Goal: Information Seeking & Learning: Learn about a topic

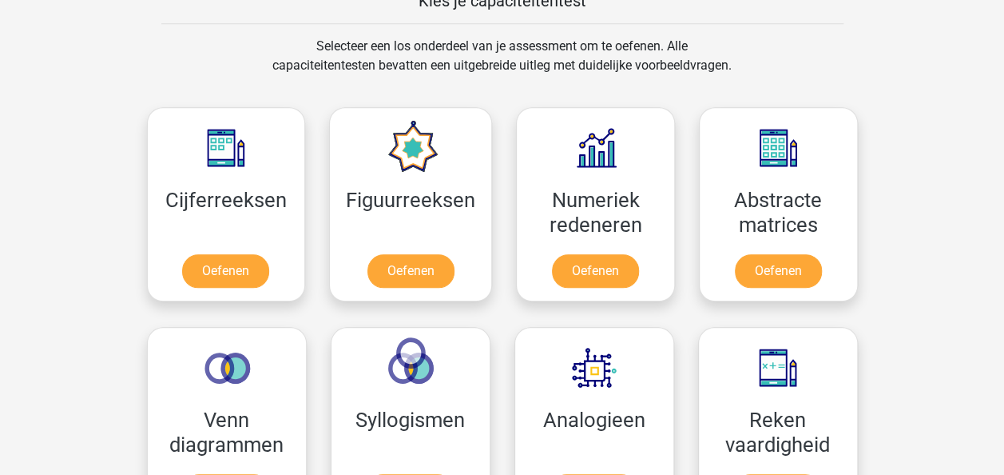
scroll to position [639, 0]
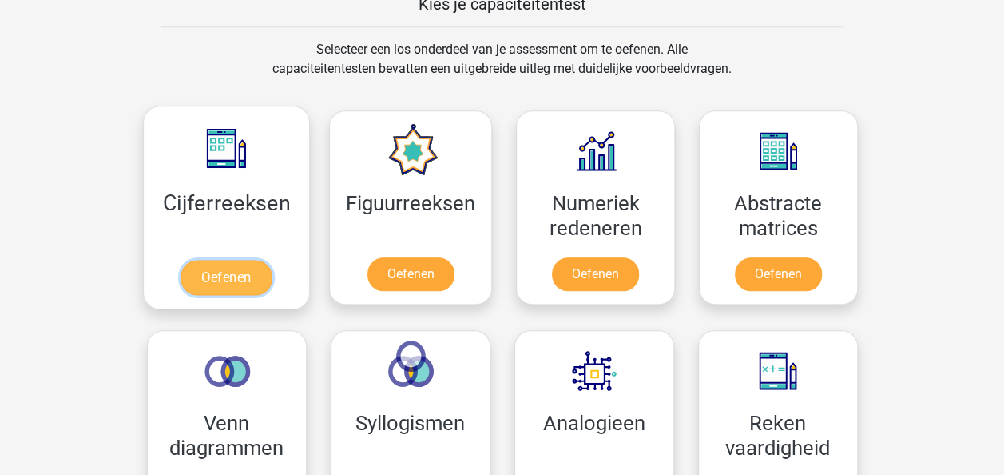
click at [231, 268] on link "Oefenen" at bounding box center [226, 277] width 91 height 35
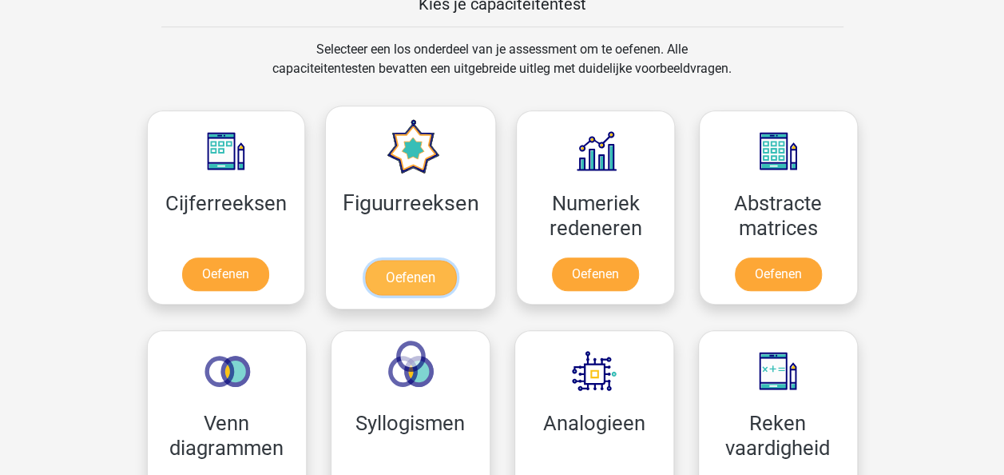
click at [409, 272] on link "Oefenen" at bounding box center [410, 277] width 91 height 35
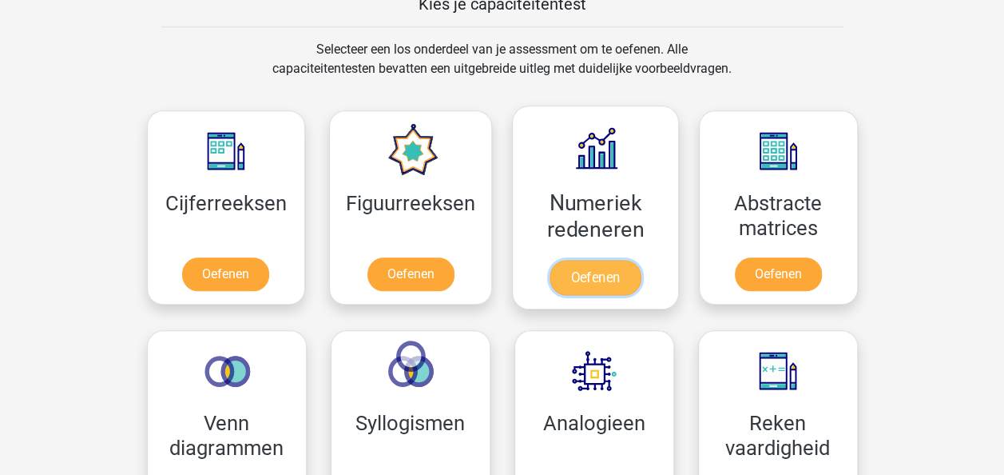
click at [588, 270] on link "Oefenen" at bounding box center [595, 277] width 91 height 35
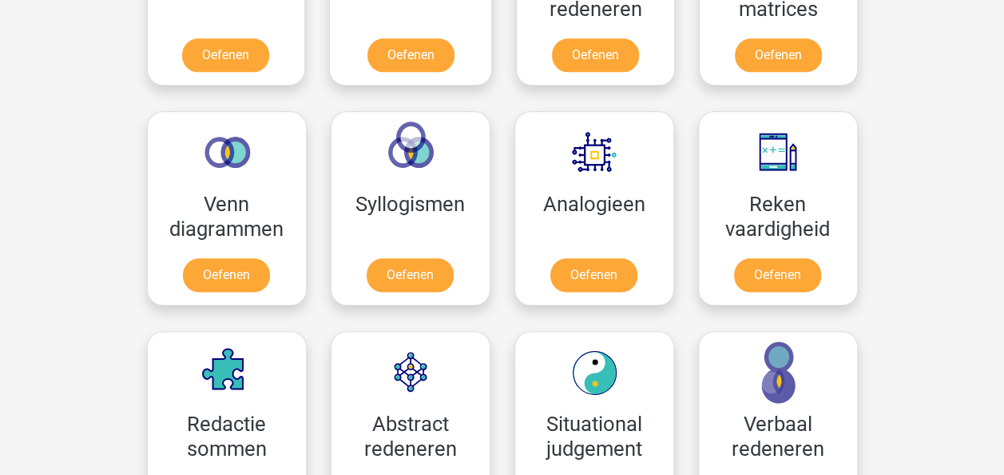
scroll to position [879, 0]
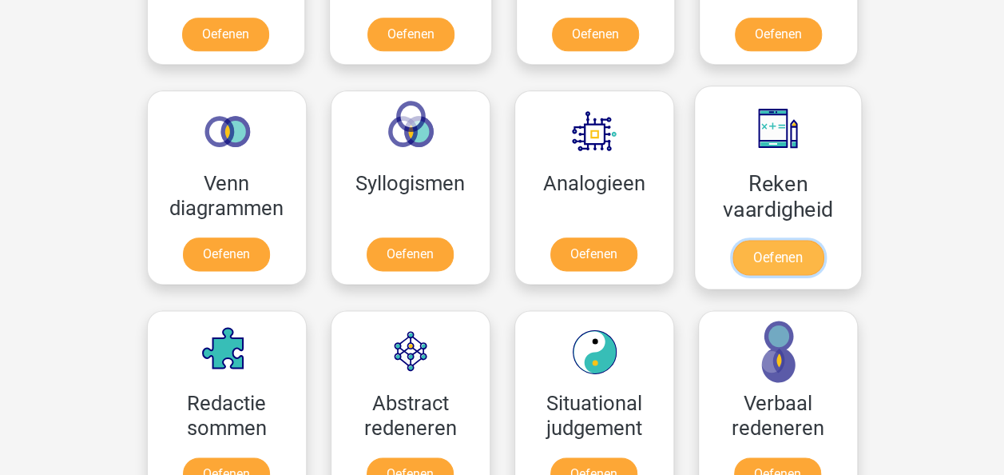
click at [797, 251] on link "Oefenen" at bounding box center [777, 257] width 91 height 35
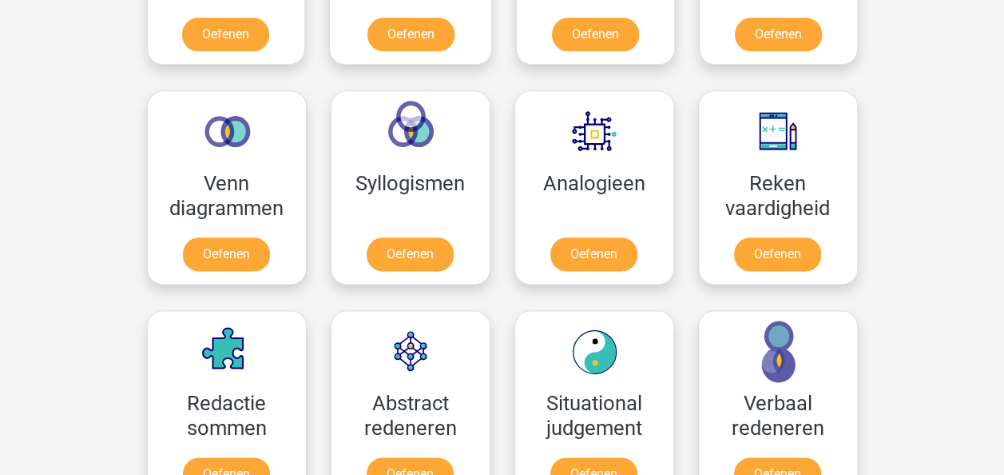
scroll to position [959, 0]
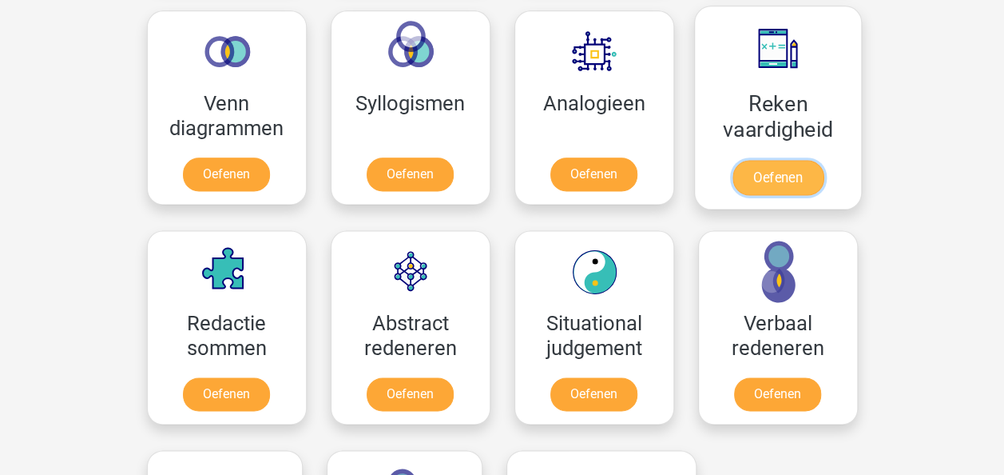
click at [767, 179] on link "Oefenen" at bounding box center [777, 177] width 91 height 35
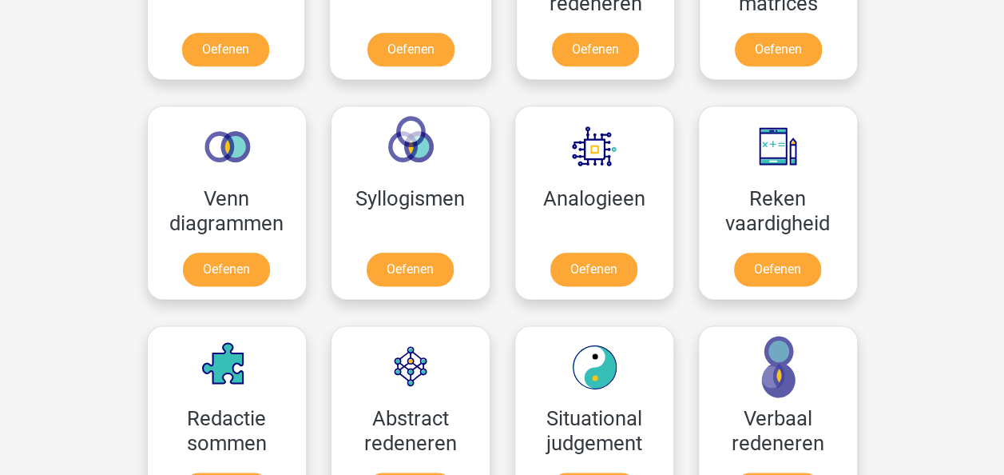
scroll to position [879, 0]
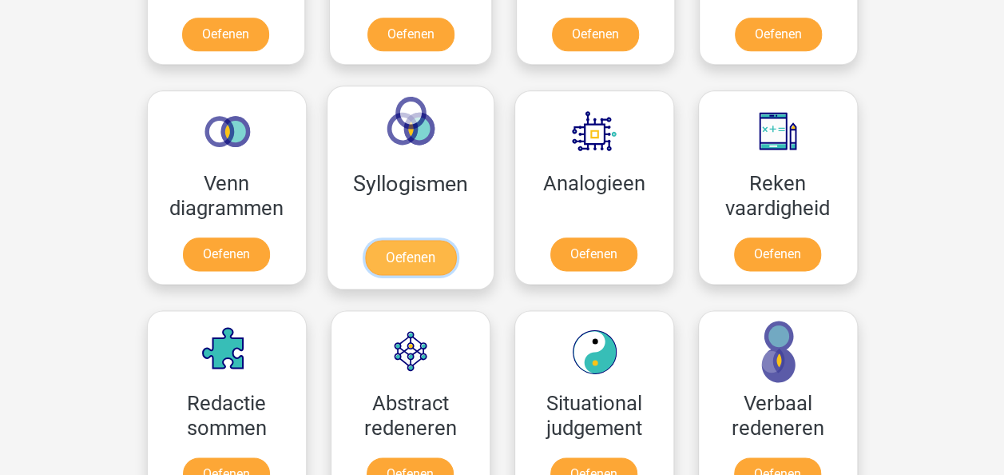
click at [419, 255] on link "Oefenen" at bounding box center [409, 257] width 91 height 35
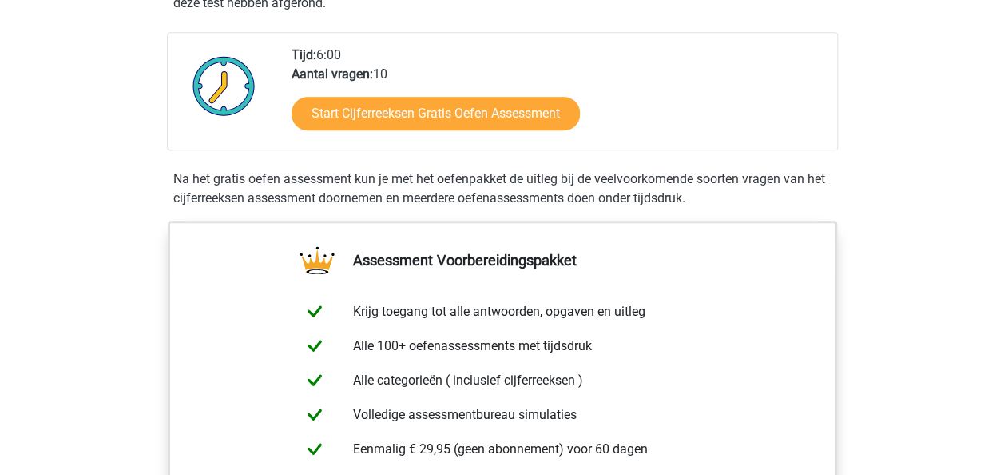
scroll to position [320, 0]
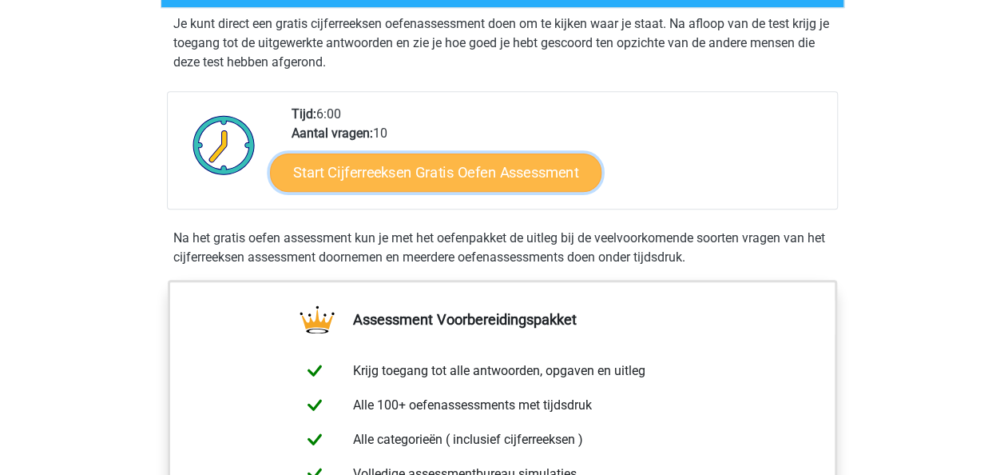
click at [413, 189] on link "Start Cijferreeksen Gratis Oefen Assessment" at bounding box center [436, 172] width 332 height 38
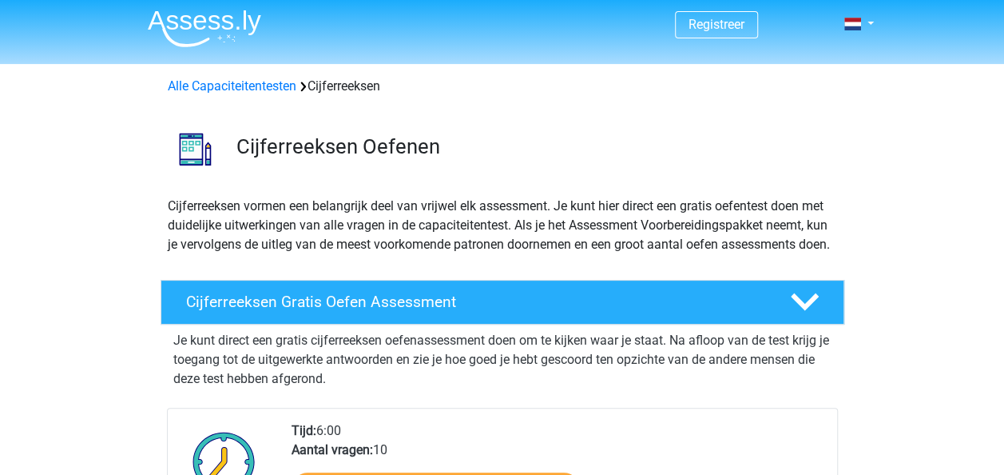
scroll to position [0, 0]
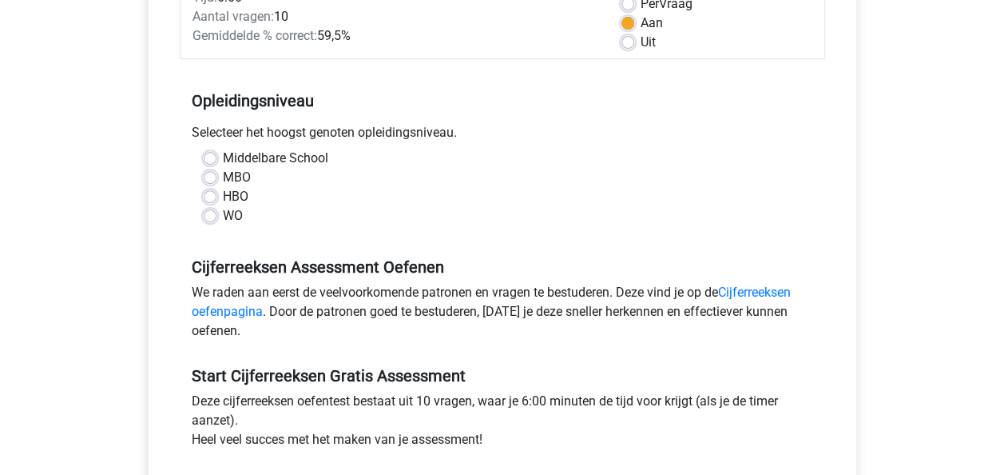
scroll to position [320, 0]
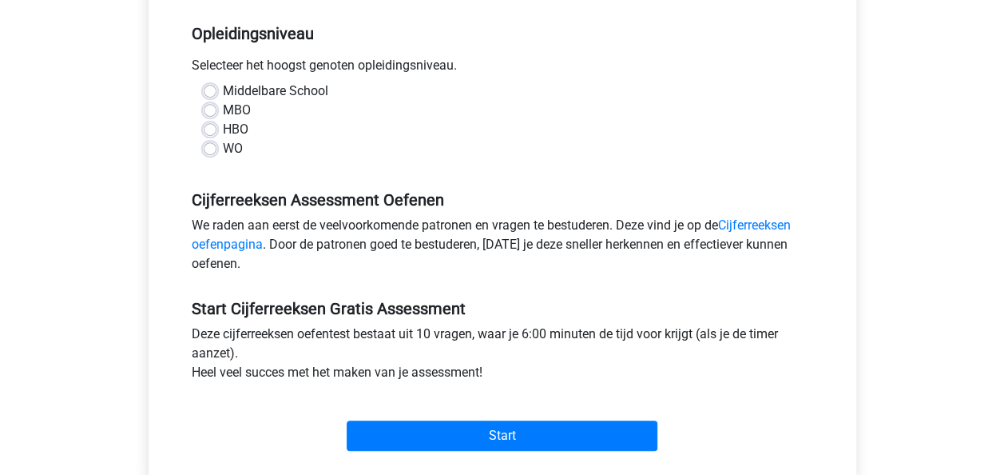
click at [201, 132] on div "Middelbare School MBO HBO WO" at bounding box center [503, 119] width 622 height 77
click at [223, 152] on label "WO" at bounding box center [233, 148] width 20 height 19
click at [211, 152] on input "WO" at bounding box center [210, 147] width 13 height 16
radio input "true"
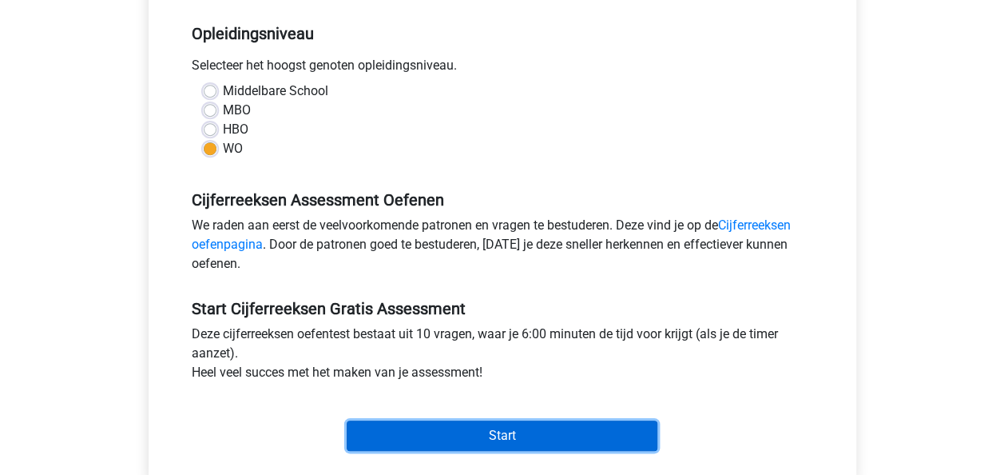
click at [482, 438] on input "Start" at bounding box center [502, 435] width 311 height 30
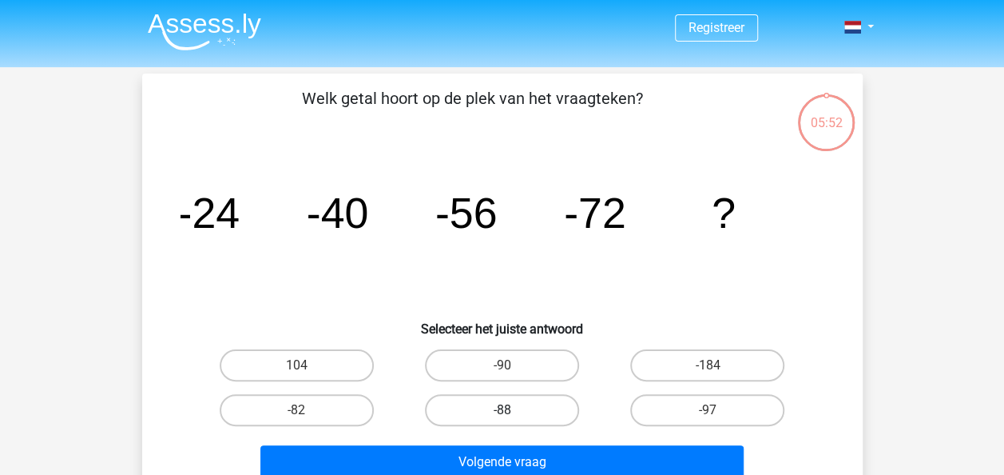
click at [469, 411] on label "-88" at bounding box center [502, 410] width 154 height 32
click at [502, 411] on input "-88" at bounding box center [507, 415] width 10 height 10
radio input "true"
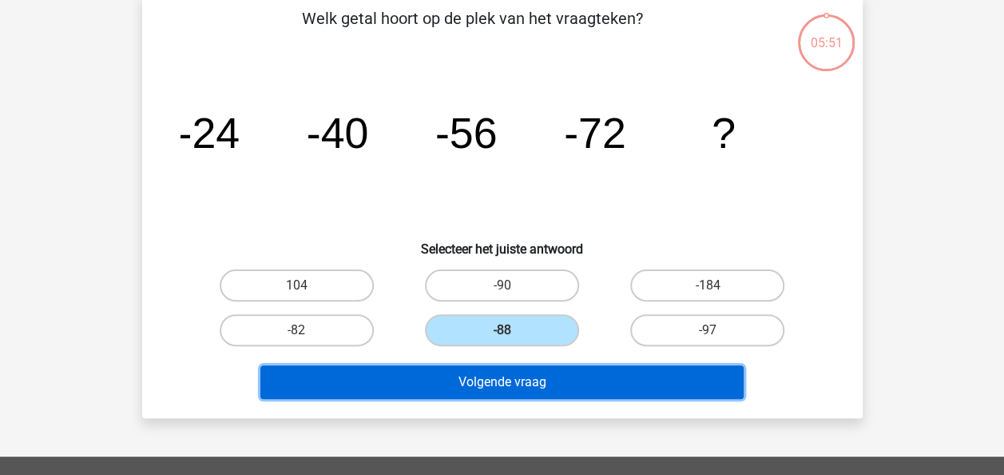
click at [476, 376] on button "Volgende vraag" at bounding box center [501, 382] width 483 height 34
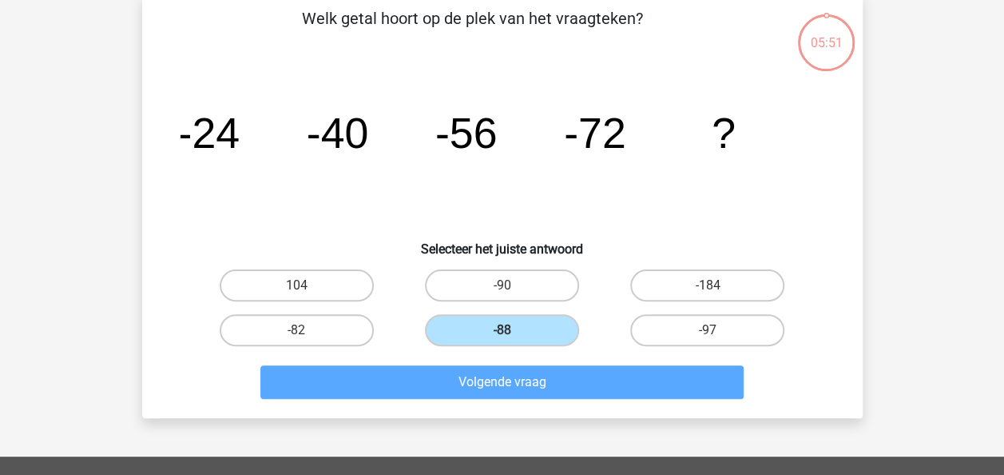
scroll to position [74, 0]
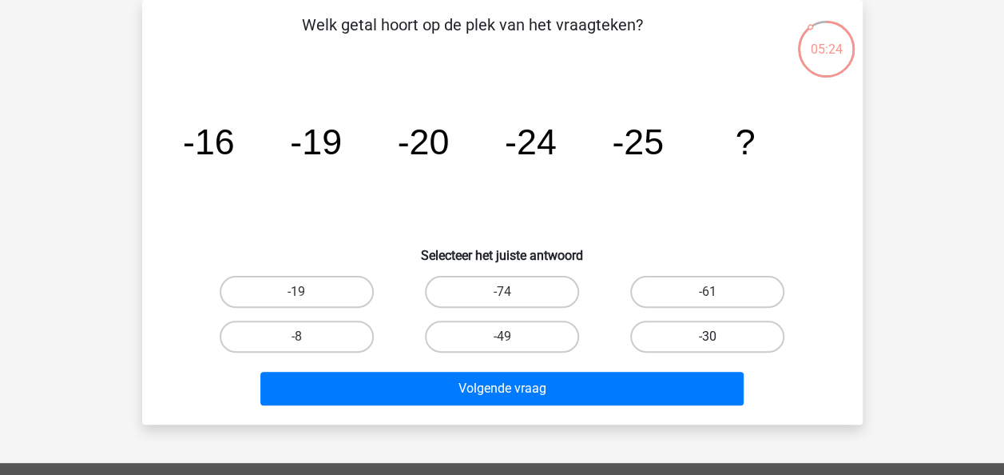
click at [701, 332] on label "-30" at bounding box center [707, 336] width 154 height 32
click at [708, 336] on input "-30" at bounding box center [713, 341] width 10 height 10
radio input "true"
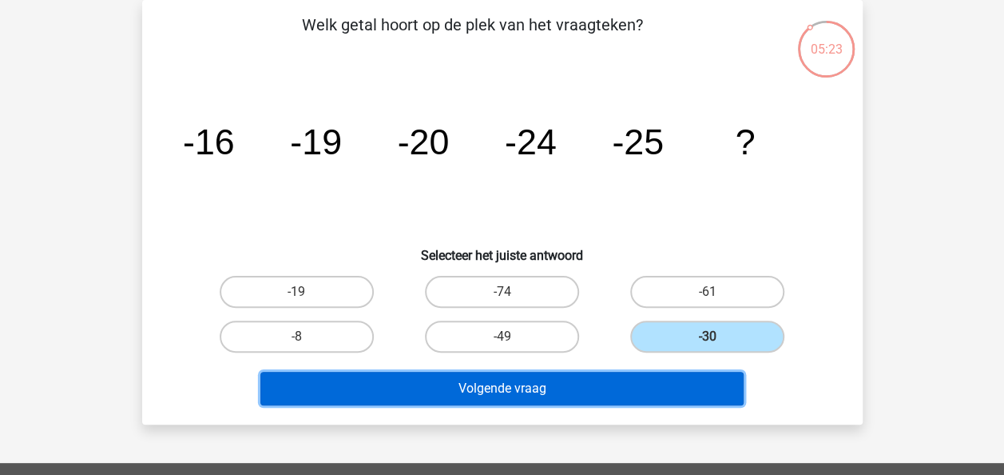
click at [562, 385] on button "Volgende vraag" at bounding box center [501, 389] width 483 height 34
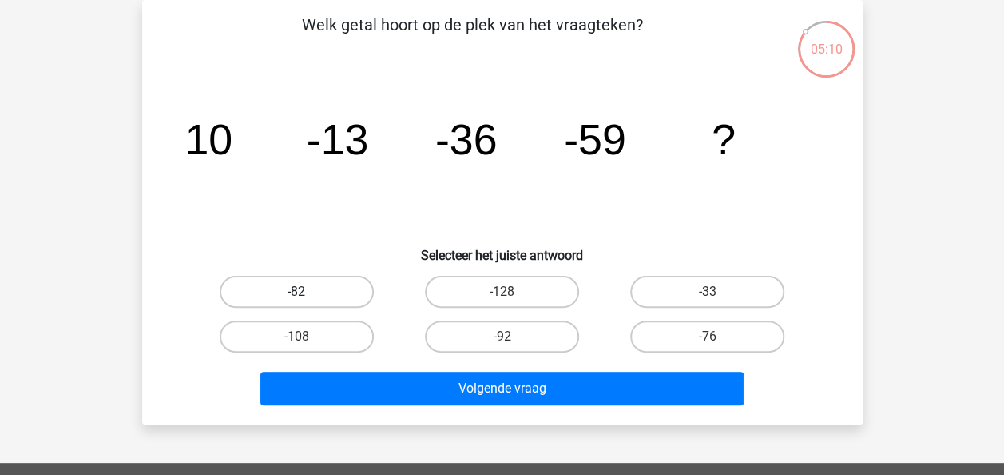
click at [320, 301] on label "-82" at bounding box center [297, 292] width 154 height 32
click at [307, 301] on input "-82" at bounding box center [301, 297] width 10 height 10
radio input "true"
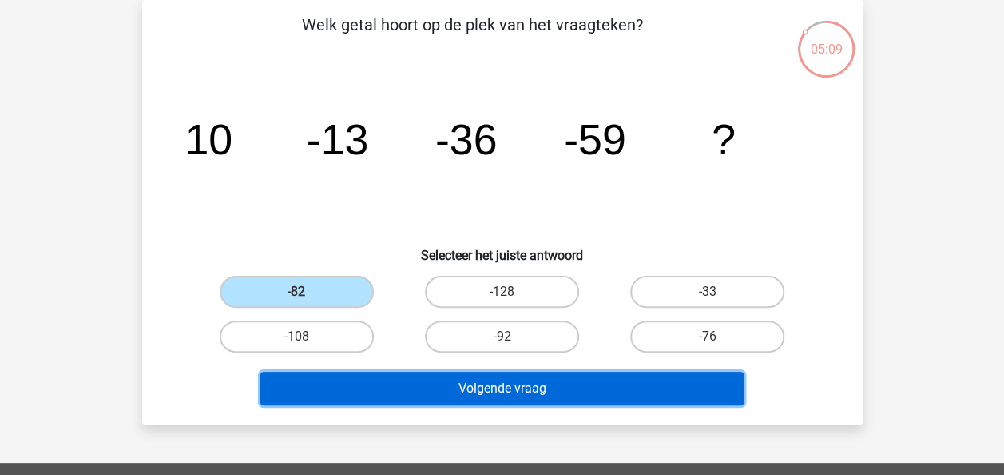
click at [465, 384] on button "Volgende vraag" at bounding box center [501, 389] width 483 height 34
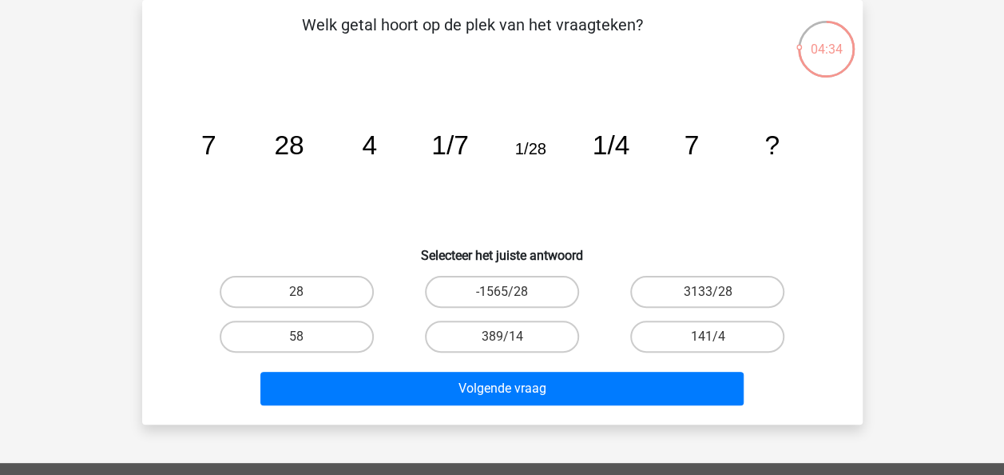
scroll to position [0, 0]
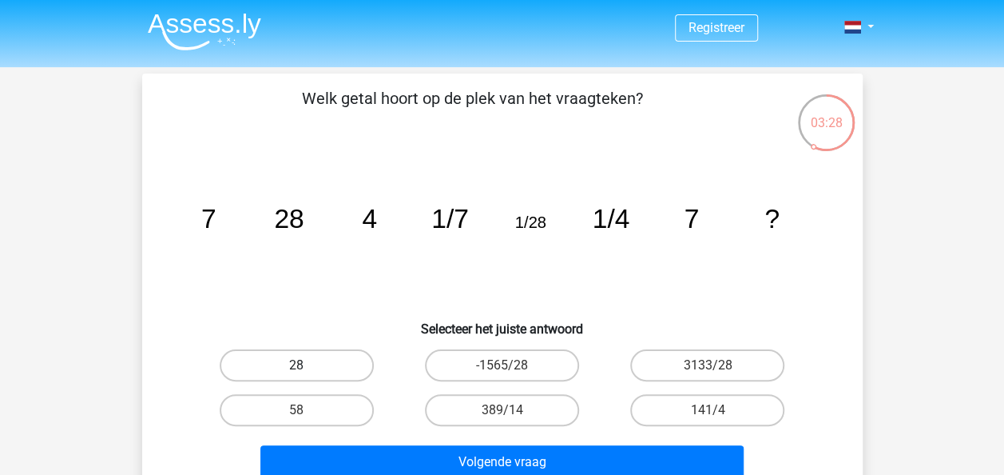
click at [284, 360] on label "28" at bounding box center [297, 365] width 154 height 32
click at [296, 365] on input "28" at bounding box center [301, 370] width 10 height 10
radio input "true"
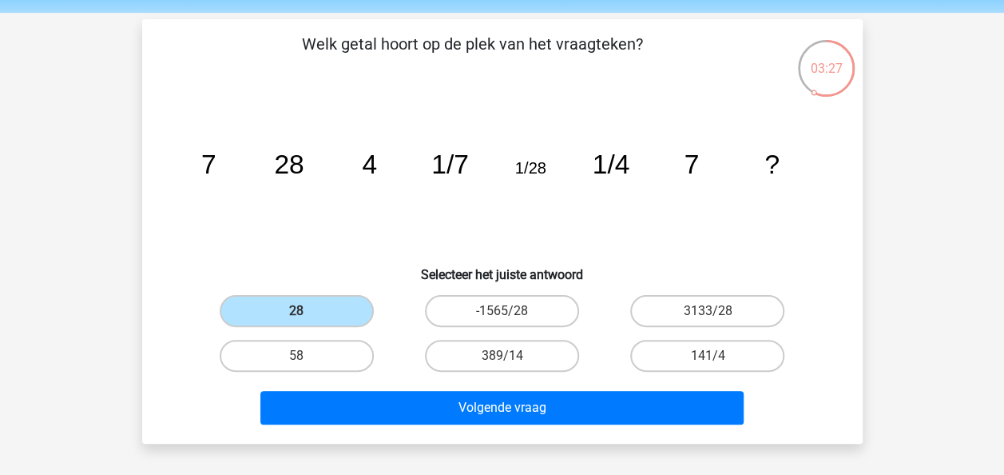
scroll to position [80, 0]
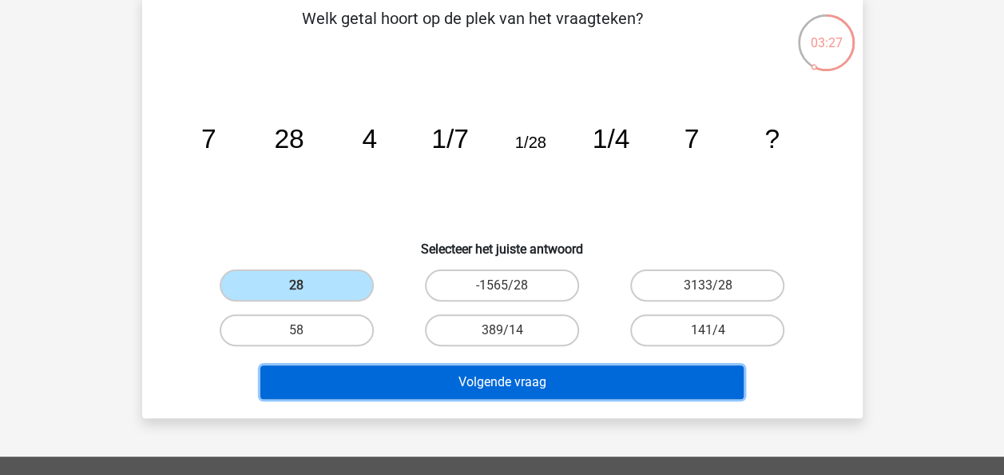
click at [405, 376] on button "Volgende vraag" at bounding box center [501, 382] width 483 height 34
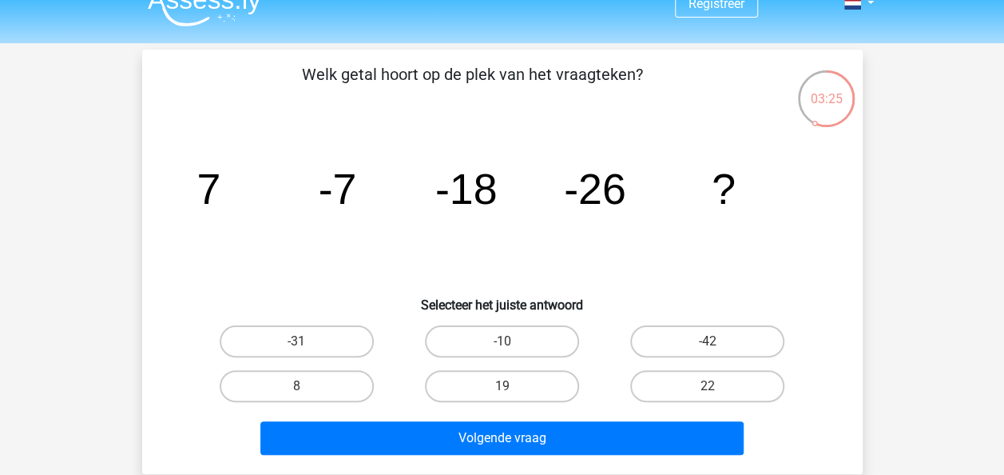
scroll to position [0, 0]
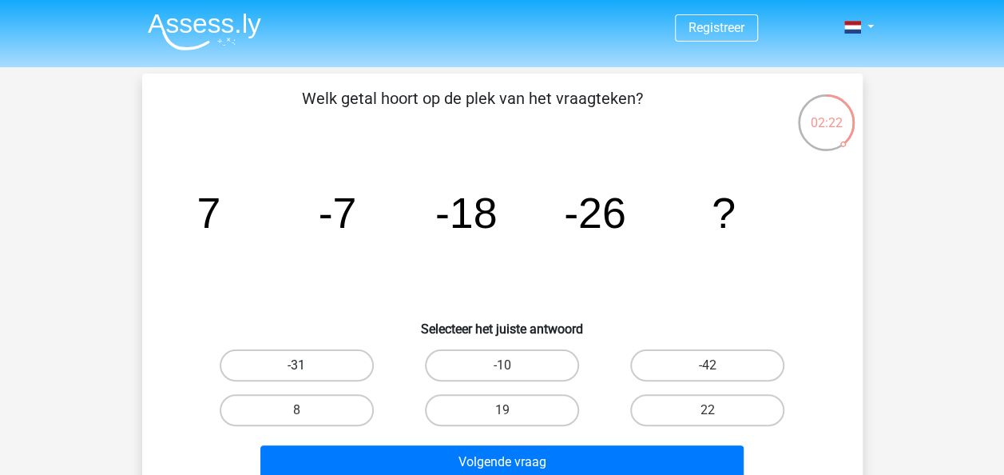
click at [324, 358] on label "-31" at bounding box center [297, 365] width 154 height 32
click at [307, 365] on input "-31" at bounding box center [301, 370] width 10 height 10
radio input "true"
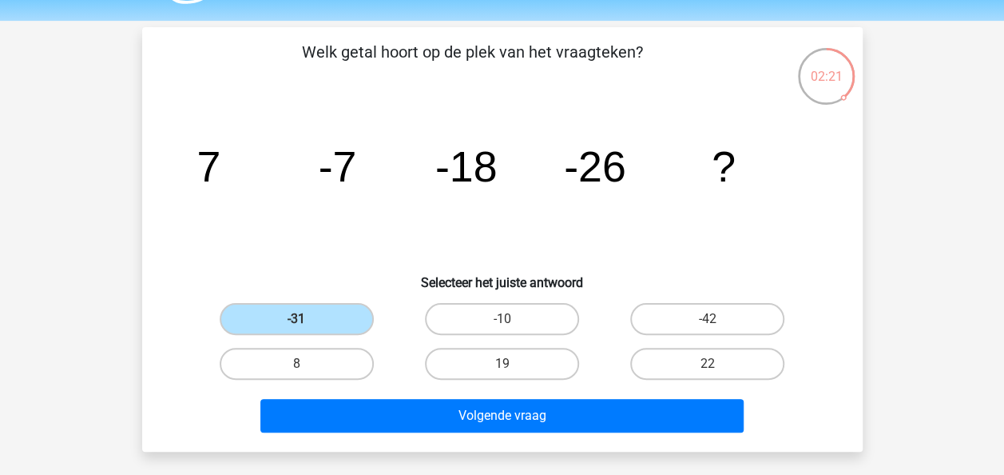
scroll to position [80, 0]
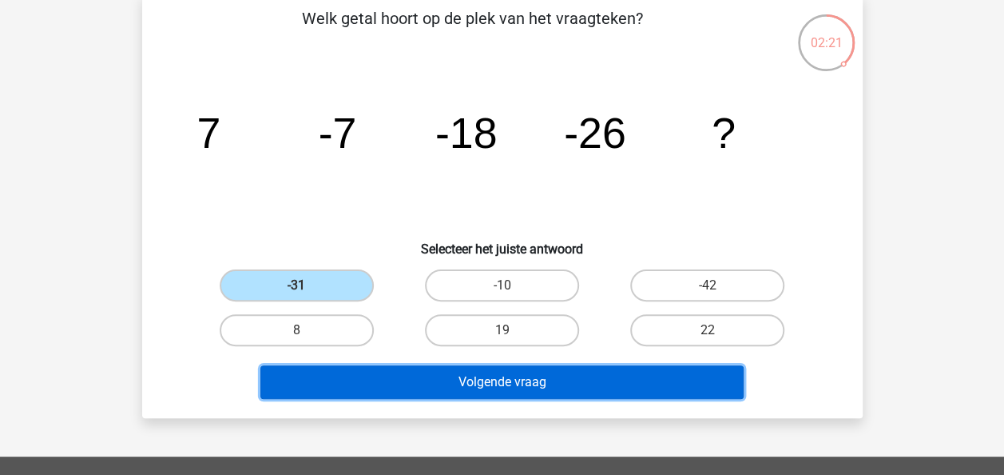
click at [491, 384] on button "Volgende vraag" at bounding box center [501, 382] width 483 height 34
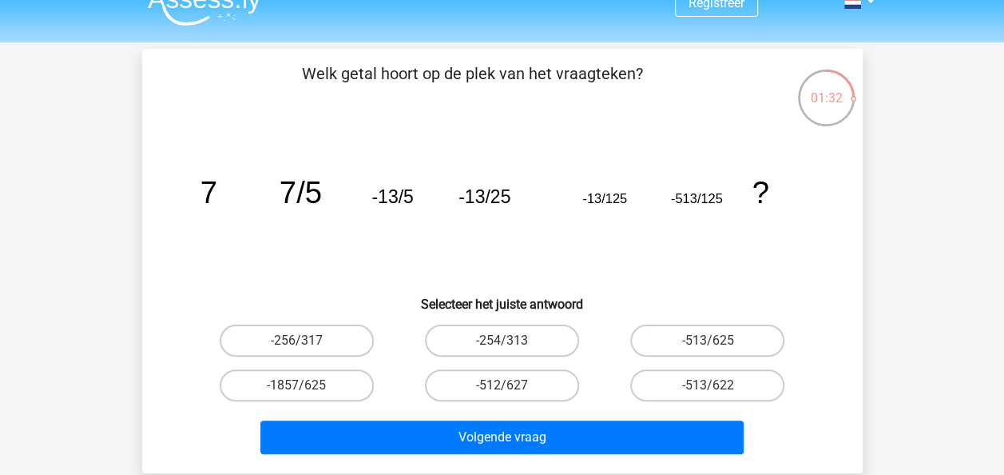
scroll to position [0, 0]
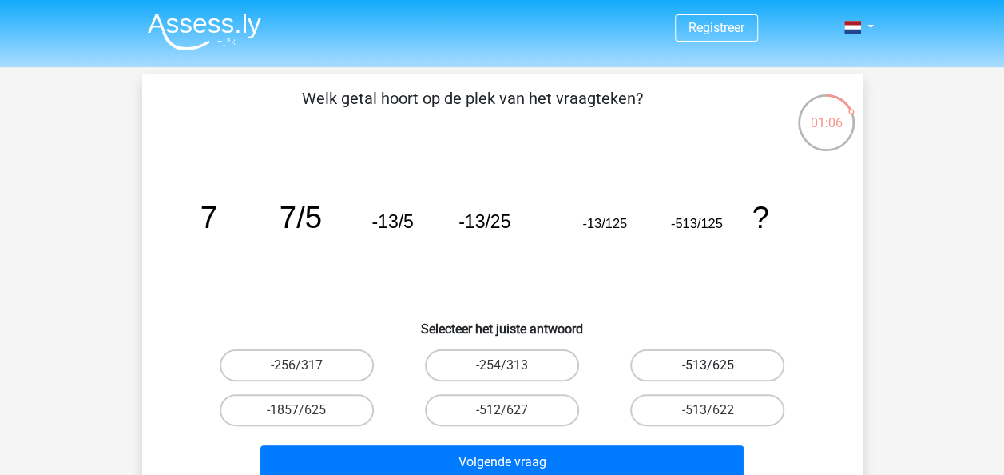
click at [678, 368] on label "-513/625" at bounding box center [707, 365] width 154 height 32
click at [708, 368] on input "-513/625" at bounding box center [713, 370] width 10 height 10
radio input "true"
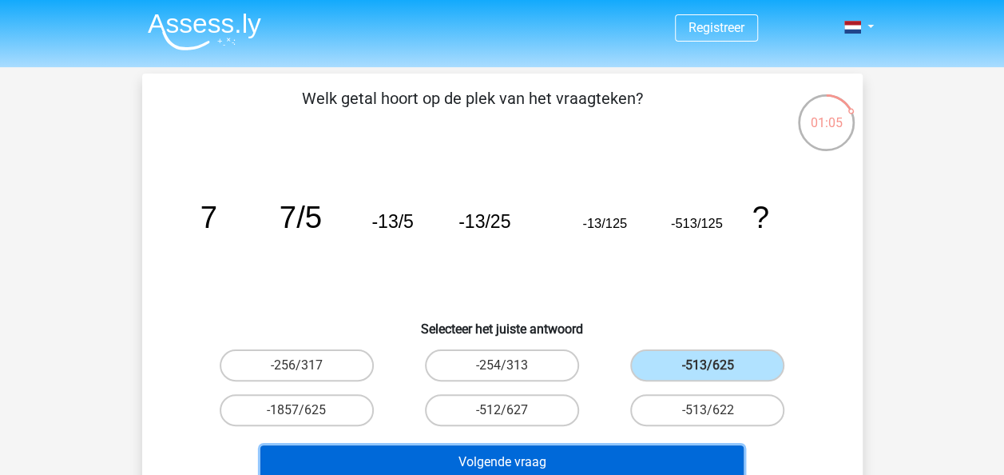
click at [562, 458] on button "Volgende vraag" at bounding box center [501, 462] width 483 height 34
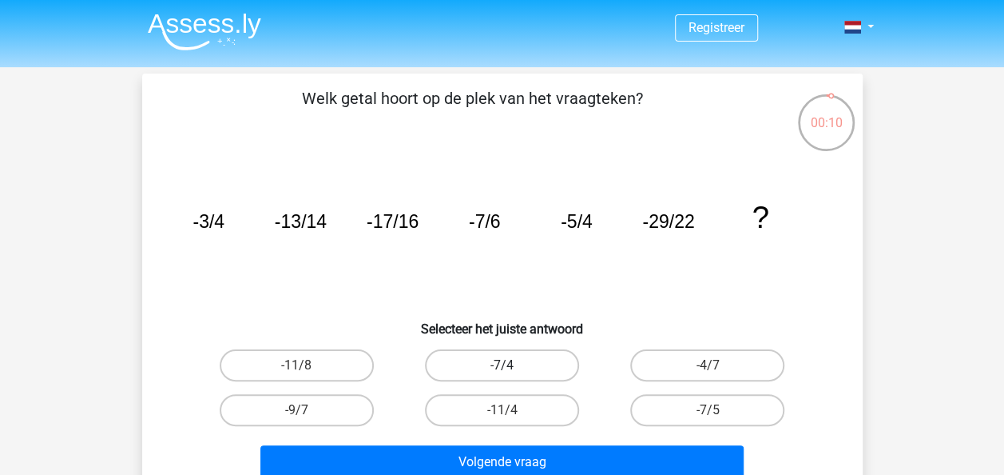
click at [519, 363] on label "-7/4" at bounding box center [502, 365] width 154 height 32
click at [512, 365] on input "-7/4" at bounding box center [507, 370] width 10 height 10
radio input "true"
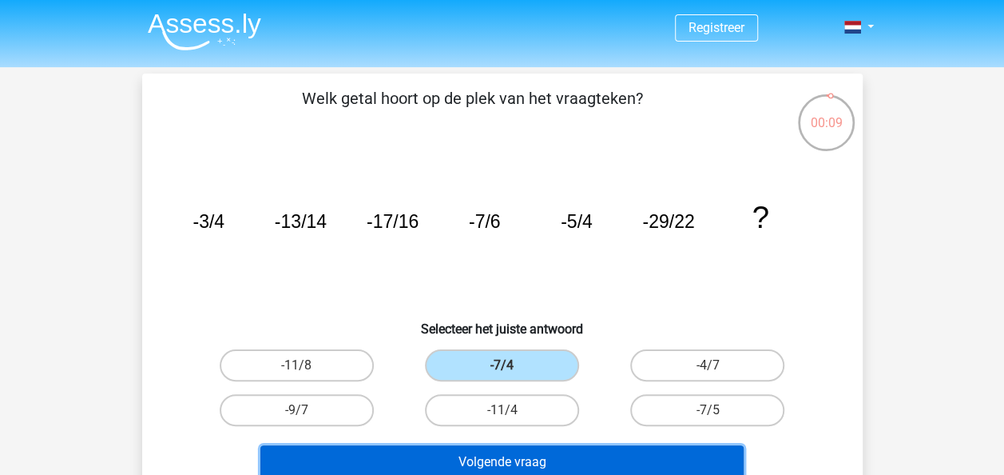
click at [511, 463] on button "Volgende vraag" at bounding box center [501, 462] width 483 height 34
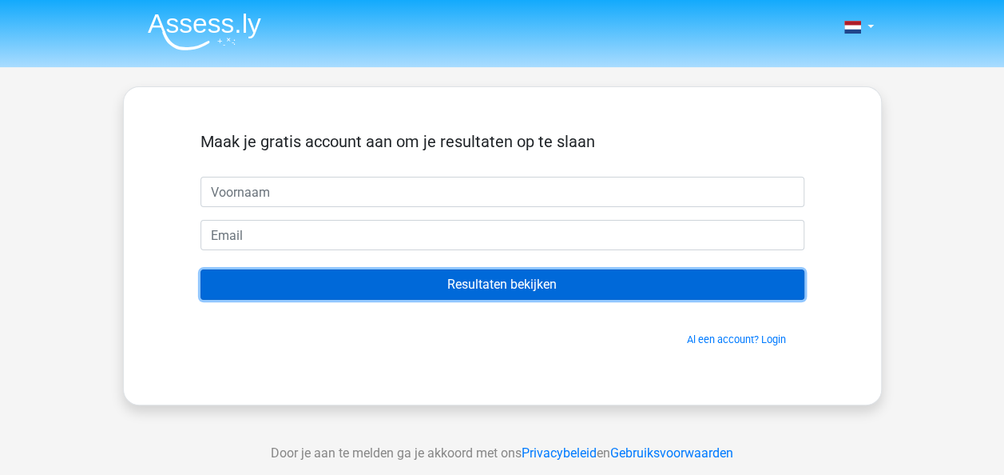
click at [491, 289] on input "Resultaten bekijken" at bounding box center [503, 284] width 604 height 30
click at [448, 280] on input "Resultaten bekijken" at bounding box center [503, 284] width 604 height 30
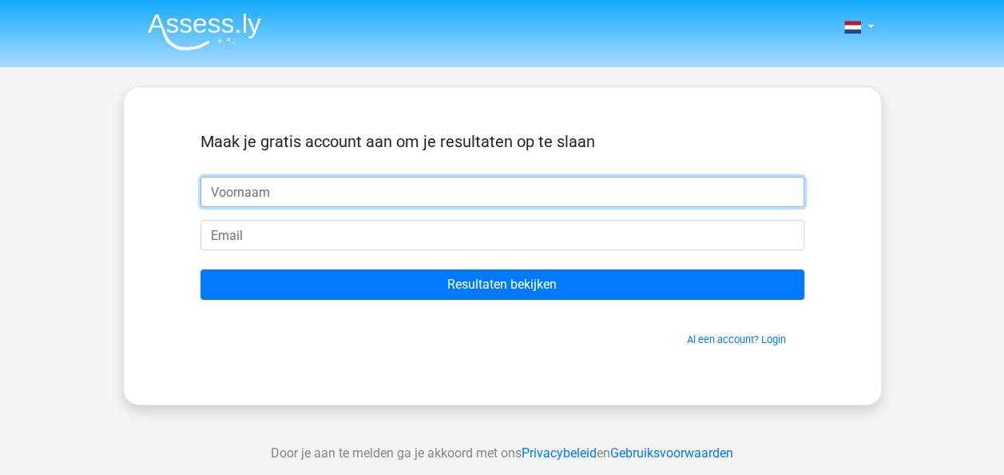
click at [288, 181] on input "text" at bounding box center [503, 192] width 604 height 30
type input "[PERSON_NAME]"
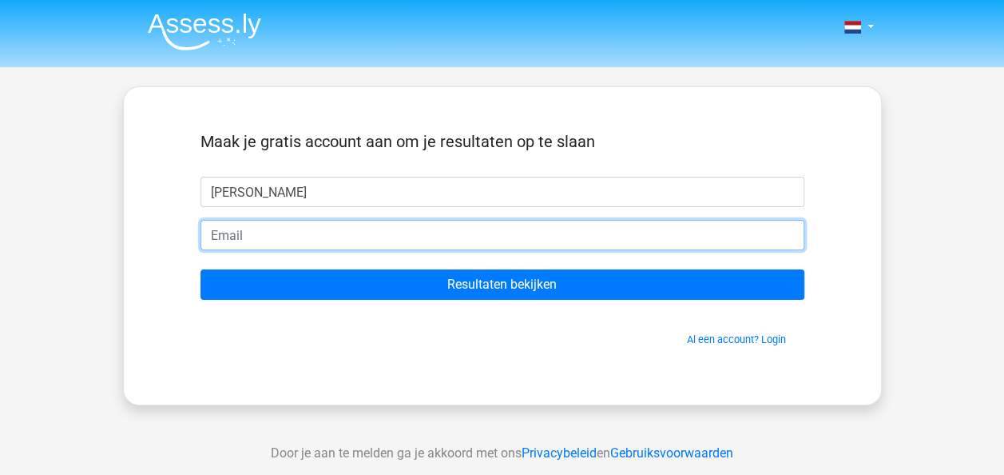
click at [302, 230] on input "email" at bounding box center [503, 235] width 604 height 30
type input "[EMAIL_ADDRESS][DOMAIN_NAME]"
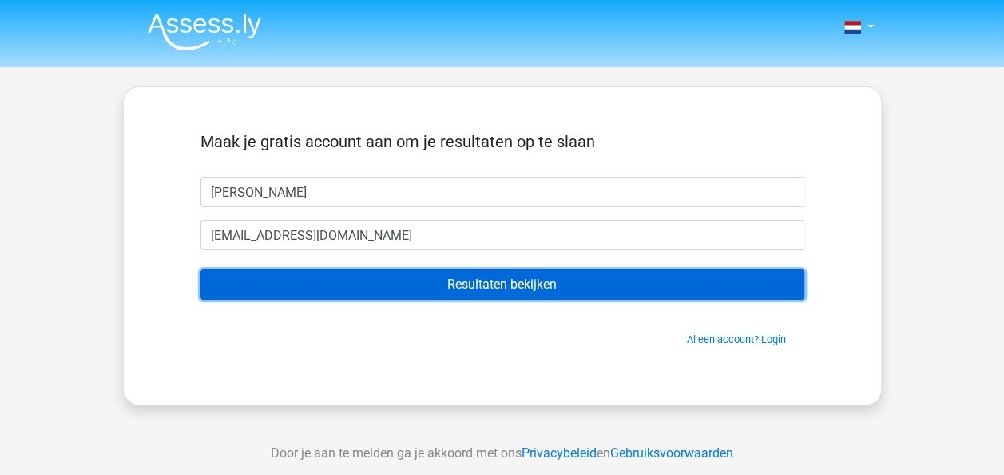
click at [347, 284] on input "Resultaten bekijken" at bounding box center [503, 284] width 604 height 30
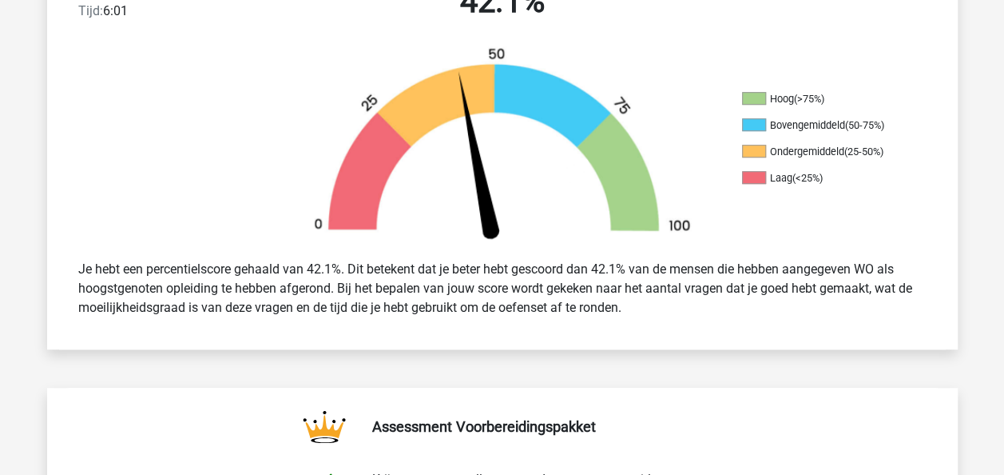
scroll to position [479, 0]
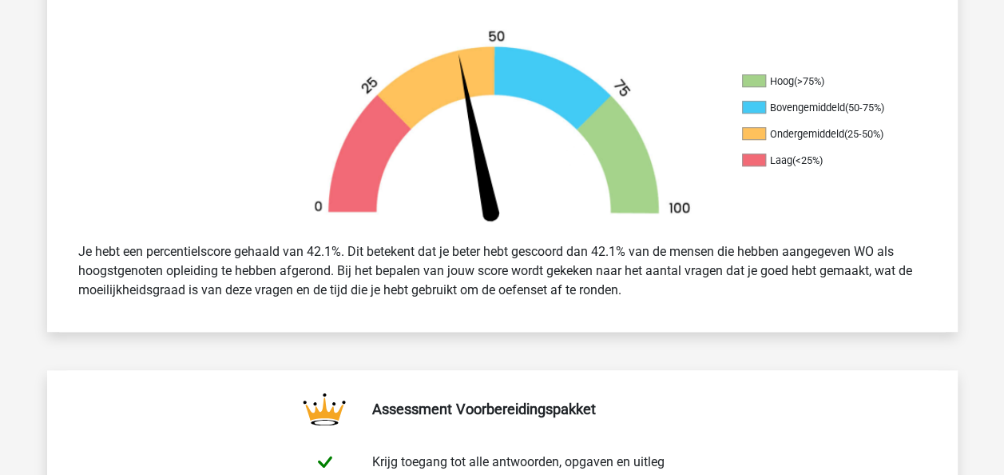
drag, startPoint x: 397, startPoint y: 256, endPoint x: 213, endPoint y: 209, distance: 189.5
click at [213, 209] on div at bounding box center [161, 129] width 228 height 201
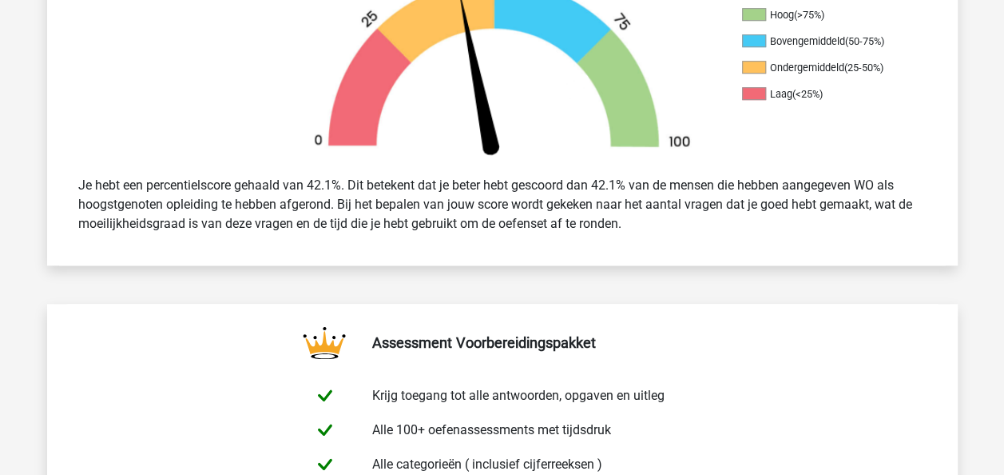
scroll to position [0, 0]
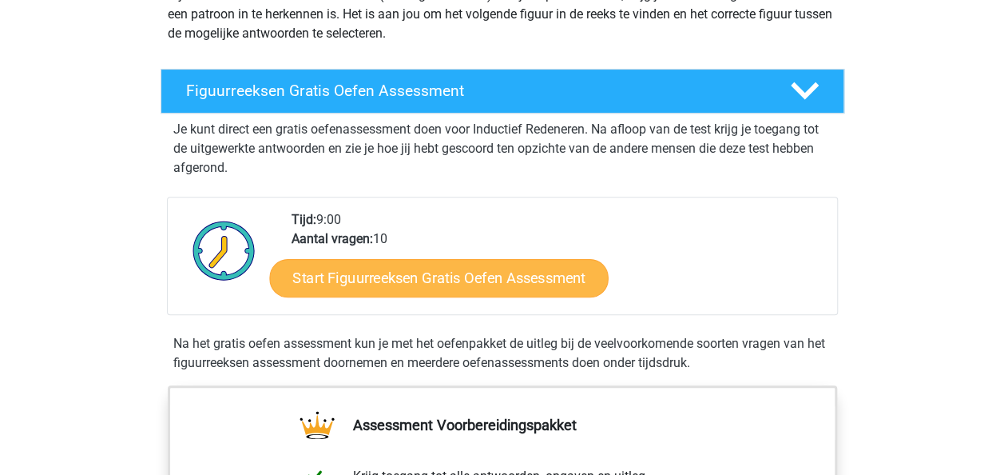
scroll to position [240, 0]
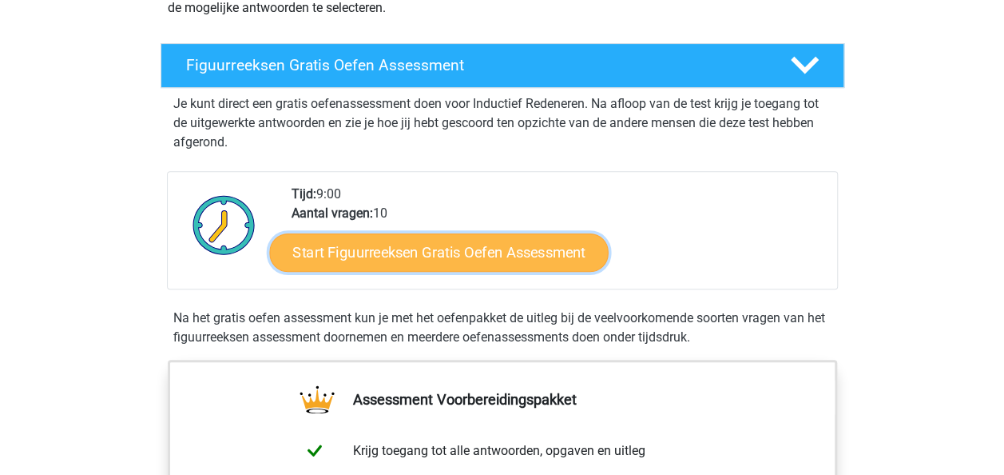
click at [339, 256] on link "Start Figuurreeksen Gratis Oefen Assessment" at bounding box center [438, 252] width 339 height 38
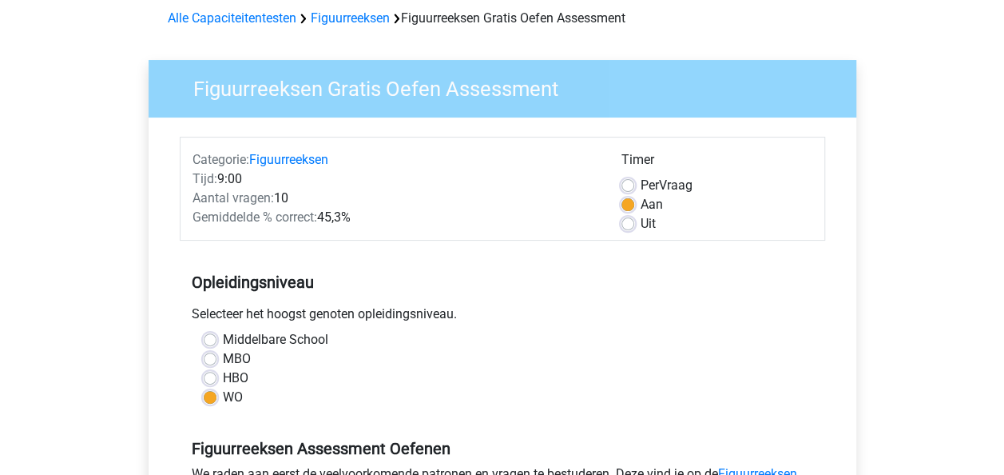
scroll to position [400, 0]
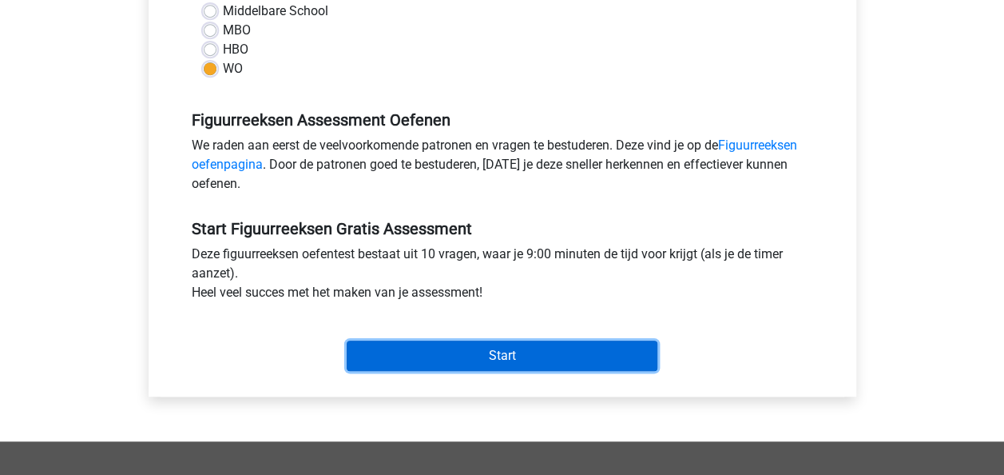
click at [415, 349] on input "Start" at bounding box center [502, 355] width 311 height 30
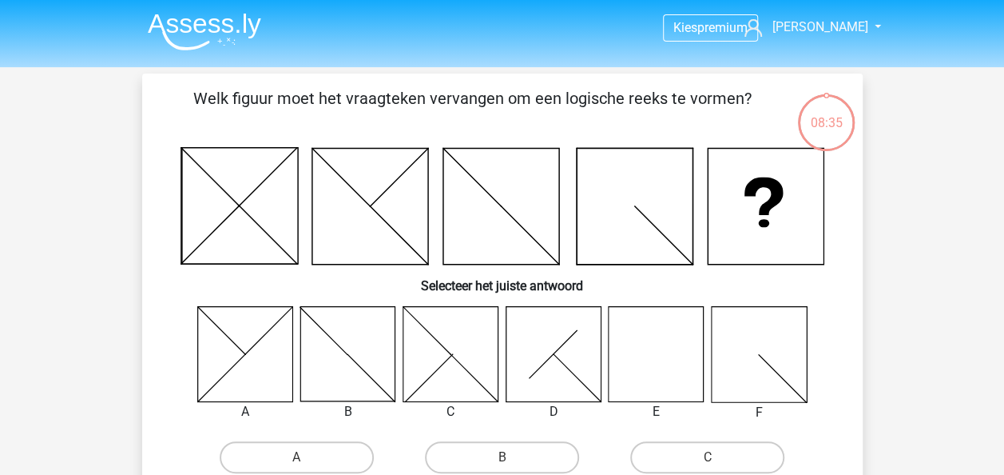
click at [662, 360] on icon at bounding box center [656, 353] width 95 height 95
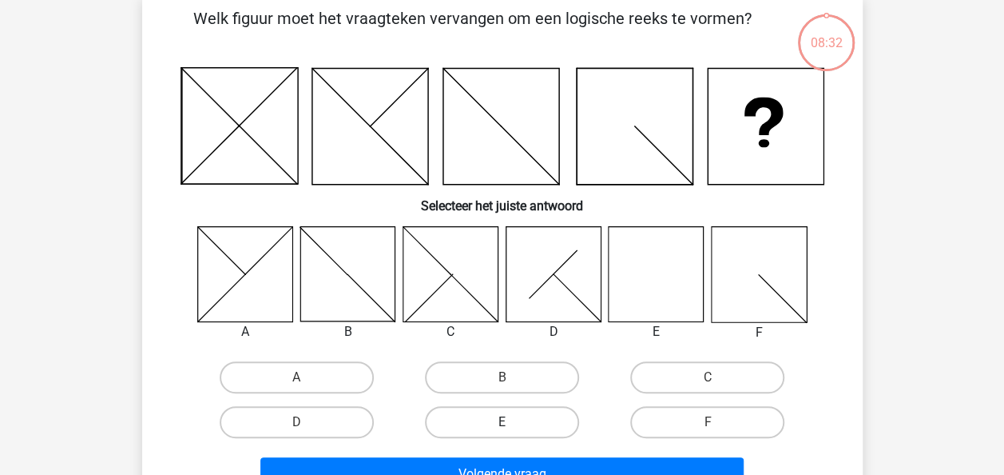
click at [521, 416] on label "E" at bounding box center [502, 422] width 154 height 32
click at [512, 422] on input "E" at bounding box center [507, 427] width 10 height 10
radio input "true"
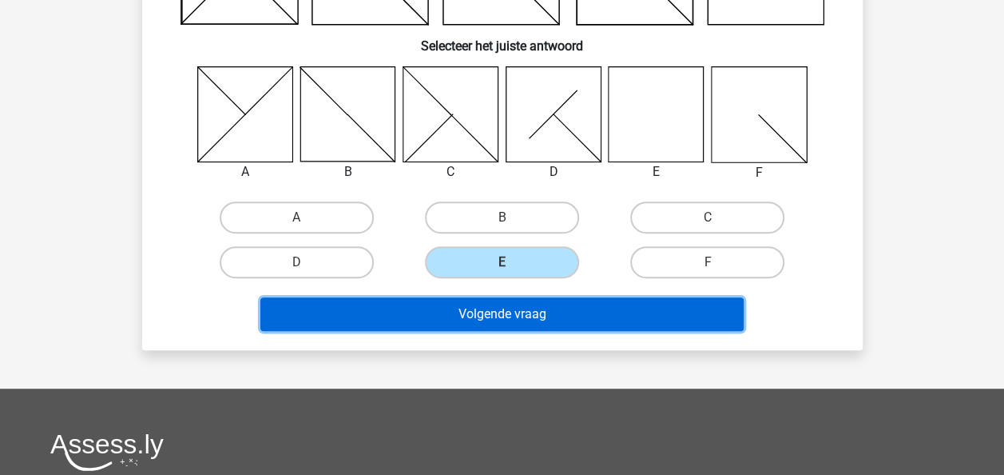
click at [524, 313] on button "Volgende vraag" at bounding box center [501, 314] width 483 height 34
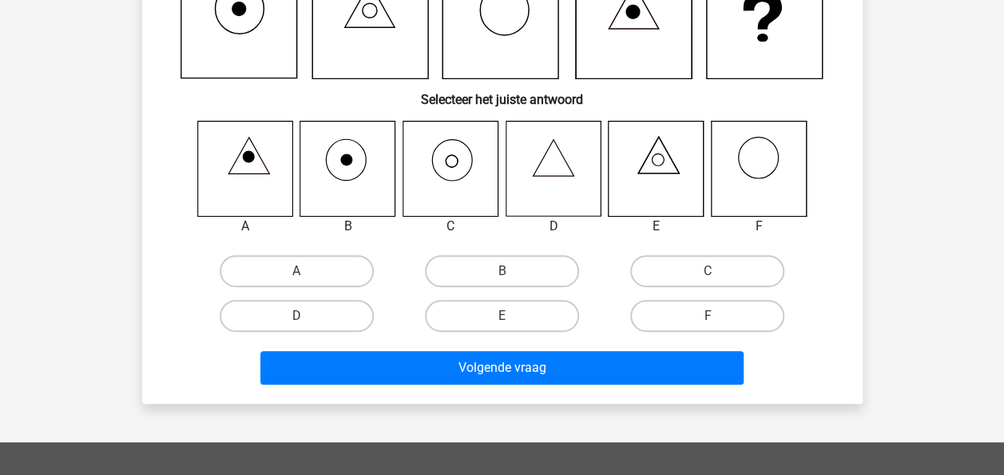
scroll to position [74, 0]
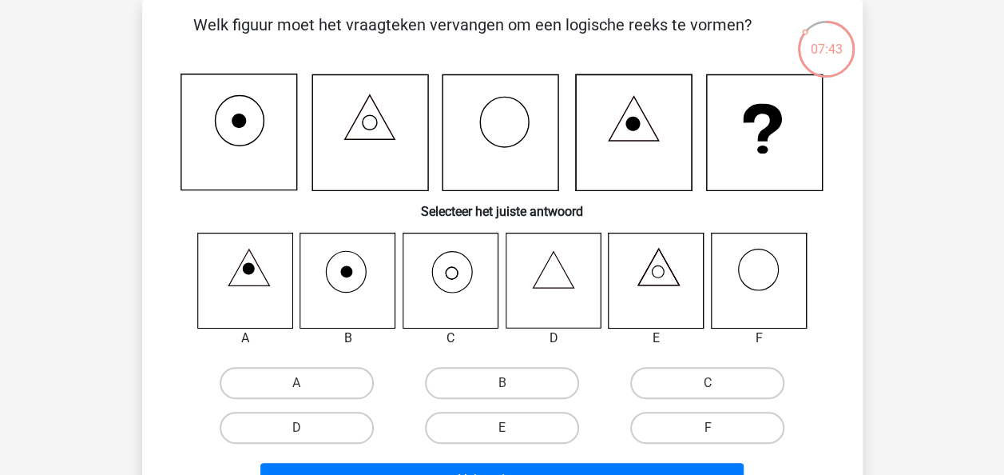
click at [445, 272] on icon at bounding box center [450, 280] width 95 height 95
click at [735, 388] on label "C" at bounding box center [707, 383] width 154 height 32
click at [718, 388] on input "C" at bounding box center [713, 388] width 10 height 10
radio input "true"
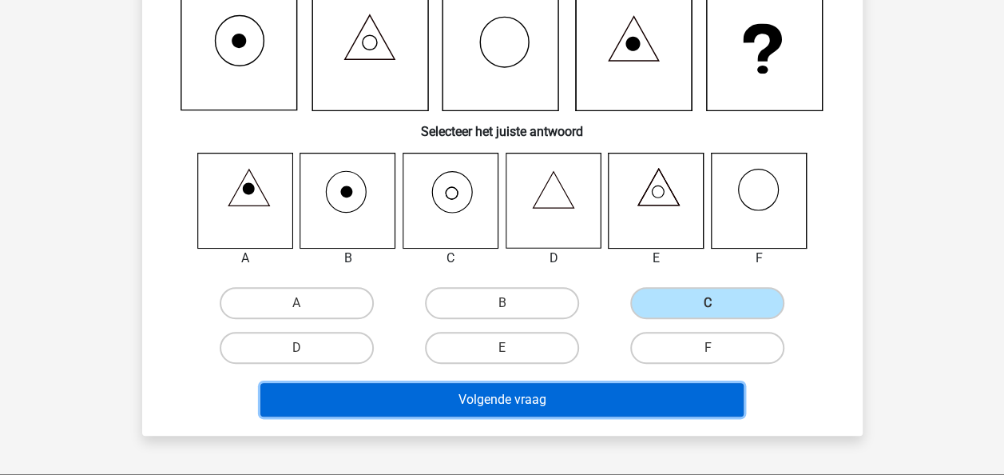
click at [561, 395] on button "Volgende vraag" at bounding box center [501, 400] width 483 height 34
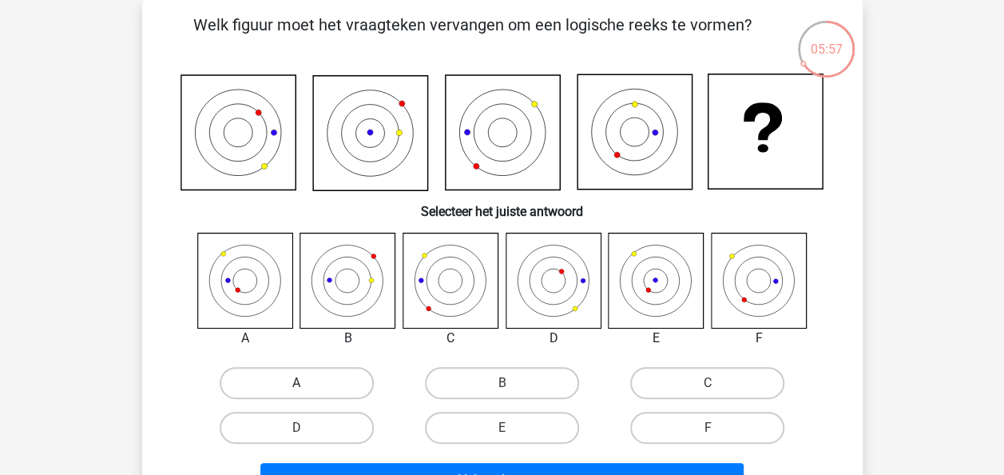
click at [284, 380] on label "A" at bounding box center [297, 383] width 154 height 32
click at [296, 383] on input "A" at bounding box center [301, 388] width 10 height 10
radio input "true"
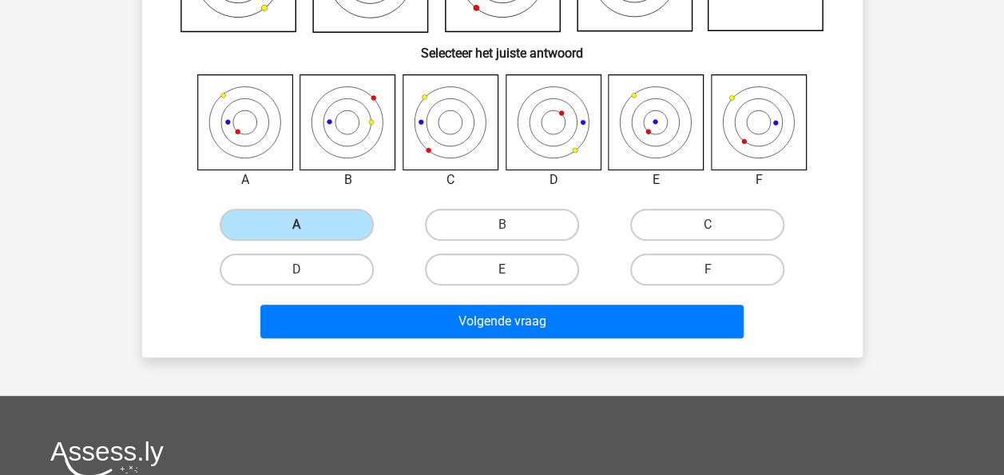
scroll to position [233, 0]
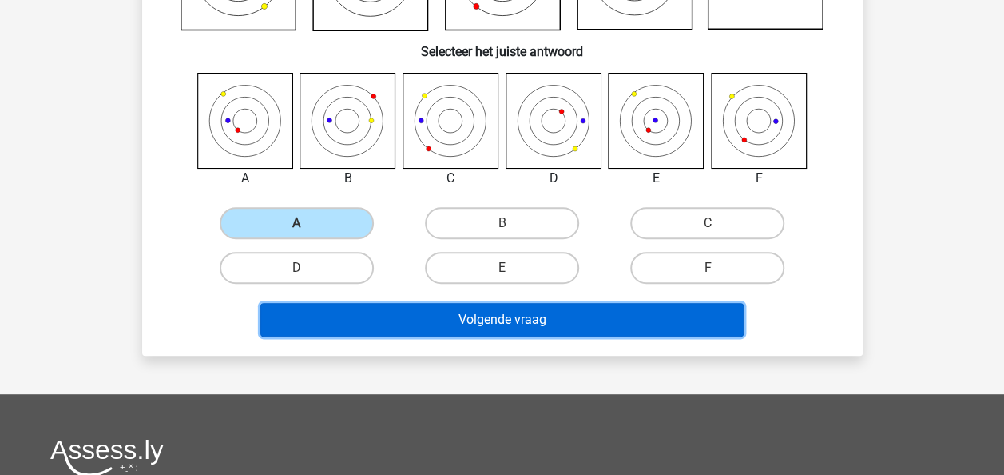
click at [478, 320] on button "Volgende vraag" at bounding box center [501, 320] width 483 height 34
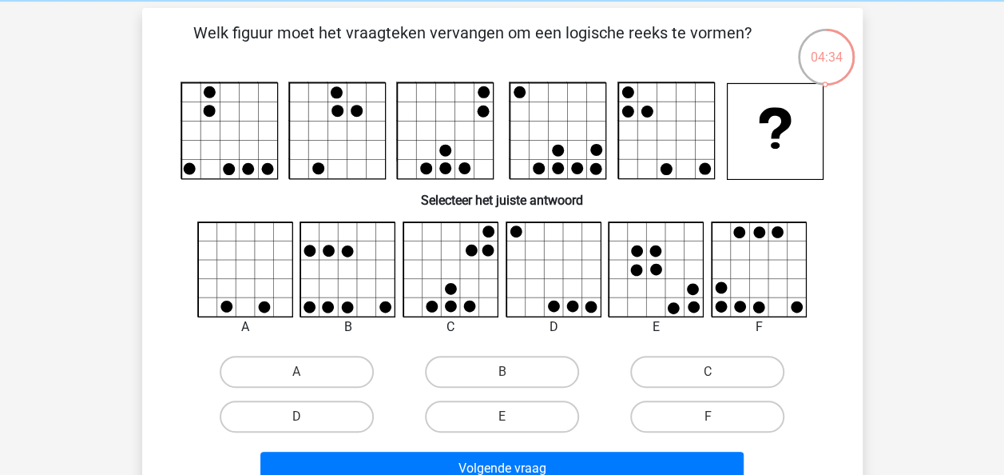
scroll to position [80, 0]
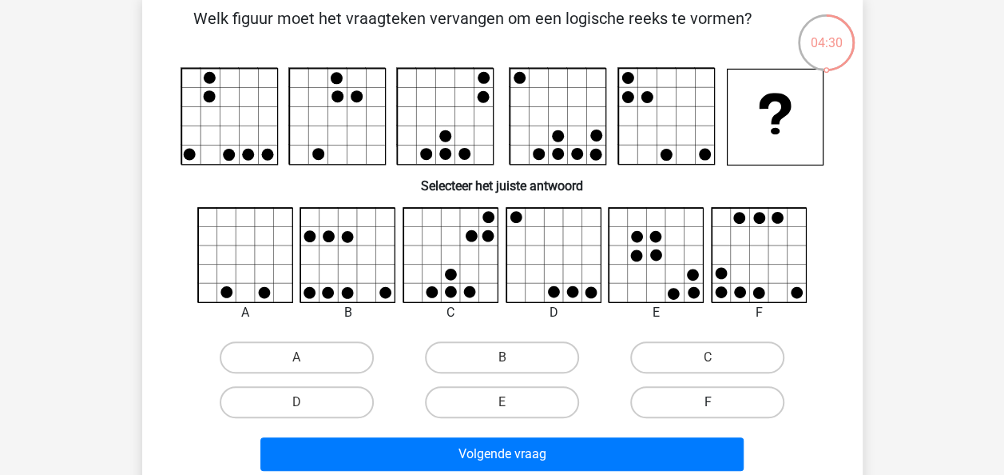
click at [679, 403] on label "F" at bounding box center [707, 402] width 154 height 32
click at [708, 403] on input "F" at bounding box center [713, 407] width 10 height 10
radio input "true"
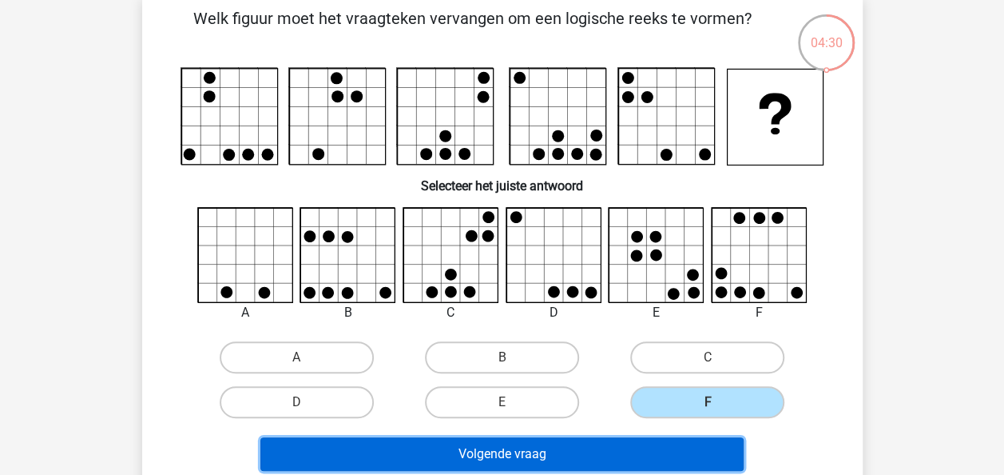
click at [621, 452] on button "Volgende vraag" at bounding box center [501, 454] width 483 height 34
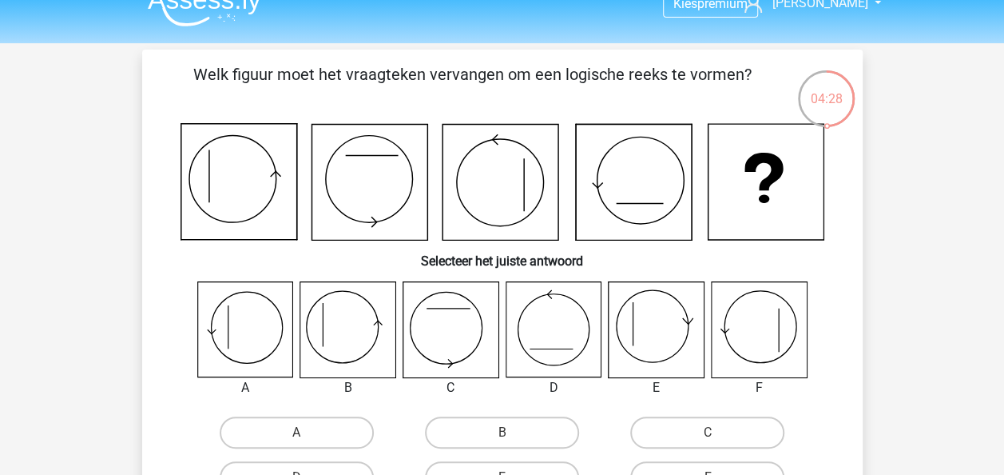
scroll to position [0, 0]
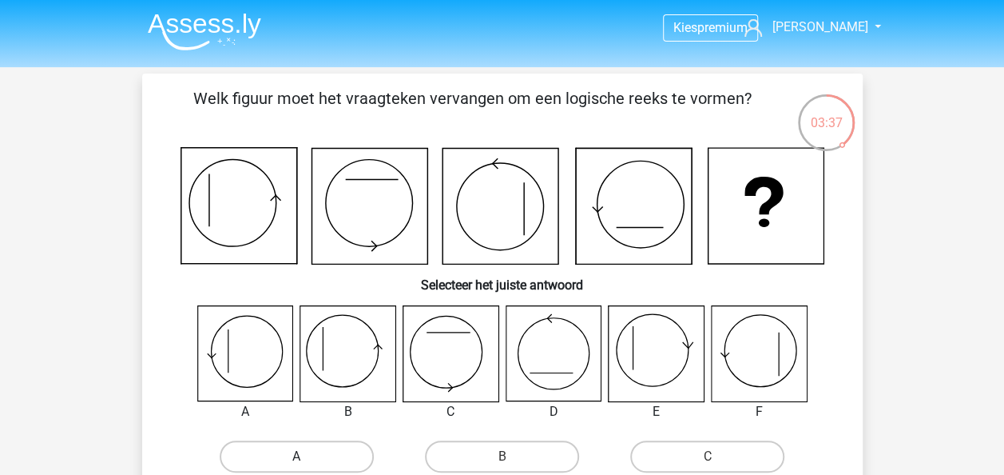
click at [281, 449] on label "A" at bounding box center [297, 456] width 154 height 32
click at [296, 456] on input "A" at bounding box center [301, 461] width 10 height 10
radio input "true"
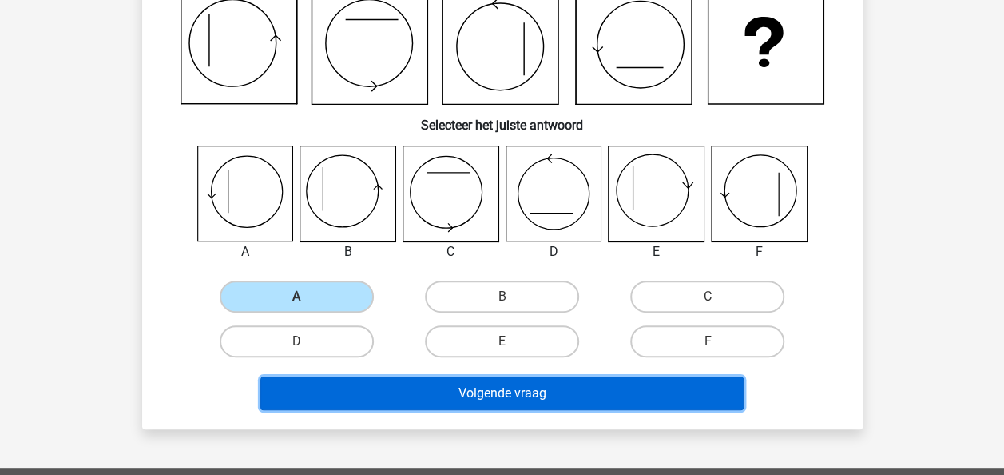
click at [535, 395] on button "Volgende vraag" at bounding box center [501, 393] width 483 height 34
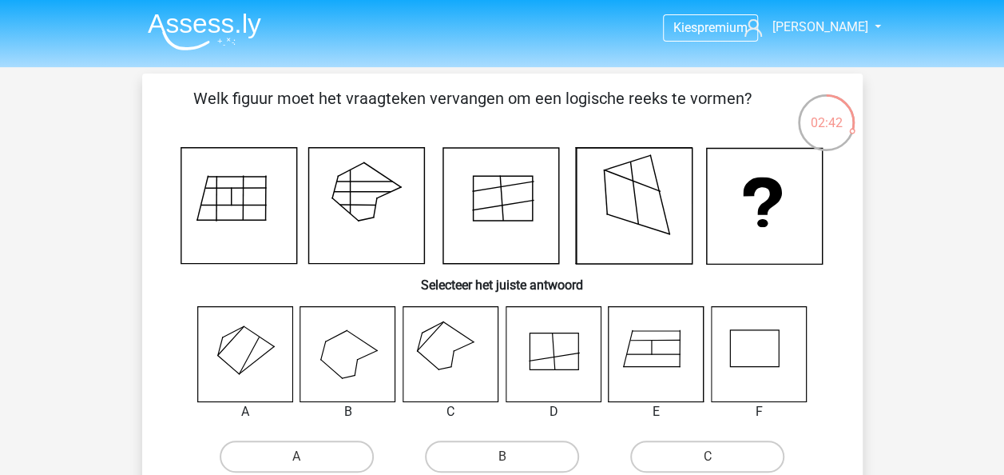
scroll to position [80, 0]
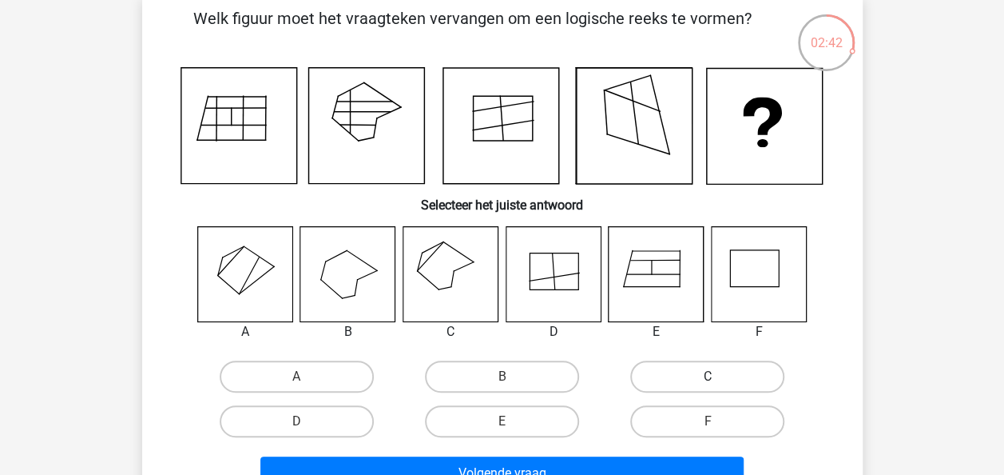
click at [685, 379] on label "C" at bounding box center [707, 376] width 154 height 32
click at [708, 379] on input "C" at bounding box center [713, 381] width 10 height 10
radio input "true"
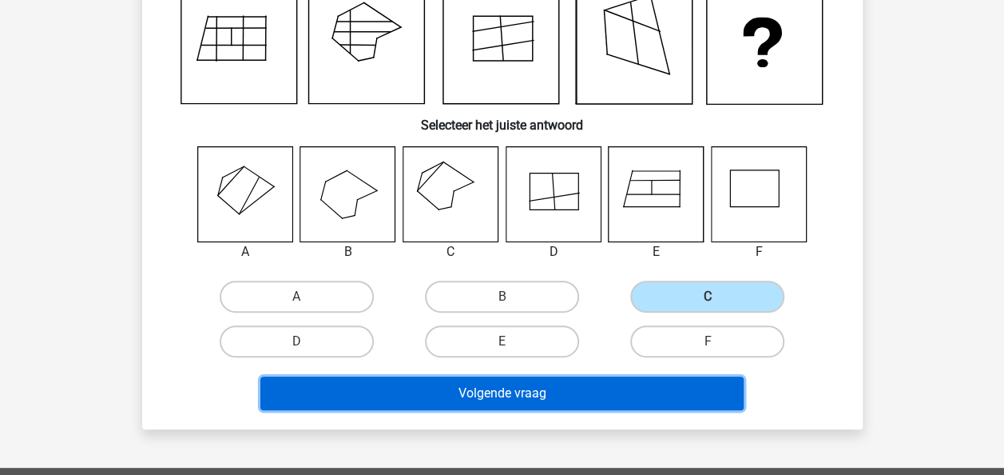
click at [541, 388] on button "Volgende vraag" at bounding box center [501, 393] width 483 height 34
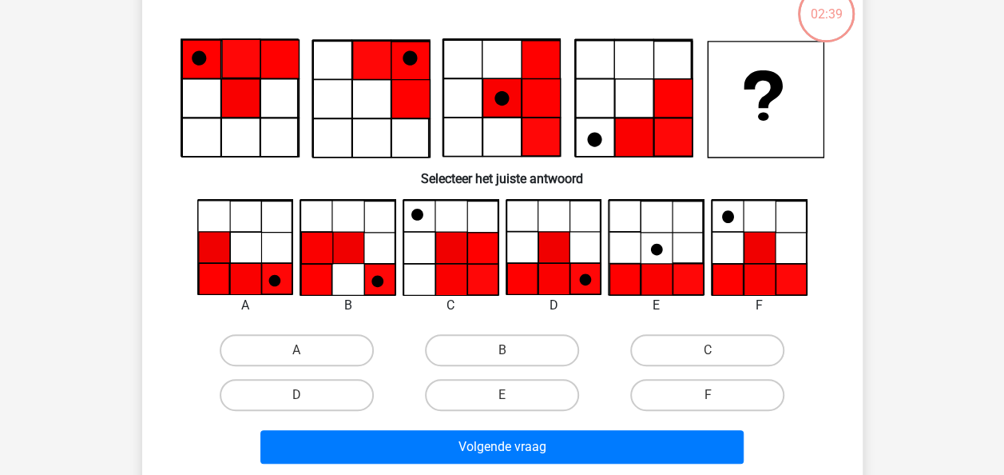
scroll to position [74, 0]
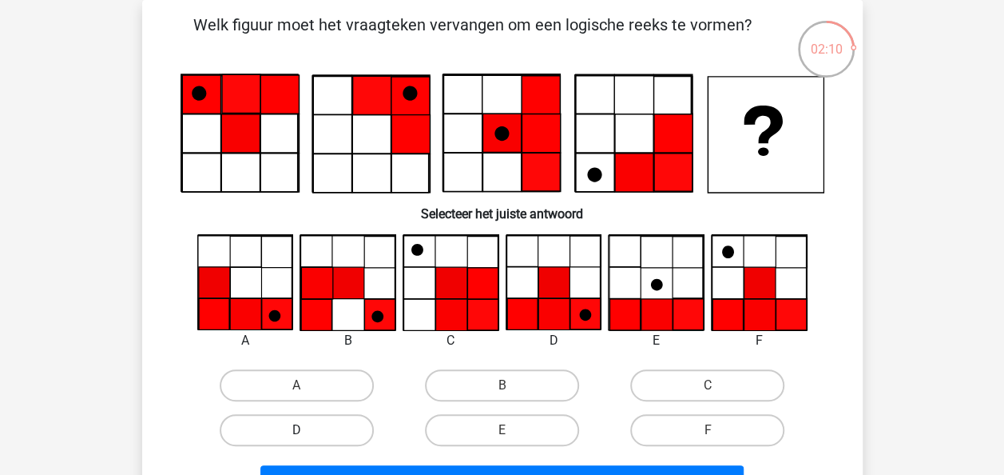
click at [318, 434] on label "D" at bounding box center [297, 430] width 154 height 32
click at [307, 434] on input "D" at bounding box center [301, 435] width 10 height 10
radio input "true"
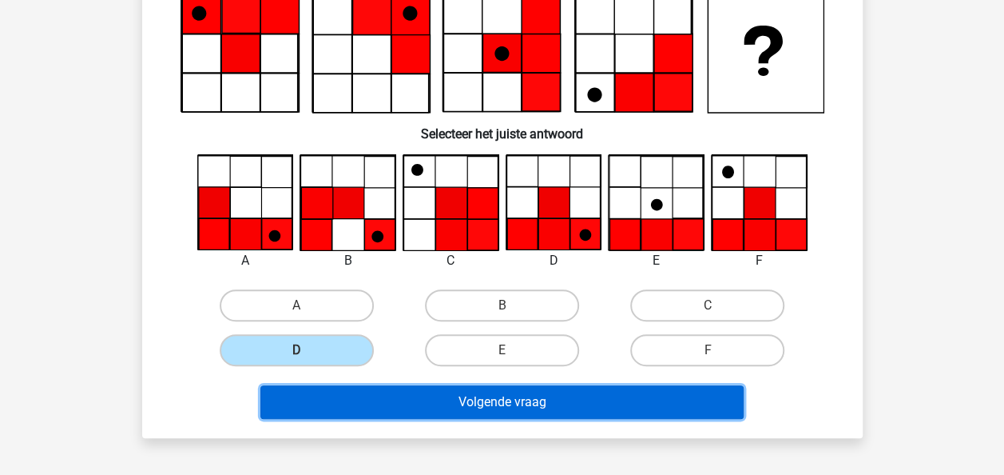
click at [451, 407] on button "Volgende vraag" at bounding box center [501, 402] width 483 height 34
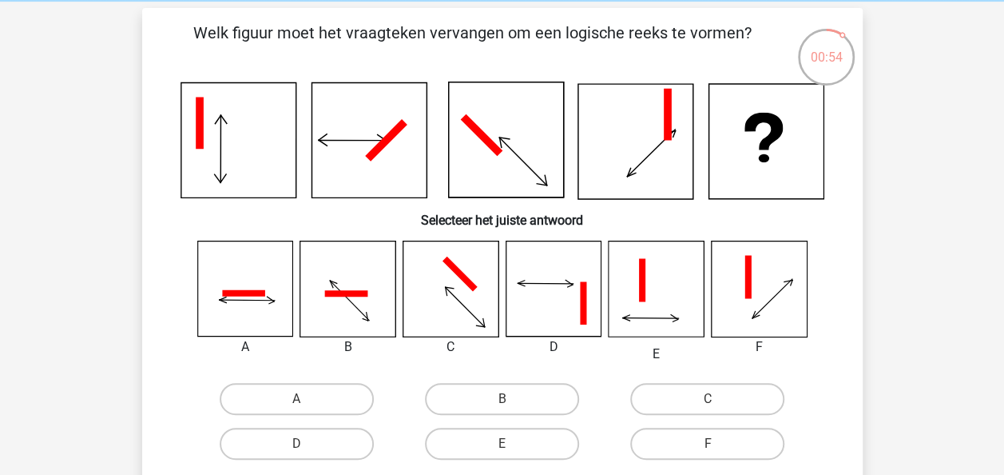
scroll to position [80, 0]
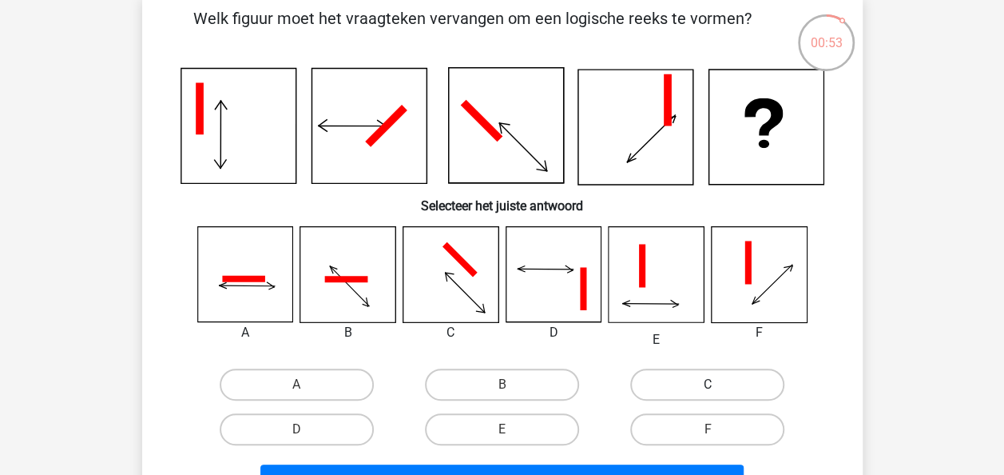
click at [686, 388] on label "C" at bounding box center [707, 384] width 154 height 32
click at [708, 388] on input "C" at bounding box center [713, 389] width 10 height 10
radio input "true"
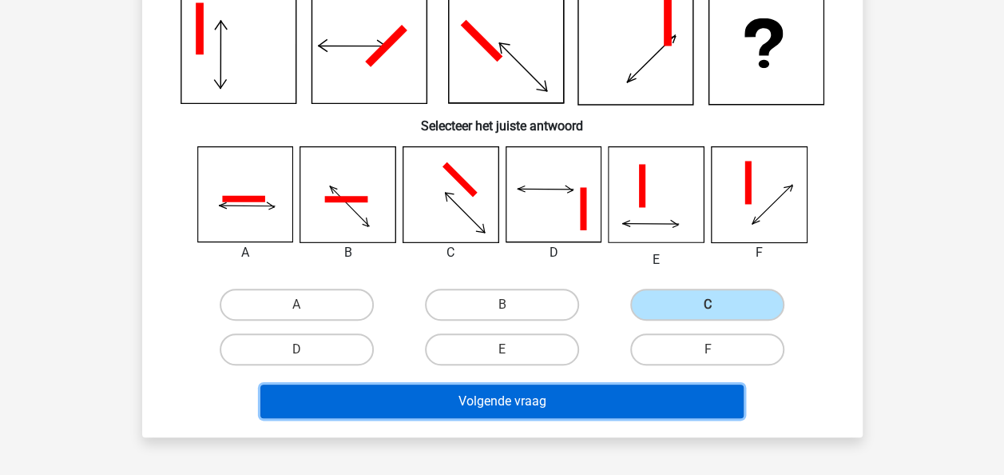
click at [563, 400] on button "Volgende vraag" at bounding box center [501, 401] width 483 height 34
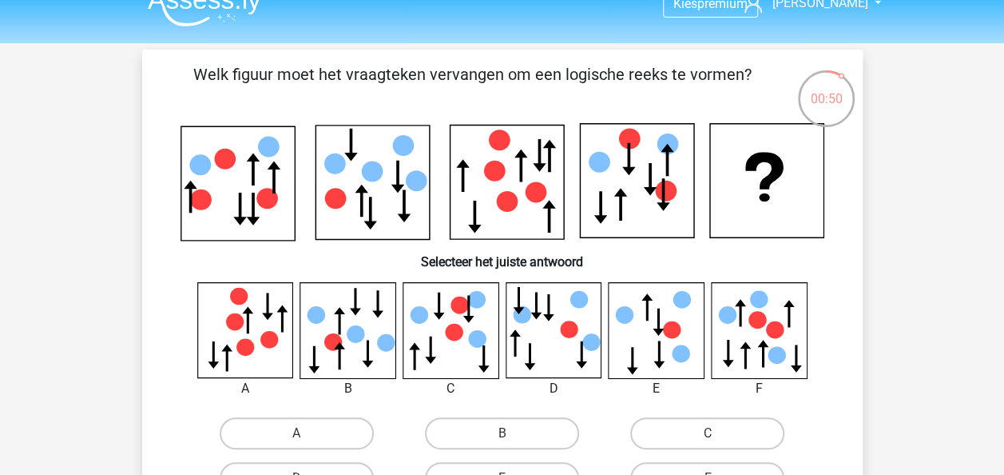
scroll to position [0, 0]
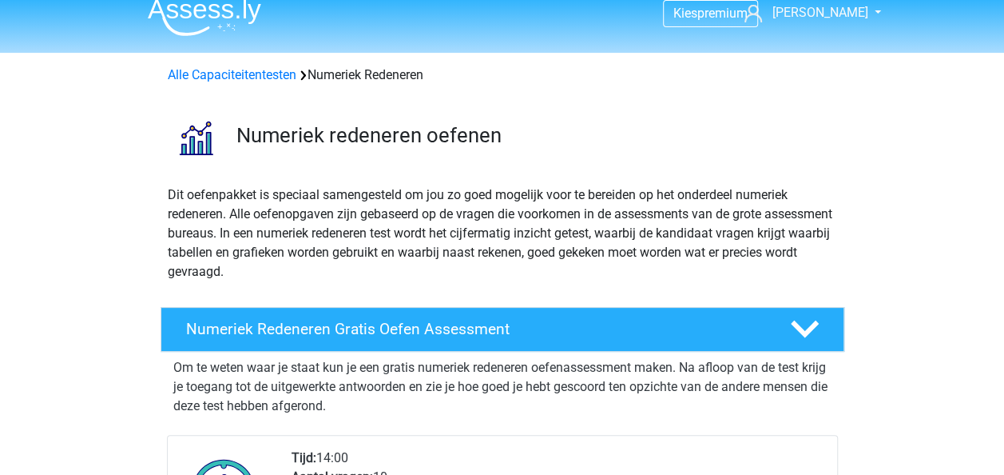
scroll to position [320, 0]
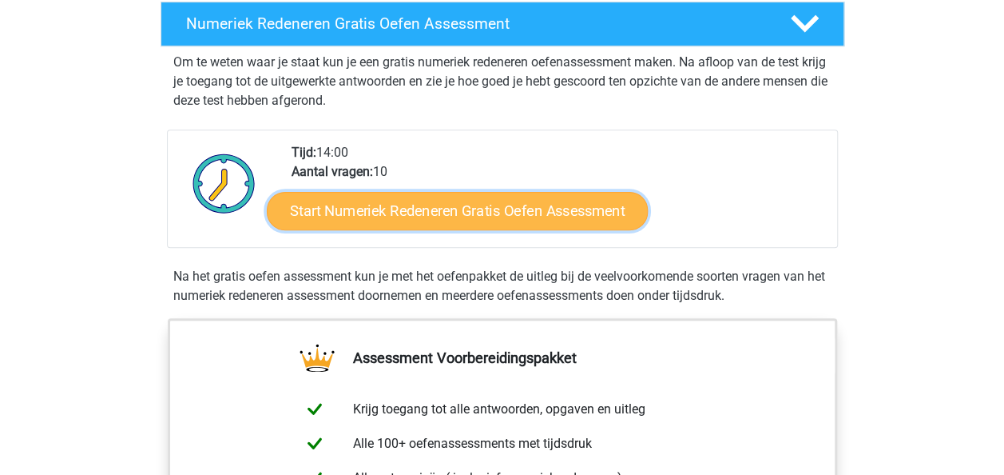
click at [445, 211] on link "Start Numeriek Redeneren Gratis Oefen Assessment" at bounding box center [457, 210] width 381 height 38
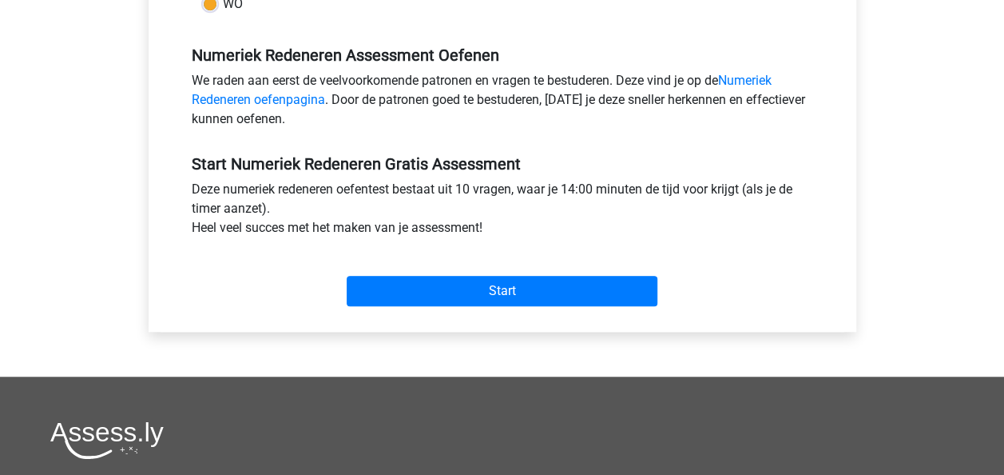
scroll to position [400, 0]
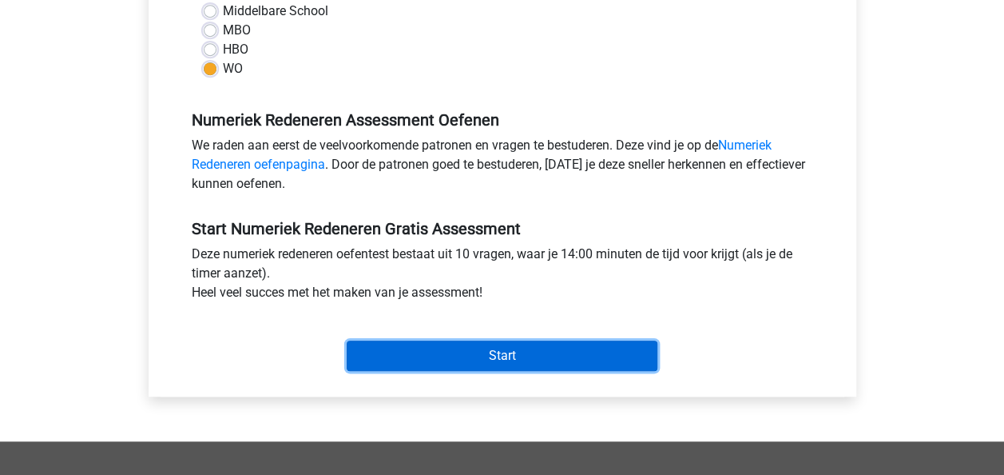
click at [478, 358] on input "Start" at bounding box center [502, 355] width 311 height 30
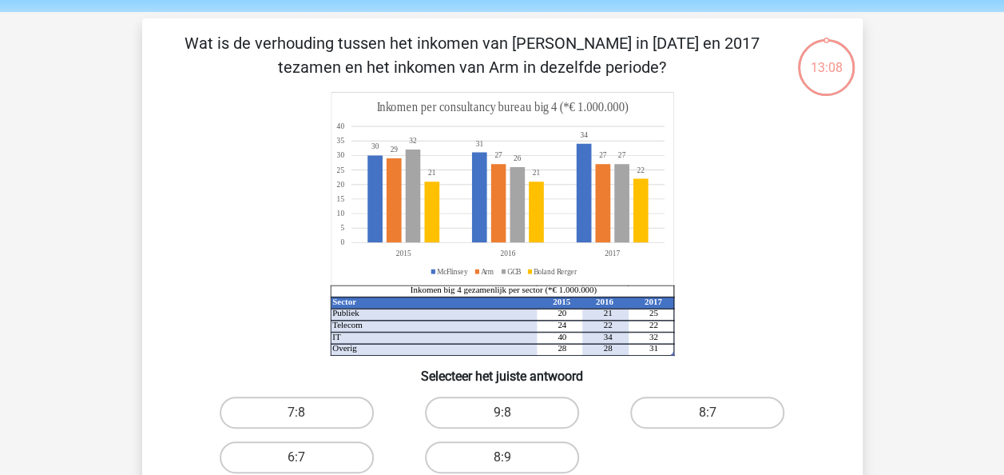
scroll to position [80, 0]
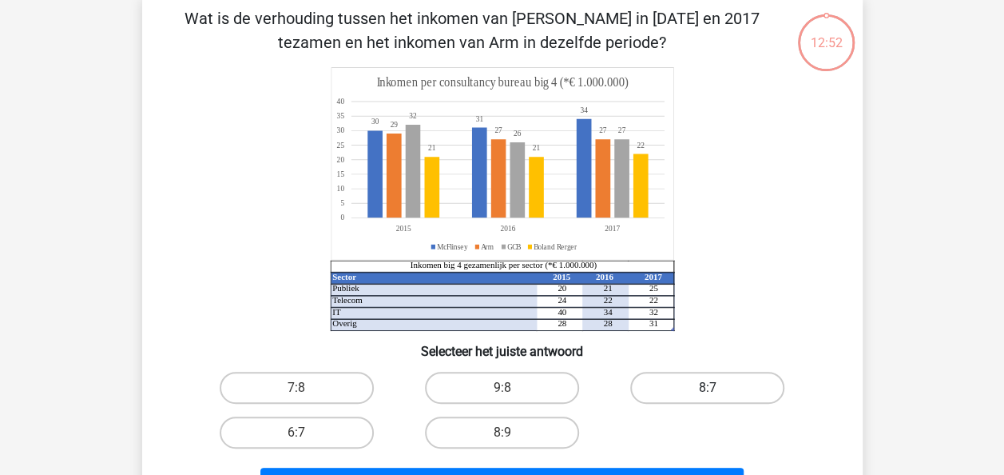
click at [687, 400] on label "8:7" at bounding box center [707, 388] width 154 height 32
click at [708, 398] on input "8:7" at bounding box center [713, 393] width 10 height 10
radio input "true"
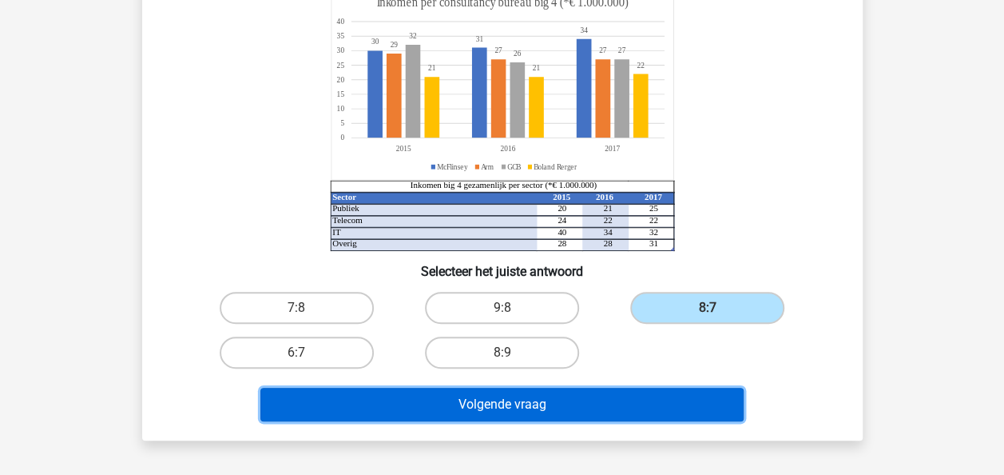
click at [602, 401] on button "Volgende vraag" at bounding box center [501, 405] width 483 height 34
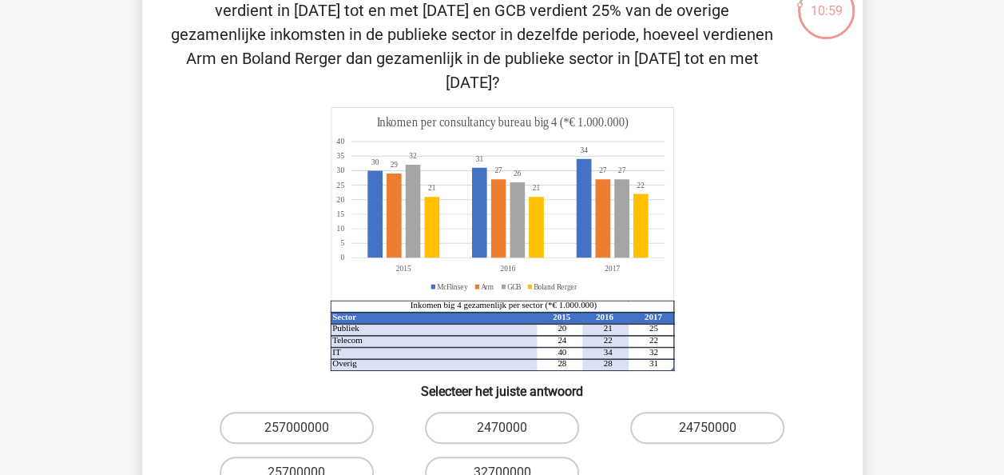
scroll to position [160, 0]
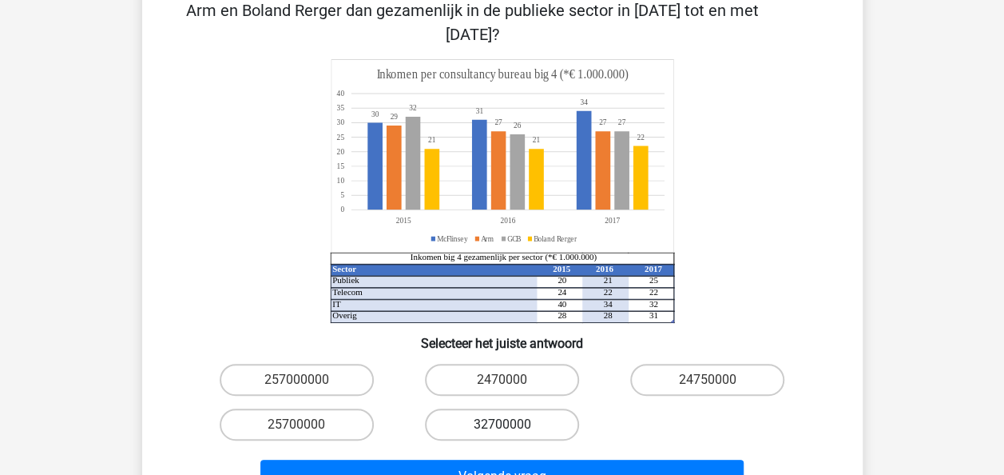
click at [512, 408] on div "32700000" at bounding box center [502, 424] width 193 height 32
click at [497, 408] on label "32700000" at bounding box center [502, 424] width 154 height 32
click at [502, 424] on input "32700000" at bounding box center [507, 429] width 10 height 10
radio input "true"
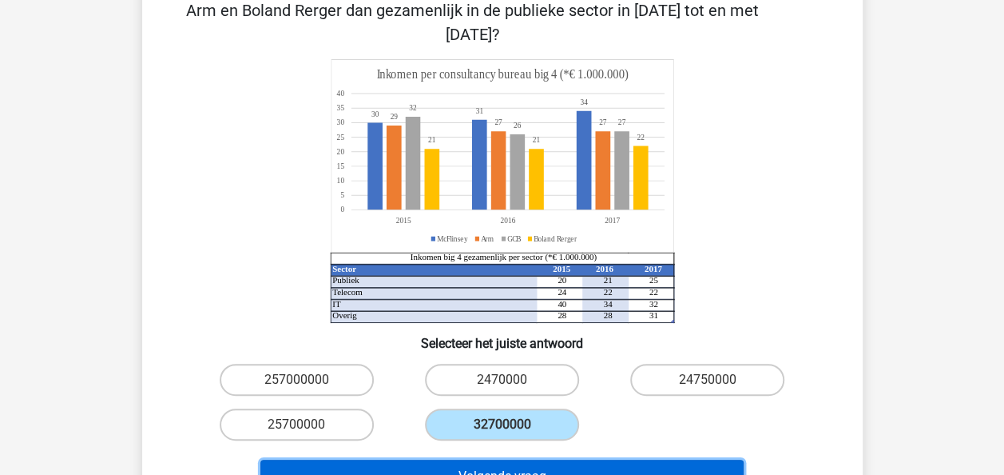
click at [503, 459] on button "Volgende vraag" at bounding box center [501, 476] width 483 height 34
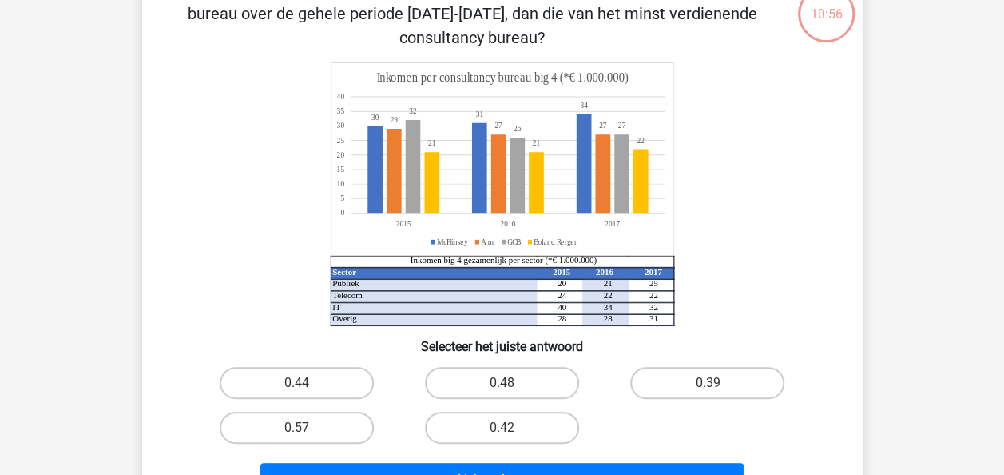
scroll to position [74, 0]
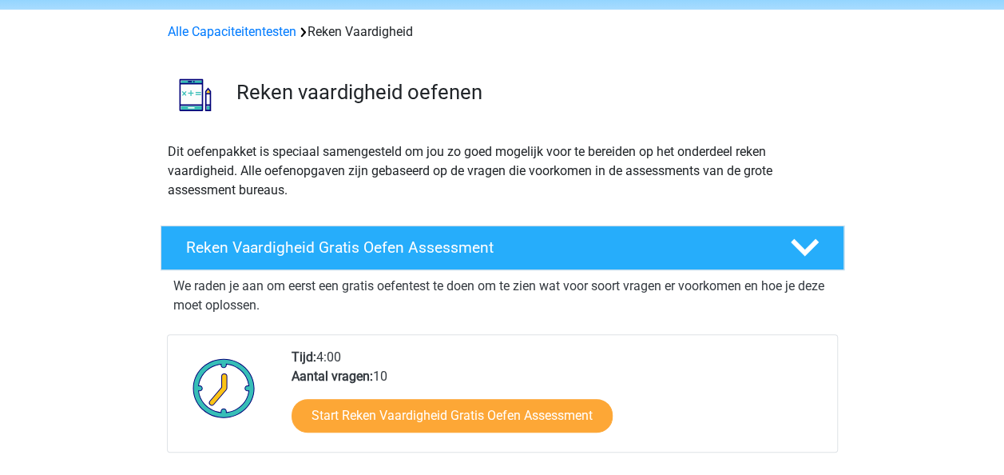
scroll to position [160, 0]
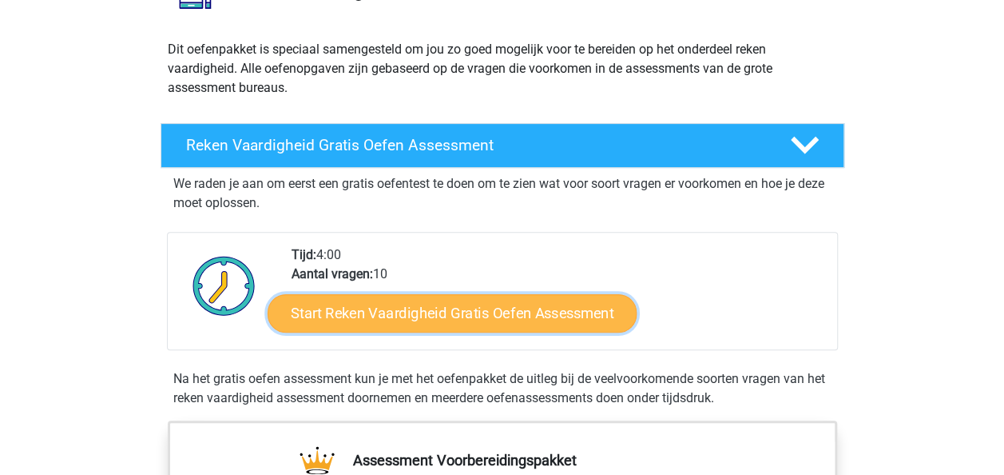
click at [427, 310] on link "Start Reken Vaardigheid Gratis Oefen Assessment" at bounding box center [452, 312] width 369 height 38
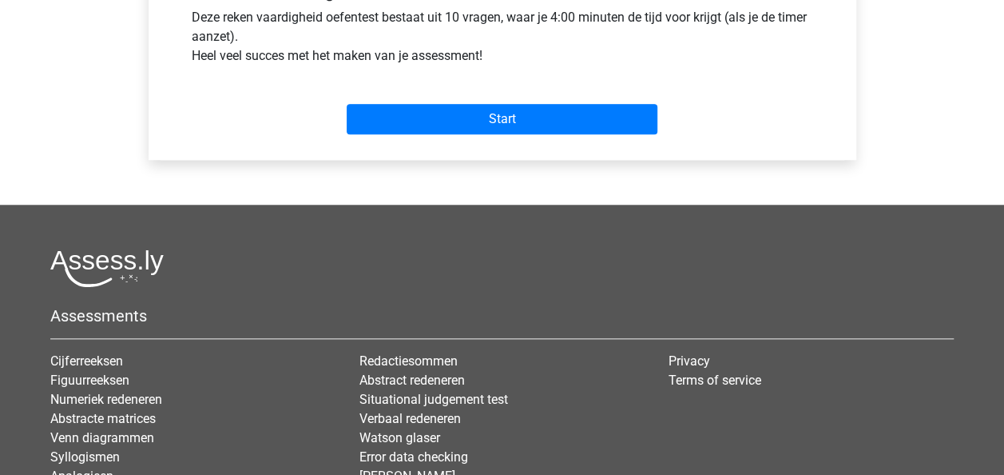
scroll to position [639, 0]
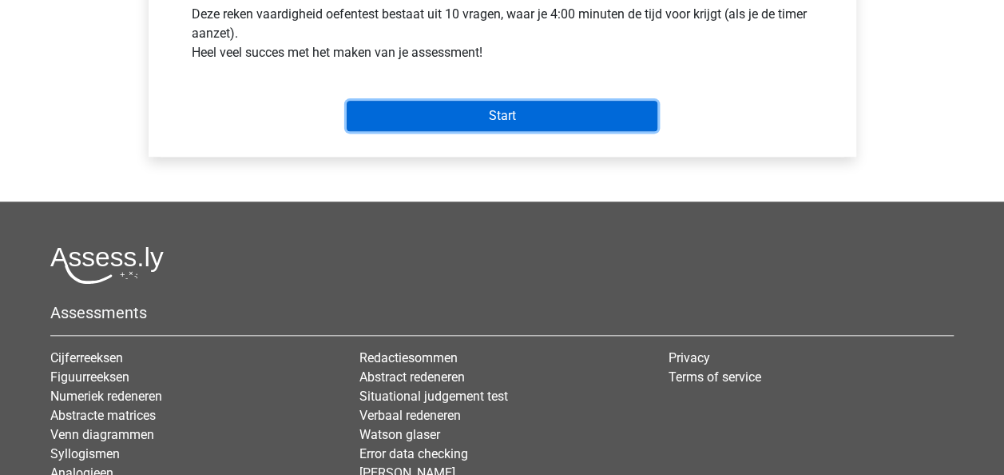
click at [503, 121] on input "Start" at bounding box center [502, 116] width 311 height 30
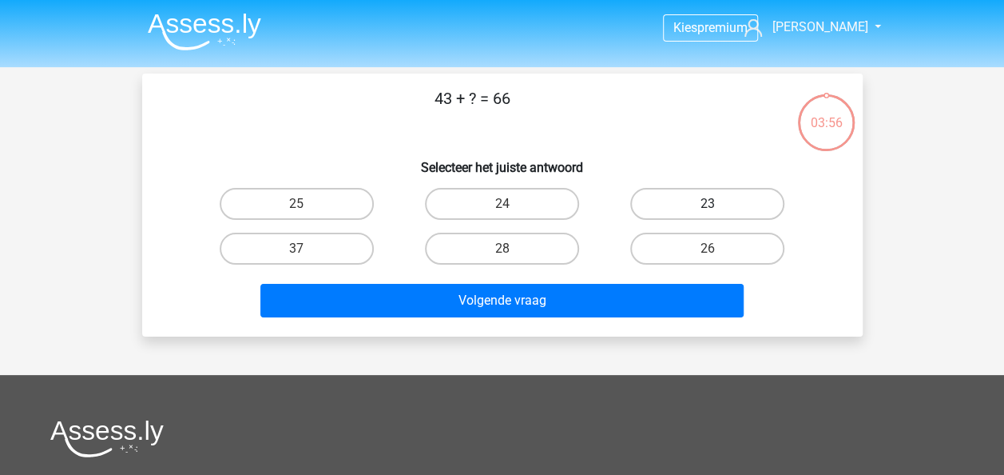
click at [698, 204] on label "23" at bounding box center [707, 204] width 154 height 32
click at [708, 204] on input "23" at bounding box center [713, 209] width 10 height 10
radio input "true"
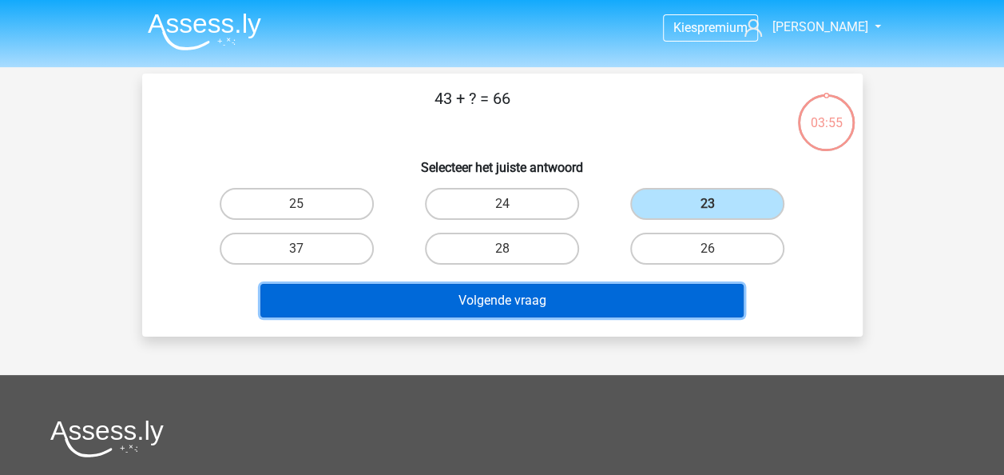
click at [473, 307] on button "Volgende vraag" at bounding box center [501, 301] width 483 height 34
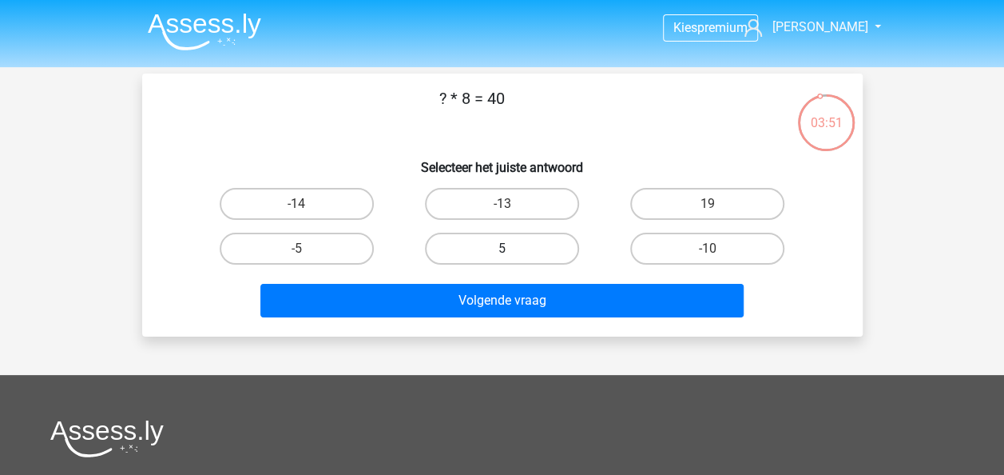
click at [531, 251] on label "5" at bounding box center [502, 249] width 154 height 32
click at [512, 251] on input "5" at bounding box center [507, 253] width 10 height 10
radio input "true"
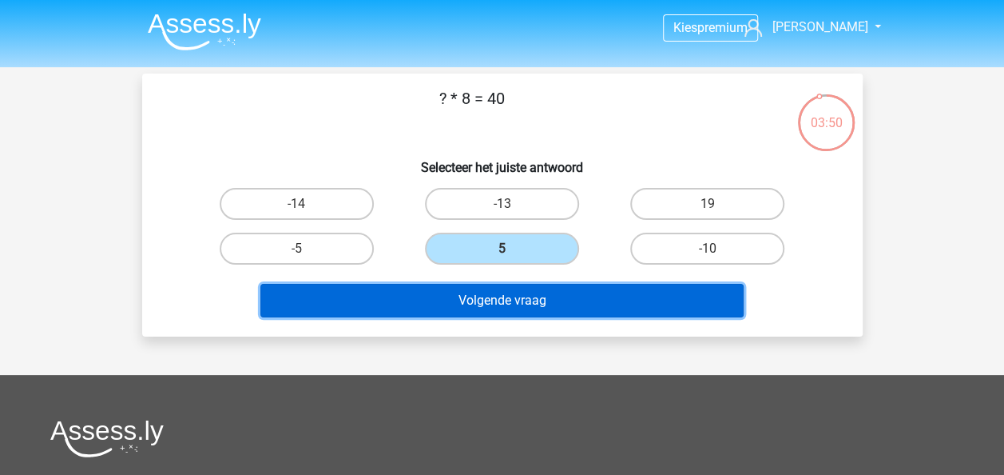
click at [519, 299] on button "Volgende vraag" at bounding box center [501, 301] width 483 height 34
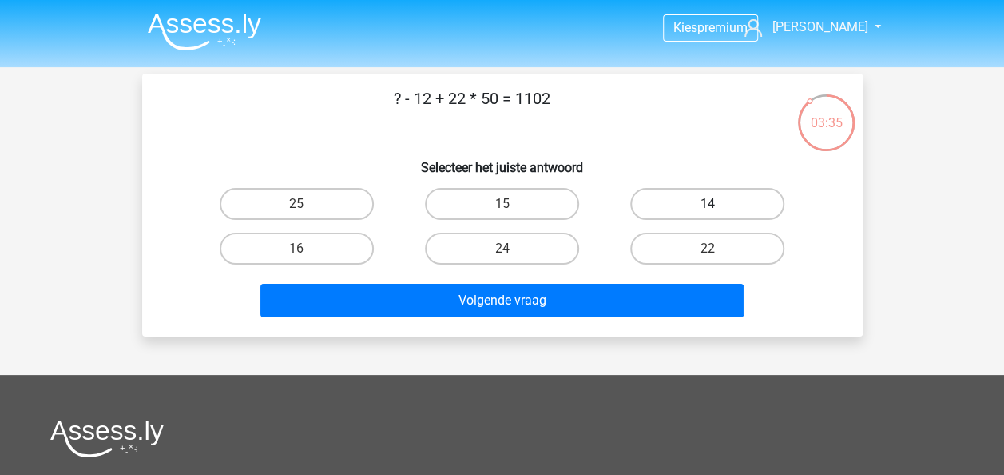
click at [729, 195] on label "14" at bounding box center [707, 204] width 154 height 32
click at [718, 204] on input "14" at bounding box center [713, 209] width 10 height 10
radio input "true"
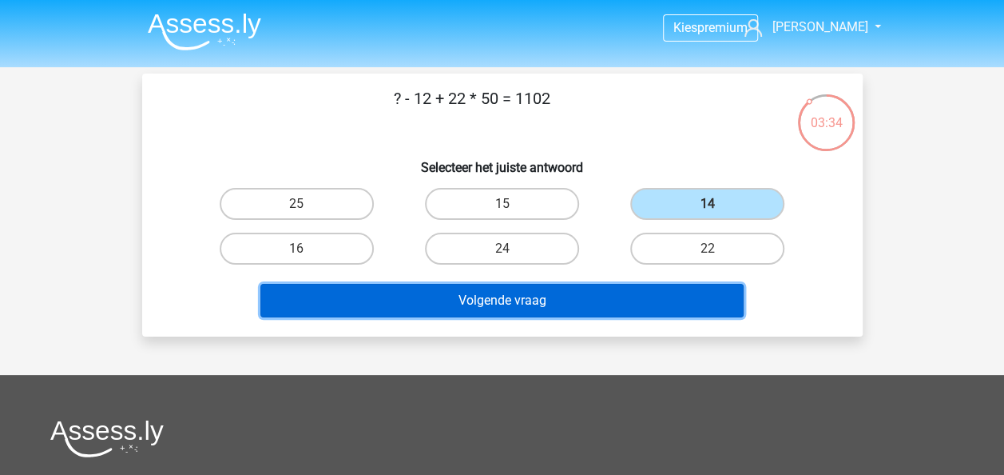
click at [537, 300] on button "Volgende vraag" at bounding box center [501, 301] width 483 height 34
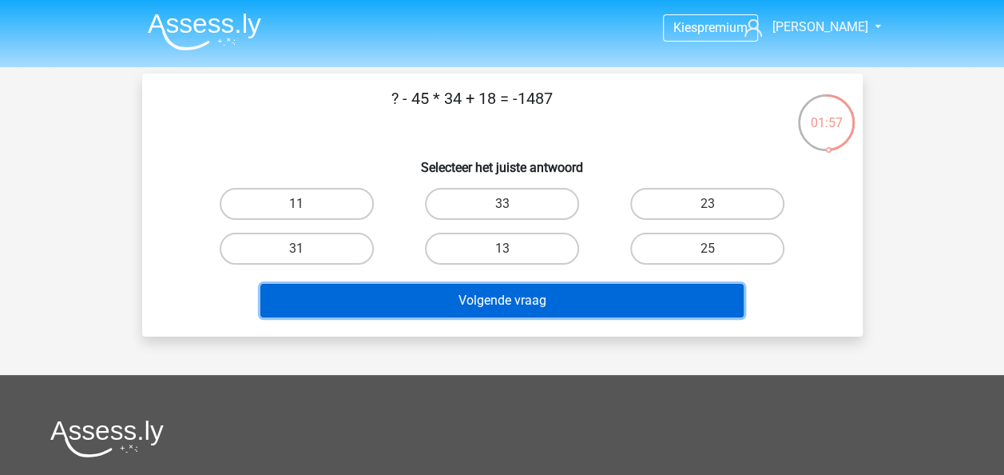
click at [562, 300] on button "Volgende vraag" at bounding box center [501, 301] width 483 height 34
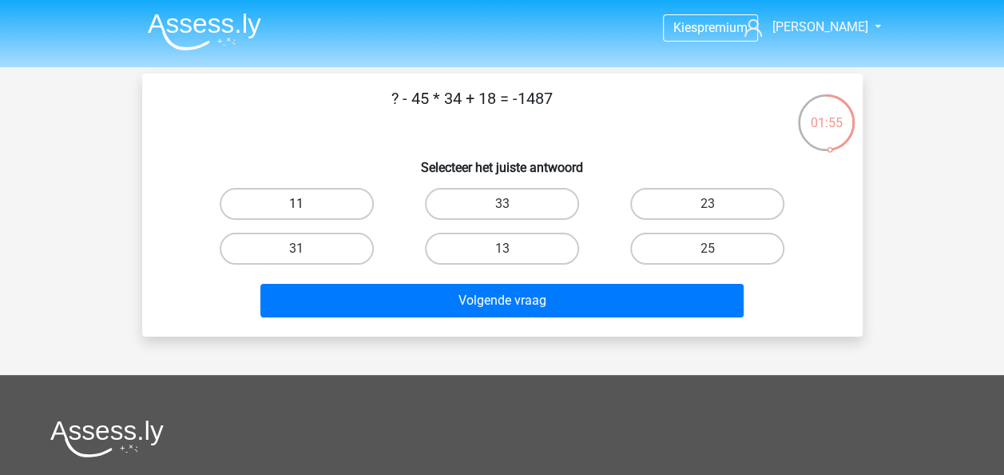
click at [328, 198] on label "11" at bounding box center [297, 204] width 154 height 32
click at [307, 204] on input "11" at bounding box center [301, 209] width 10 height 10
radio input "true"
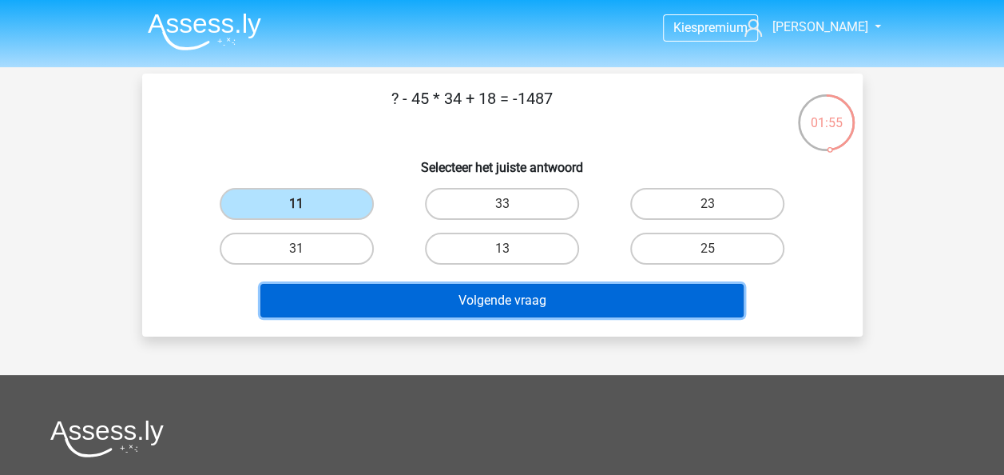
click at [443, 305] on button "Volgende vraag" at bounding box center [501, 301] width 483 height 34
click at [440, 297] on button "Volgende vraag" at bounding box center [501, 301] width 483 height 34
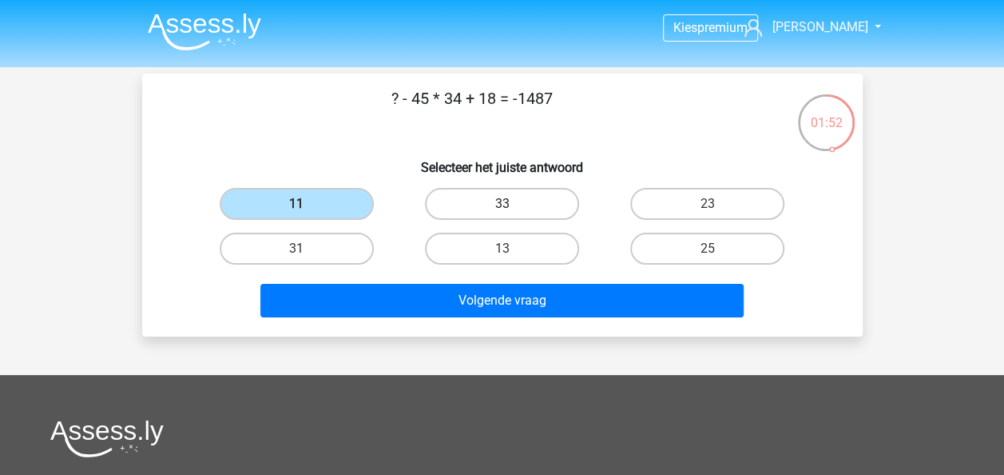
click at [552, 201] on label "33" at bounding box center [502, 204] width 154 height 32
click at [512, 204] on input "33" at bounding box center [507, 209] width 10 height 10
radio input "true"
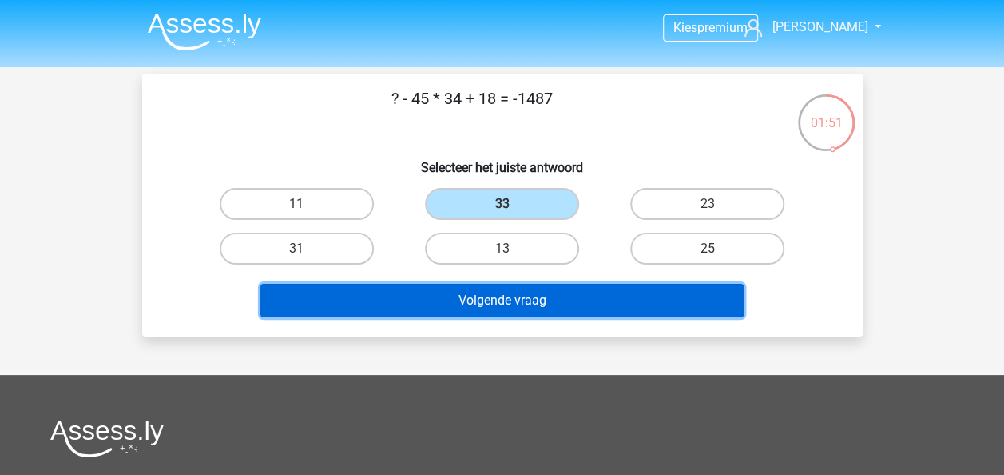
click at [510, 302] on button "Volgende vraag" at bounding box center [501, 301] width 483 height 34
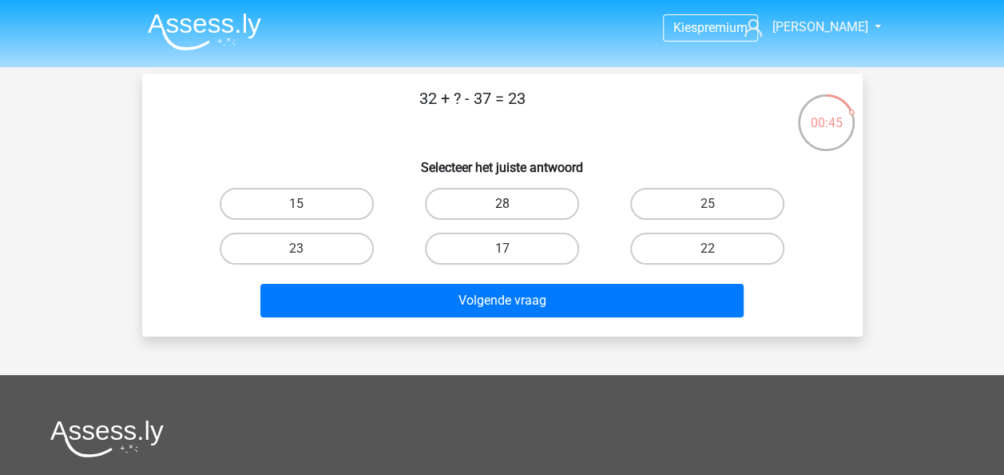
click at [516, 209] on label "28" at bounding box center [502, 204] width 154 height 32
click at [512, 209] on input "28" at bounding box center [507, 209] width 10 height 10
radio input "true"
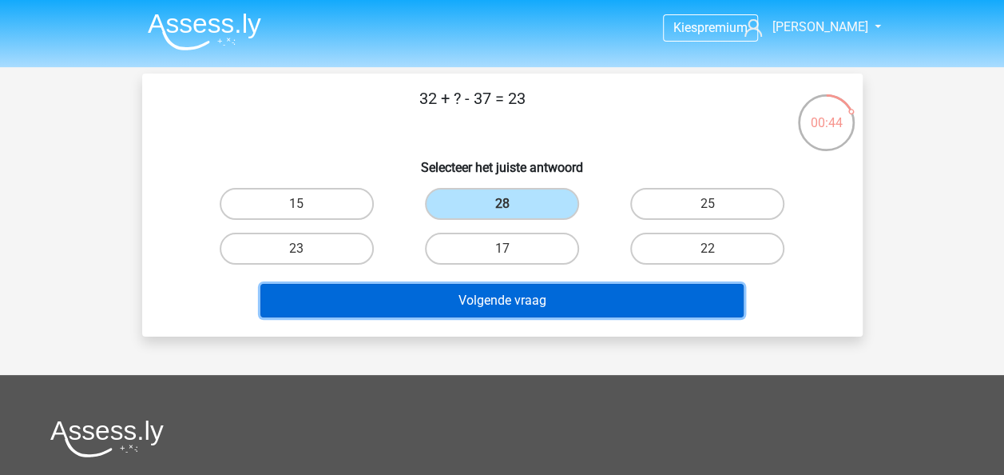
click at [516, 296] on button "Volgende vraag" at bounding box center [501, 301] width 483 height 34
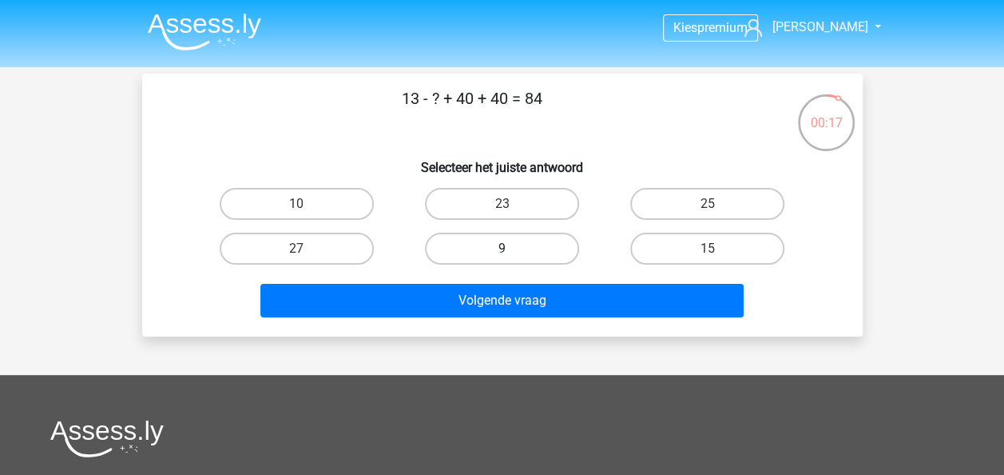
click at [537, 251] on label "9" at bounding box center [502, 249] width 154 height 32
click at [512, 251] on input "9" at bounding box center [507, 253] width 10 height 10
radio input "true"
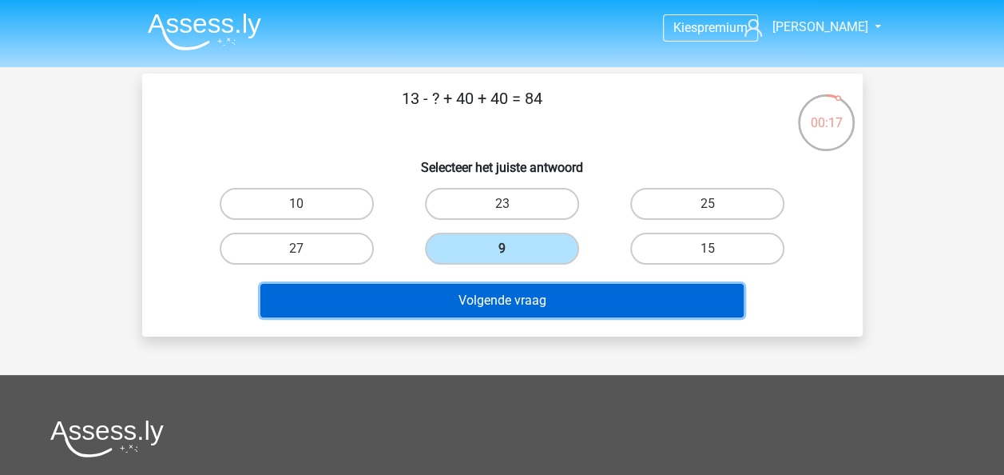
click at [540, 301] on button "Volgende vraag" at bounding box center [501, 301] width 483 height 34
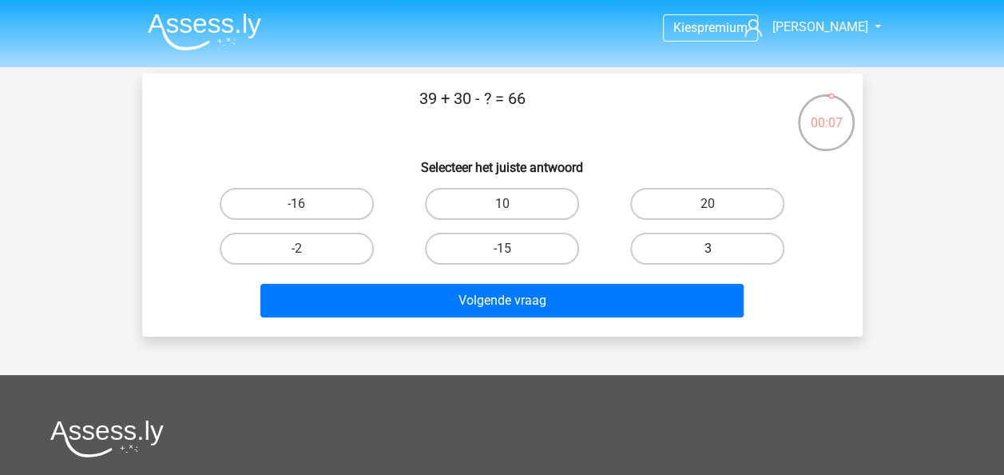
click at [682, 249] on label "3" at bounding box center [707, 249] width 154 height 32
click at [708, 249] on input "3" at bounding box center [713, 253] width 10 height 10
radio input "true"
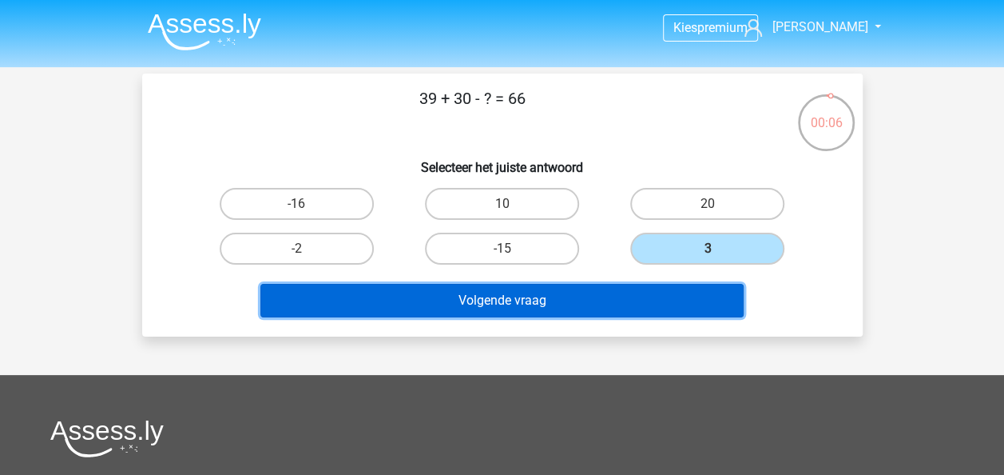
click at [616, 298] on button "Volgende vraag" at bounding box center [501, 301] width 483 height 34
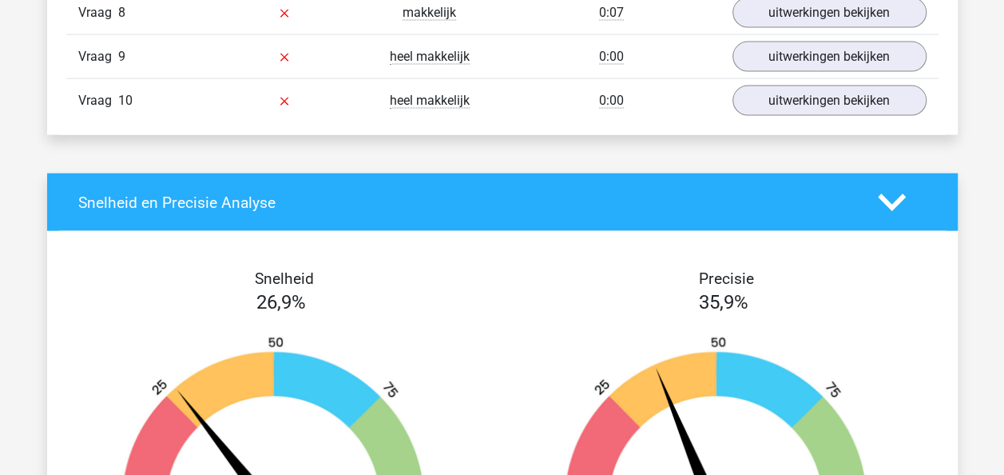
scroll to position [1518, 0]
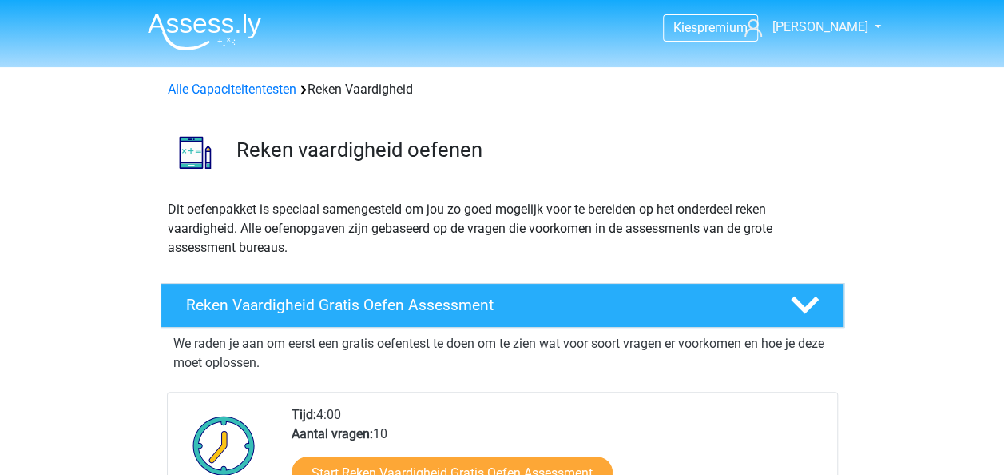
scroll to position [240, 0]
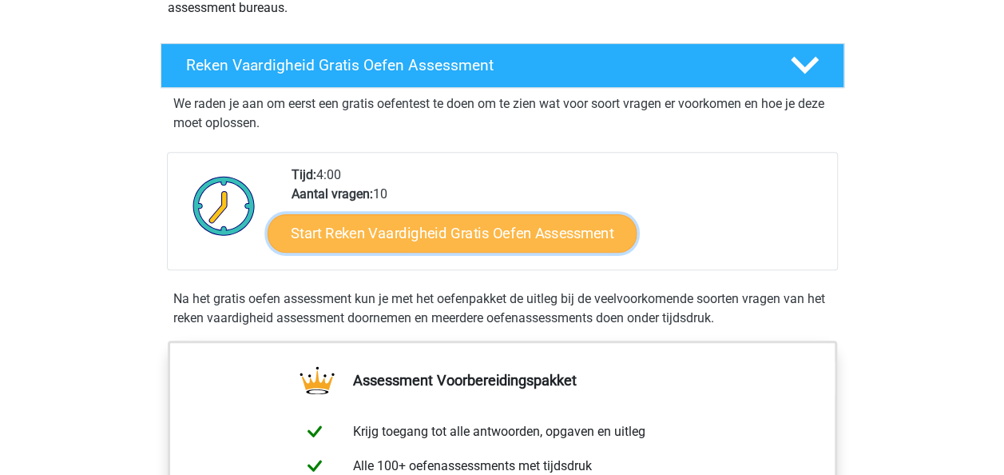
click at [454, 235] on link "Start Reken Vaardigheid Gratis Oefen Assessment" at bounding box center [452, 232] width 369 height 38
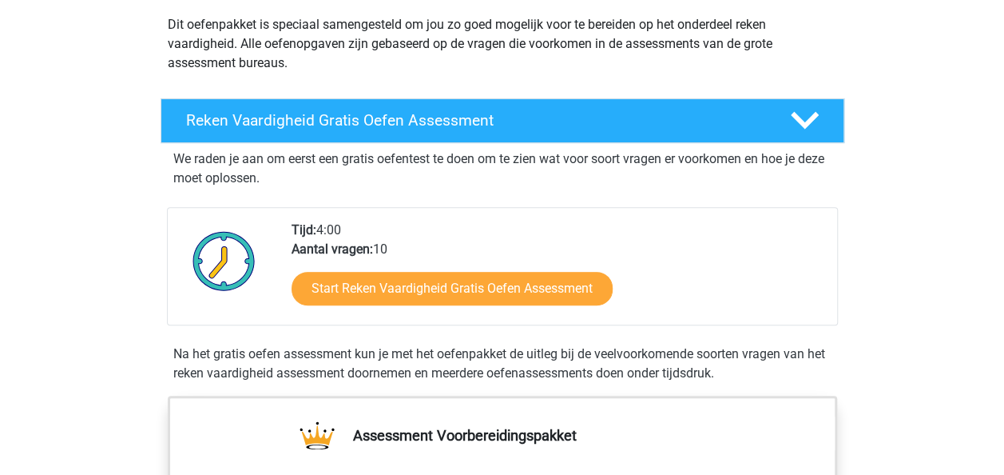
scroll to position [160, 0]
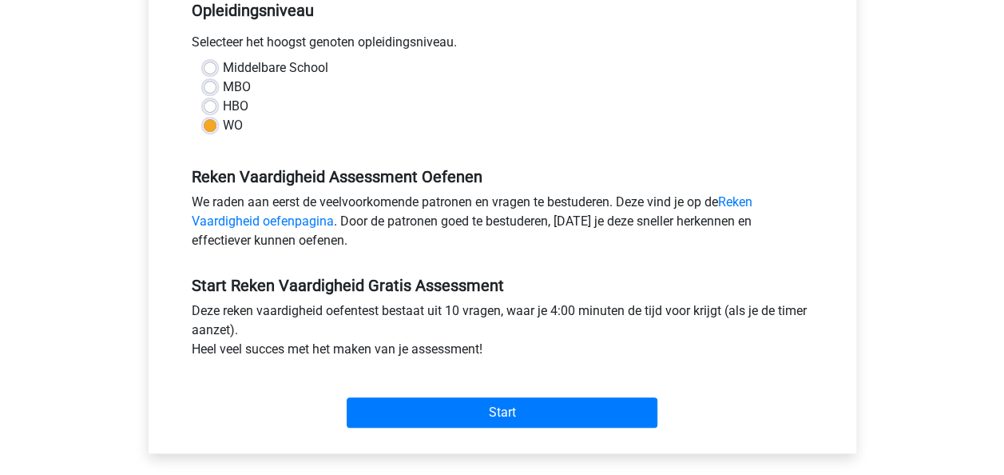
scroll to position [479, 0]
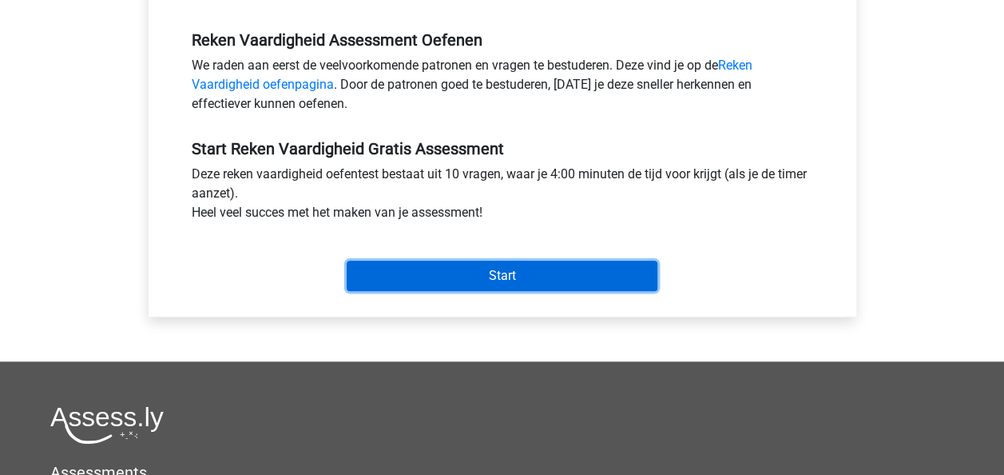
click at [459, 272] on input "Start" at bounding box center [502, 275] width 311 height 30
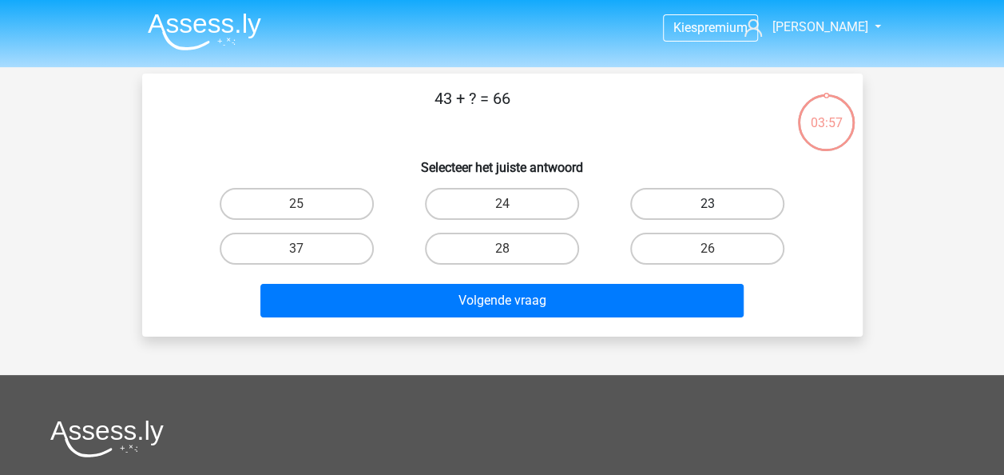
click at [676, 203] on label "23" at bounding box center [707, 204] width 154 height 32
click at [708, 204] on input "23" at bounding box center [713, 209] width 10 height 10
radio input "true"
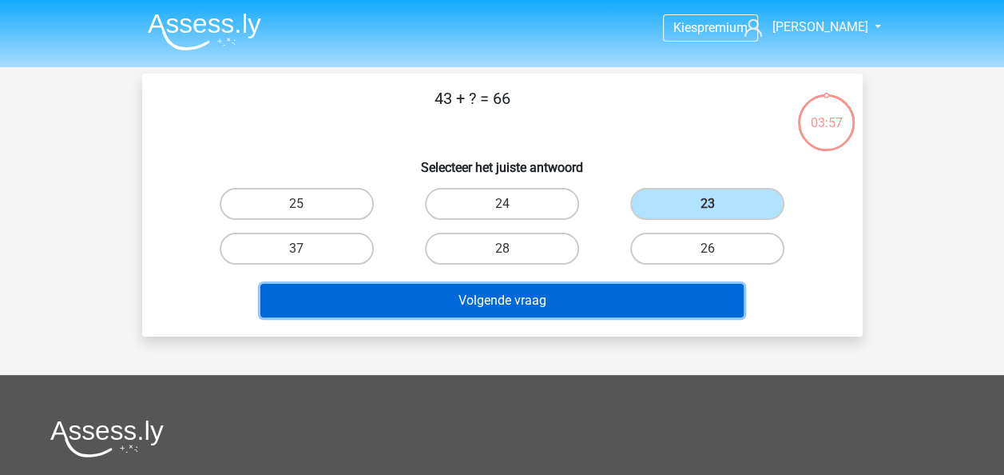
click at [564, 303] on button "Volgende vraag" at bounding box center [501, 301] width 483 height 34
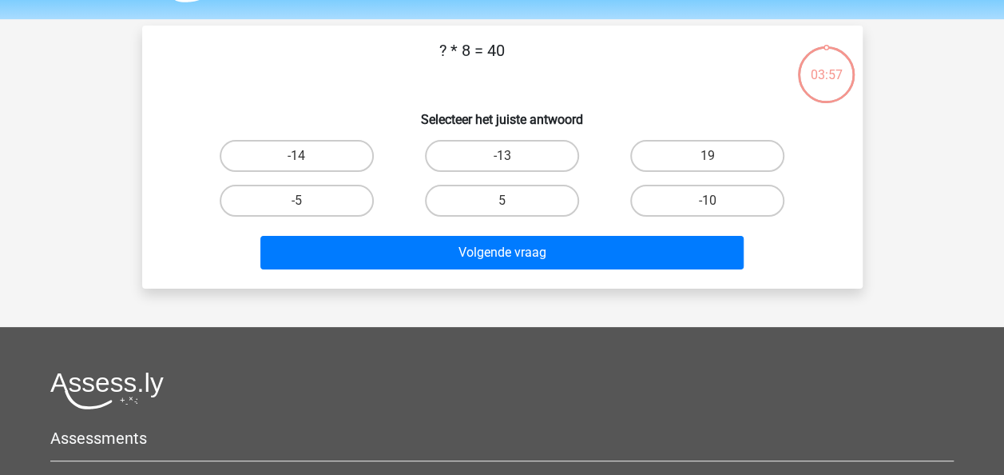
scroll to position [74, 0]
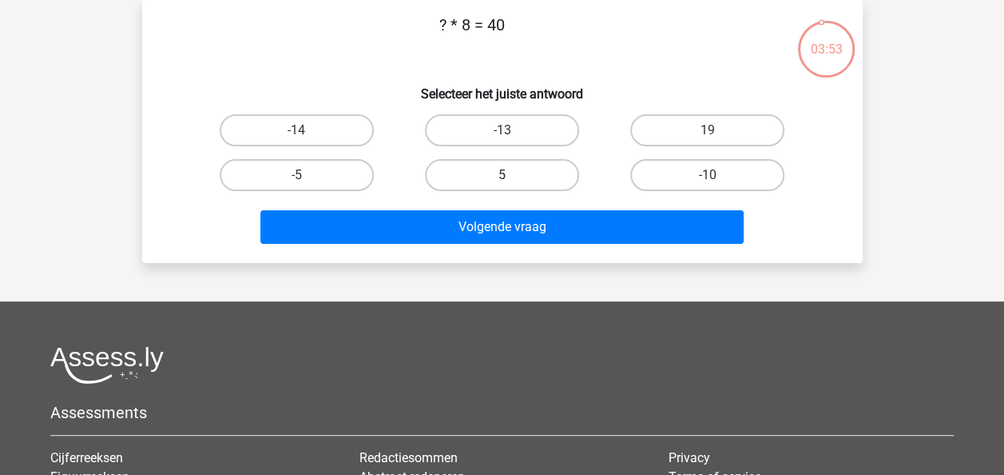
click at [475, 172] on label "5" at bounding box center [502, 175] width 154 height 32
click at [502, 175] on input "5" at bounding box center [507, 180] width 10 height 10
radio input "true"
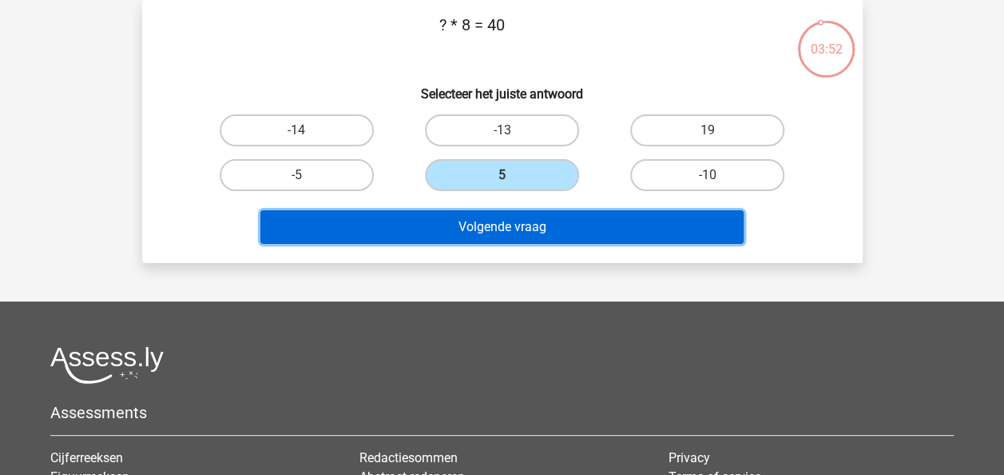
click at [475, 237] on button "Volgende vraag" at bounding box center [501, 227] width 483 height 34
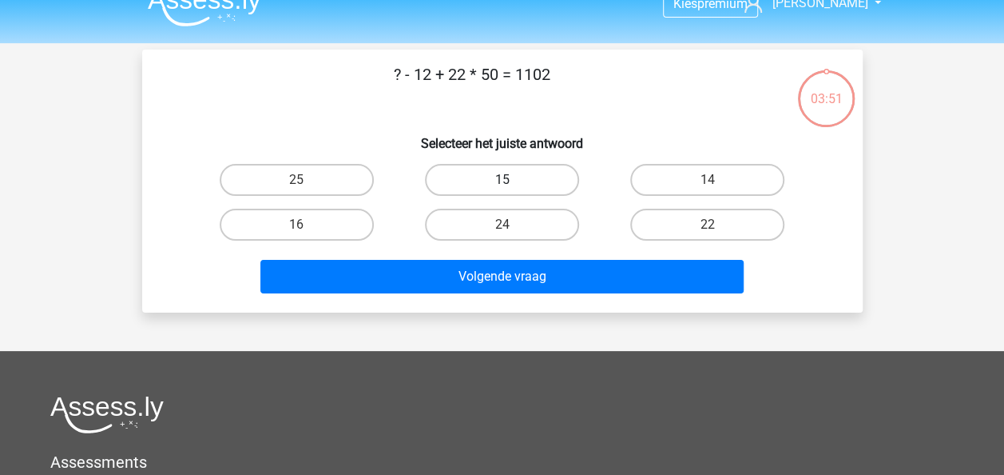
scroll to position [0, 0]
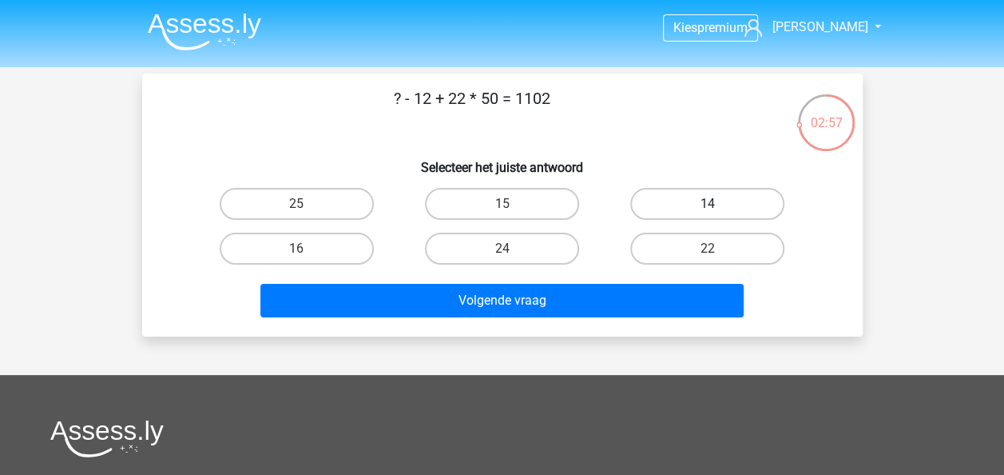
click at [712, 201] on label "14" at bounding box center [707, 204] width 154 height 32
click at [712, 204] on input "14" at bounding box center [713, 209] width 10 height 10
radio input "true"
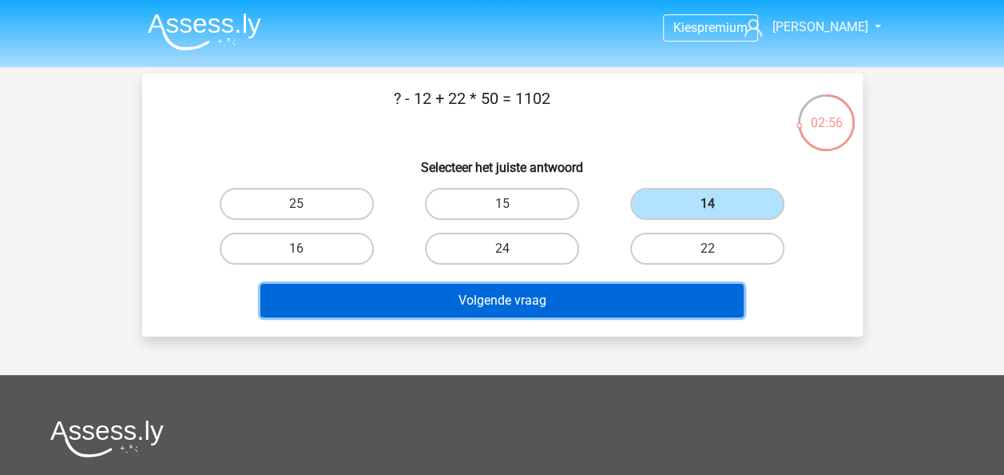
click at [569, 300] on button "Volgende vraag" at bounding box center [501, 301] width 483 height 34
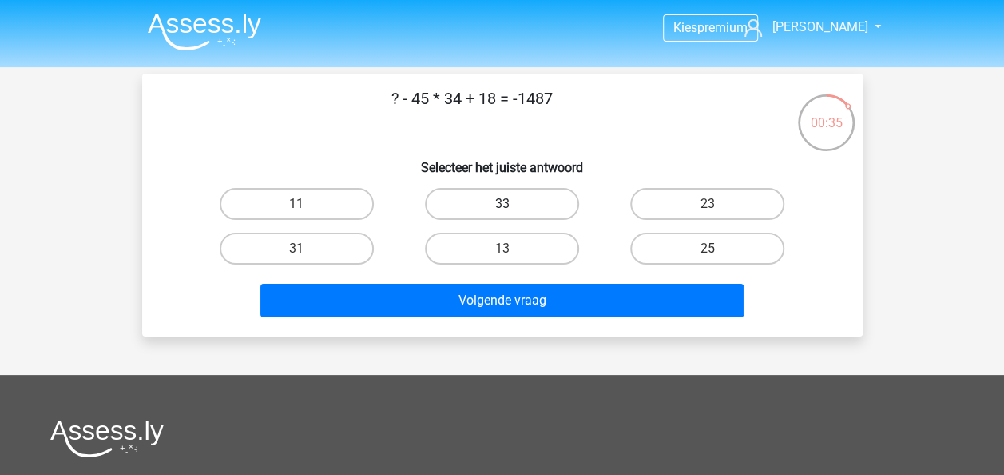
click at [528, 209] on label "33" at bounding box center [502, 204] width 154 height 32
click at [512, 209] on input "33" at bounding box center [507, 209] width 10 height 10
radio input "true"
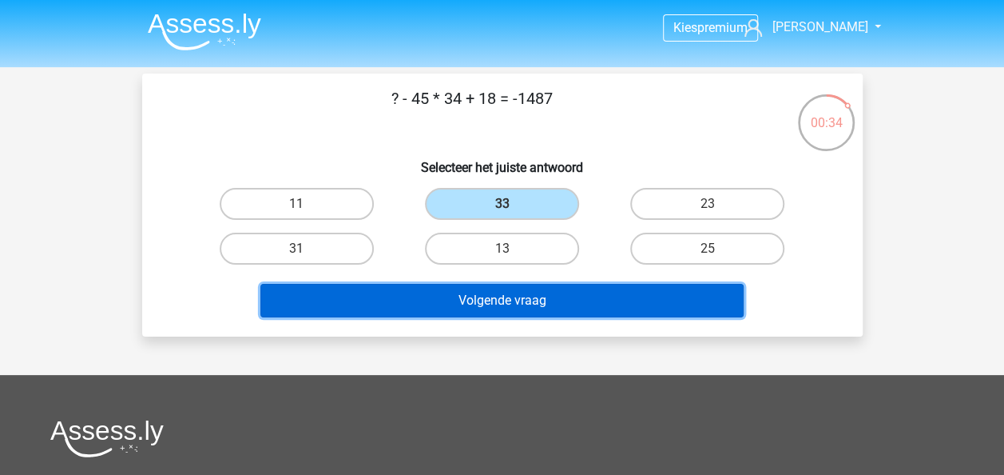
click at [542, 303] on button "Volgende vraag" at bounding box center [501, 301] width 483 height 34
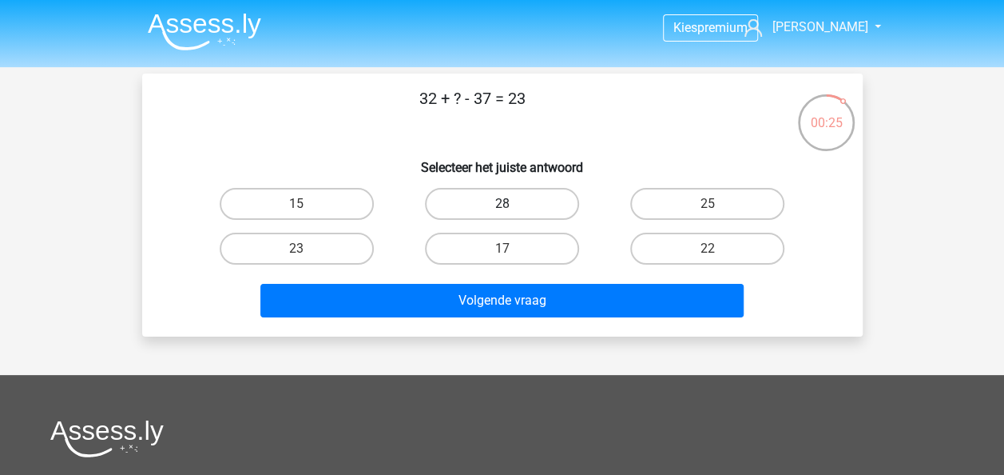
click at [466, 189] on label "28" at bounding box center [502, 204] width 154 height 32
click at [502, 204] on input "28" at bounding box center [507, 209] width 10 height 10
radio input "true"
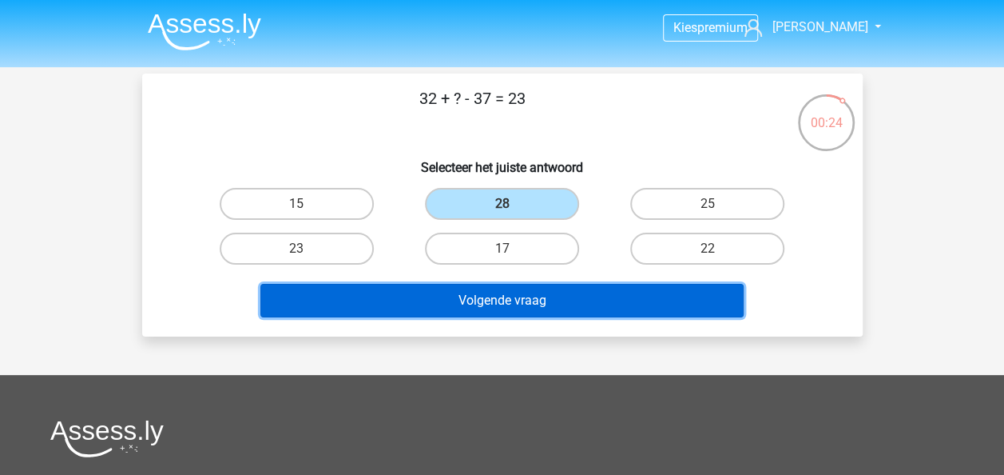
click at [513, 297] on button "Volgende vraag" at bounding box center [501, 301] width 483 height 34
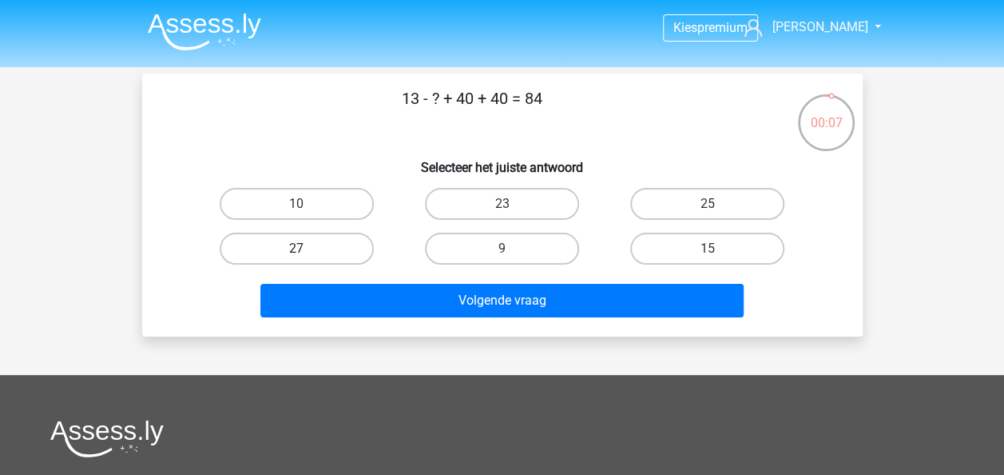
click at [356, 238] on label "27" at bounding box center [297, 249] width 154 height 32
click at [307, 248] on input "27" at bounding box center [301, 253] width 10 height 10
radio input "true"
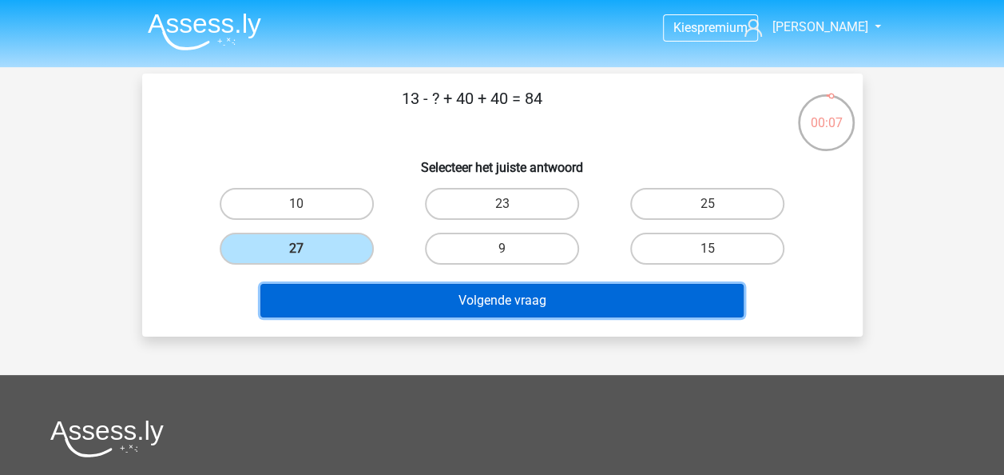
click at [430, 297] on button "Volgende vraag" at bounding box center [501, 301] width 483 height 34
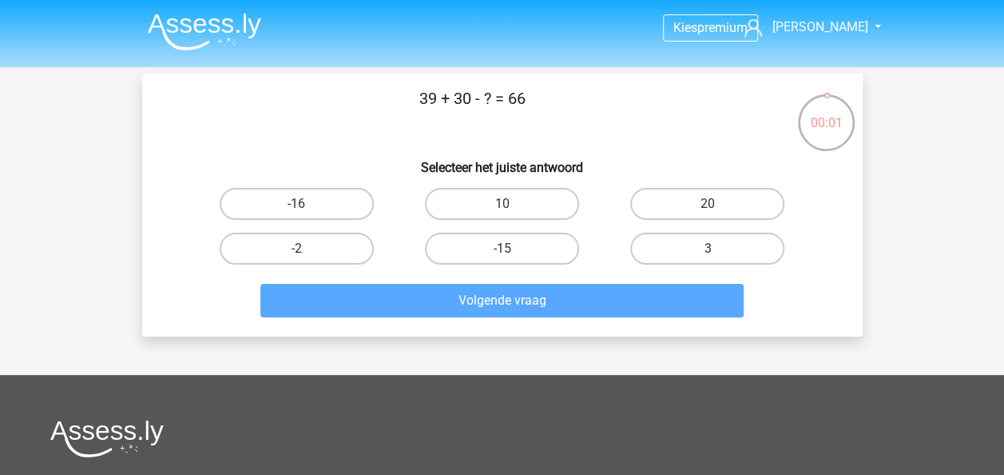
drag, startPoint x: 741, startPoint y: 256, endPoint x: 672, endPoint y: 283, distance: 73.9
click at [741, 254] on label "3" at bounding box center [707, 249] width 154 height 32
click at [718, 254] on input "3" at bounding box center [713, 253] width 10 height 10
radio input "true"
click at [682, 244] on label "3" at bounding box center [707, 249] width 154 height 32
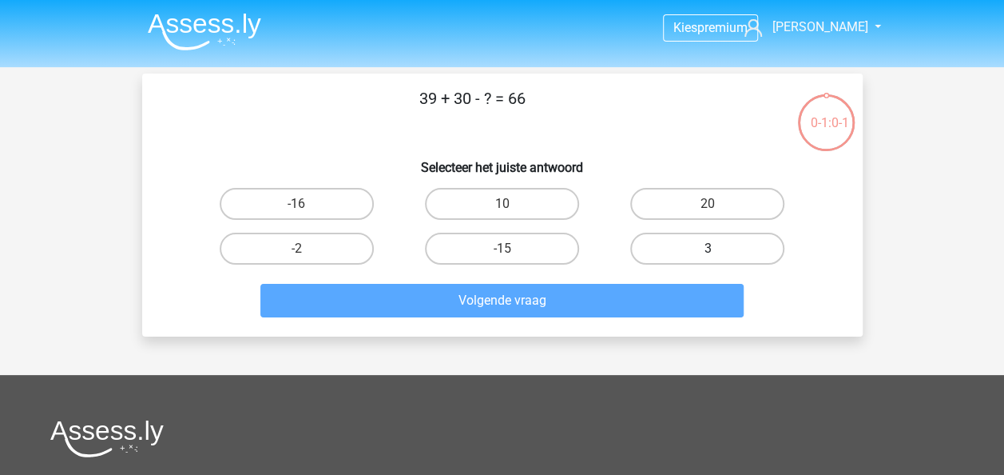
click at [708, 248] on input "3" at bounding box center [713, 253] width 10 height 10
radio input "true"
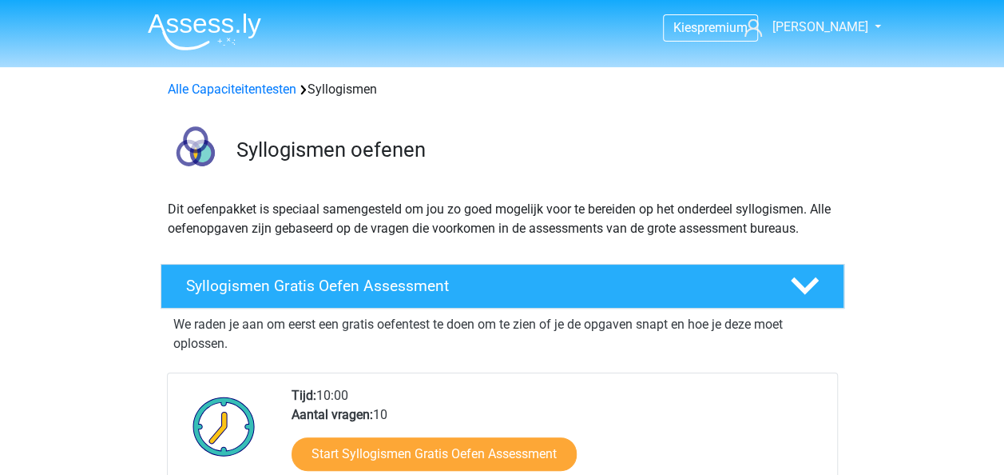
scroll to position [160, 0]
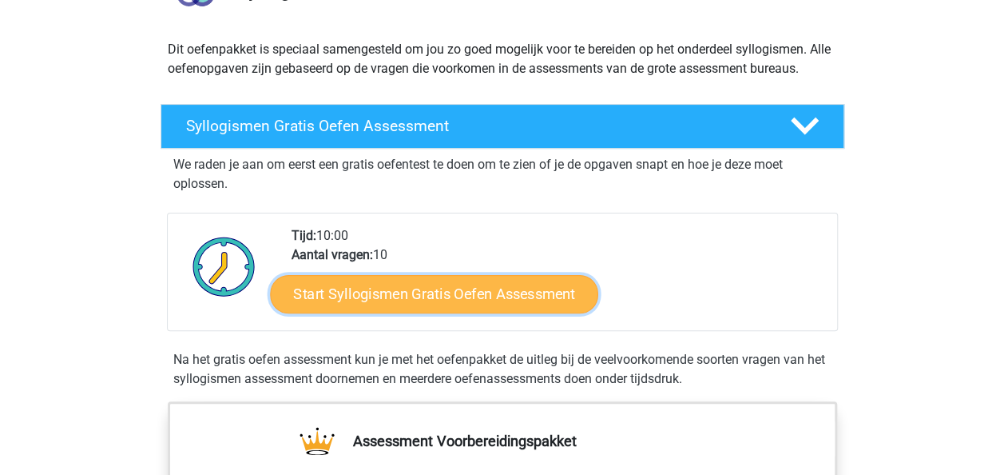
click at [363, 304] on link "Start Syllogismen Gratis Oefen Assessment" at bounding box center [434, 293] width 328 height 38
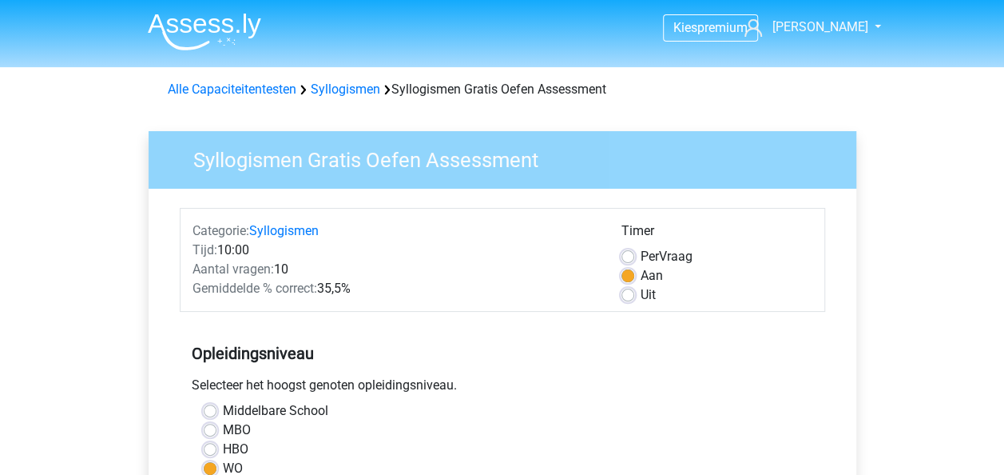
scroll to position [320, 0]
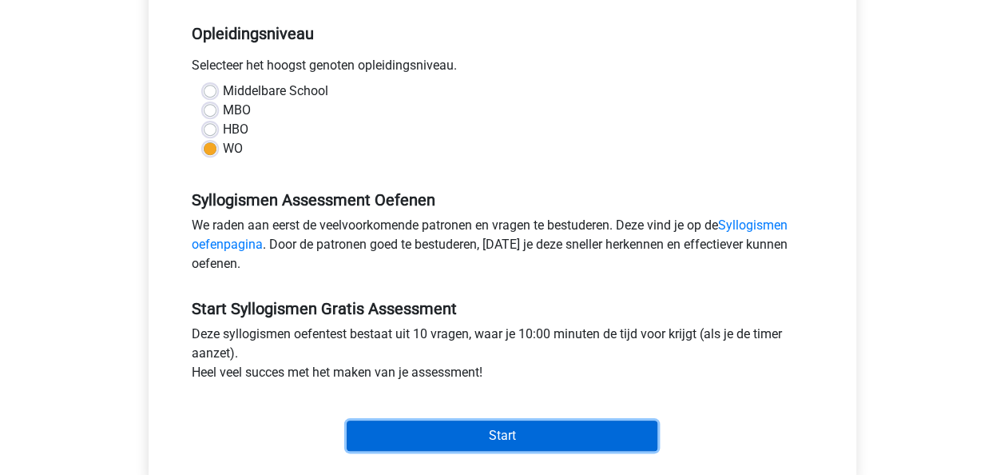
click at [478, 426] on input "Start" at bounding box center [502, 435] width 311 height 30
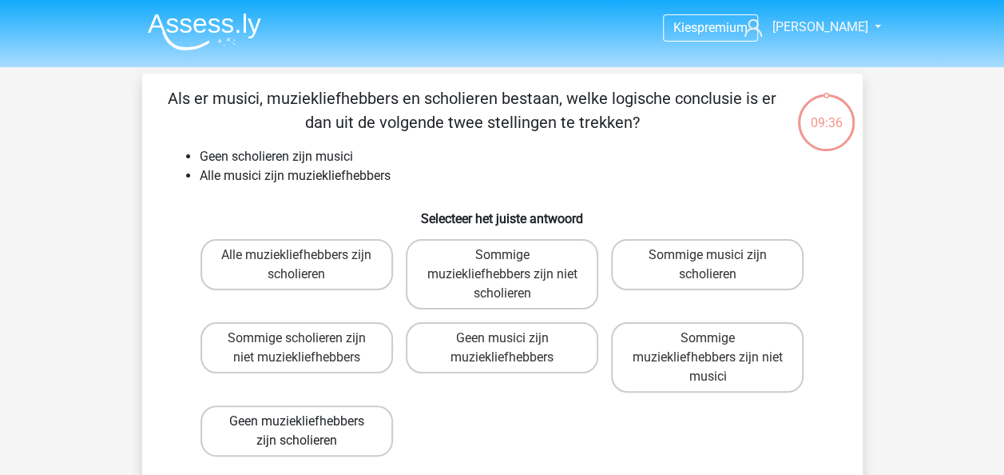
click at [371, 427] on label "Geen muziekliefhebbers zijn scholieren" at bounding box center [297, 430] width 193 height 51
click at [307, 427] on input "Geen muziekliefhebbers zijn scholieren" at bounding box center [301, 426] width 10 height 10
radio input "true"
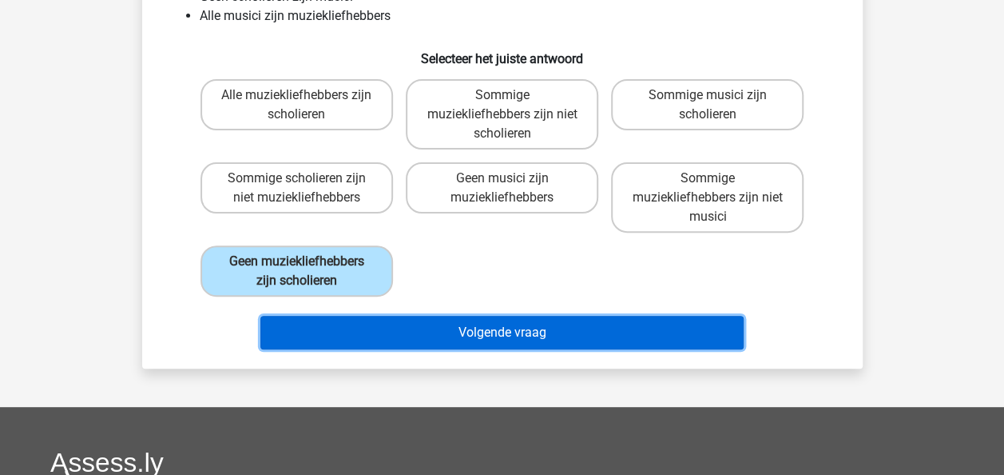
click at [537, 336] on button "Volgende vraag" at bounding box center [501, 333] width 483 height 34
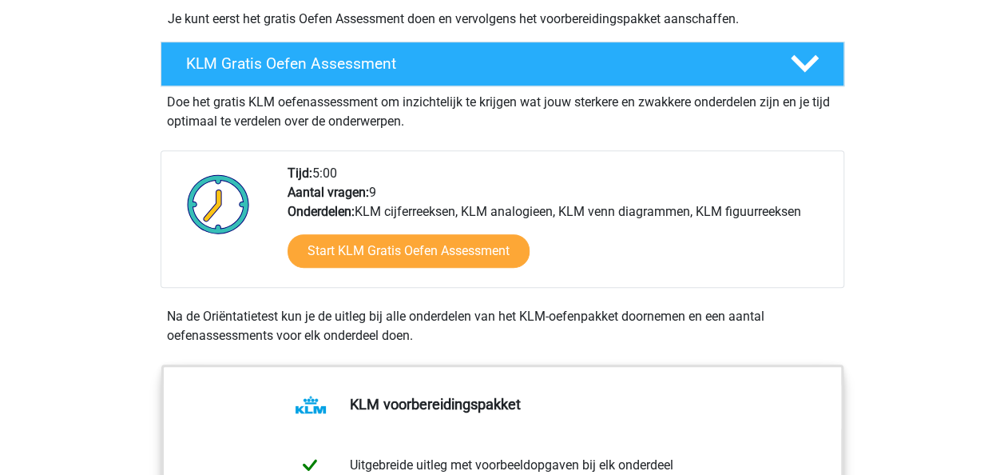
scroll to position [400, 0]
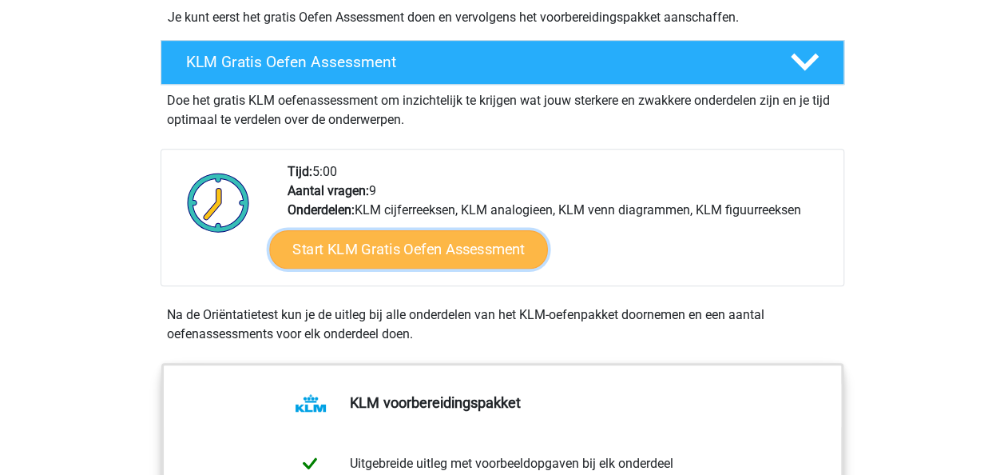
click at [393, 256] on link "Start KLM Gratis Oefen Assessment" at bounding box center [408, 248] width 278 height 38
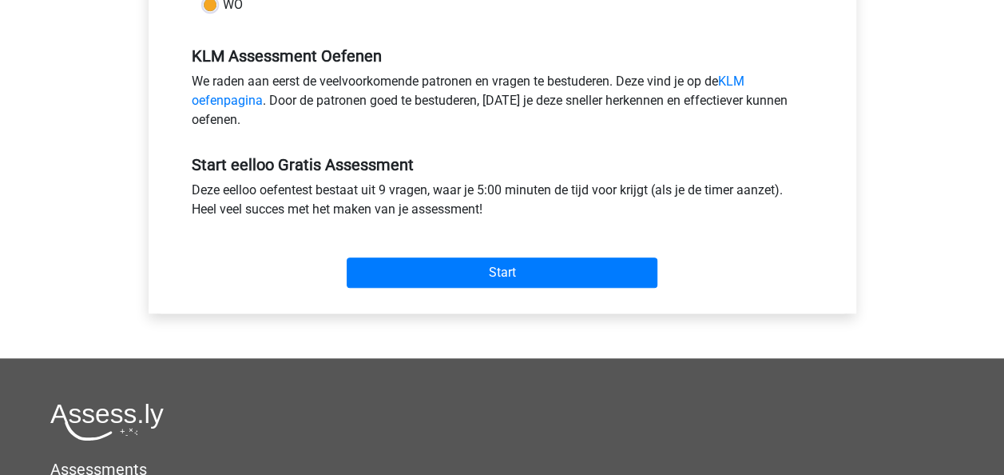
scroll to position [479, 0]
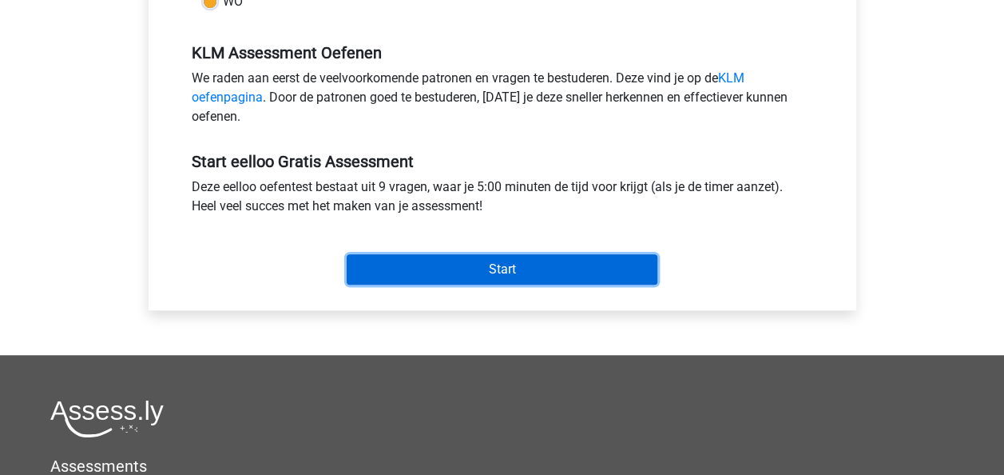
click at [411, 268] on input "Start" at bounding box center [502, 269] width 311 height 30
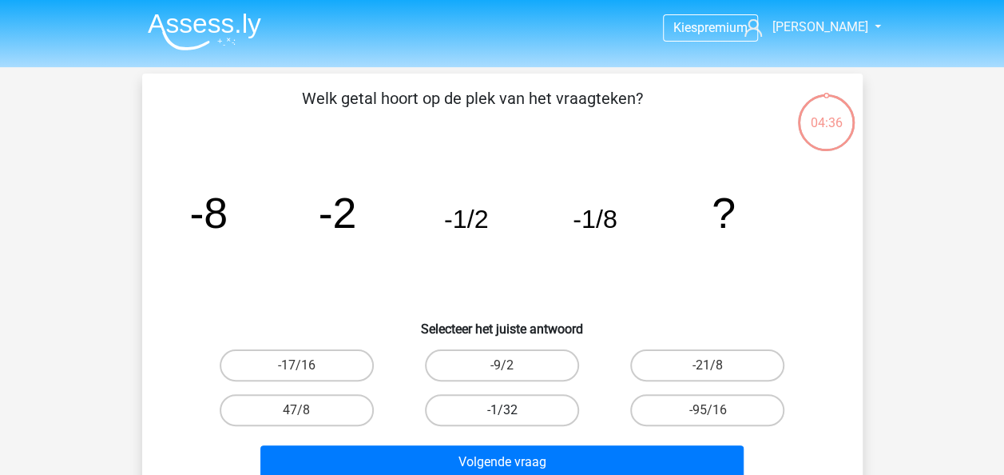
click at [531, 403] on label "-1/32" at bounding box center [502, 410] width 154 height 32
click at [512, 410] on input "-1/32" at bounding box center [507, 415] width 10 height 10
radio input "true"
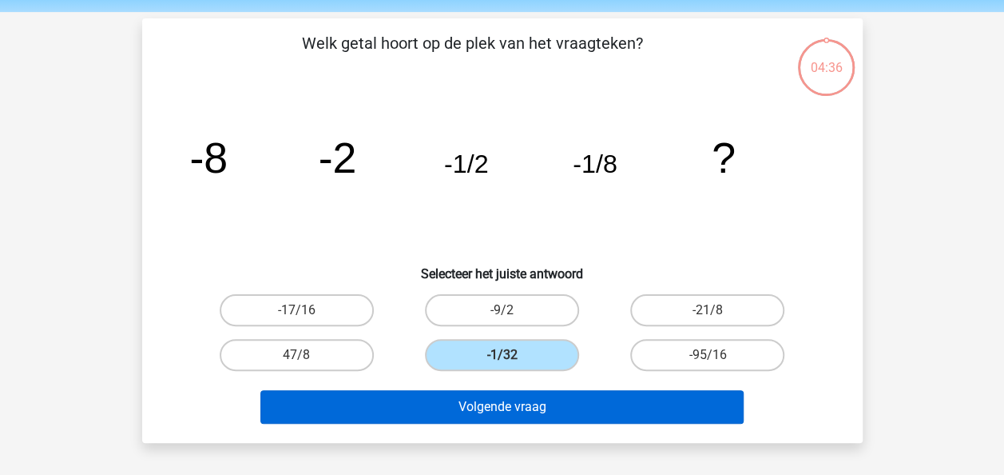
scroll to position [80, 0]
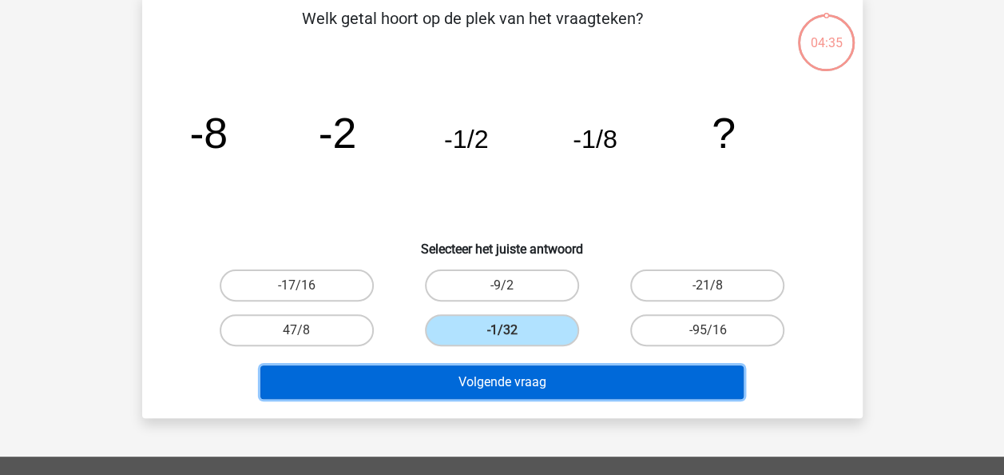
click at [534, 382] on button "Volgende vraag" at bounding box center [501, 382] width 483 height 34
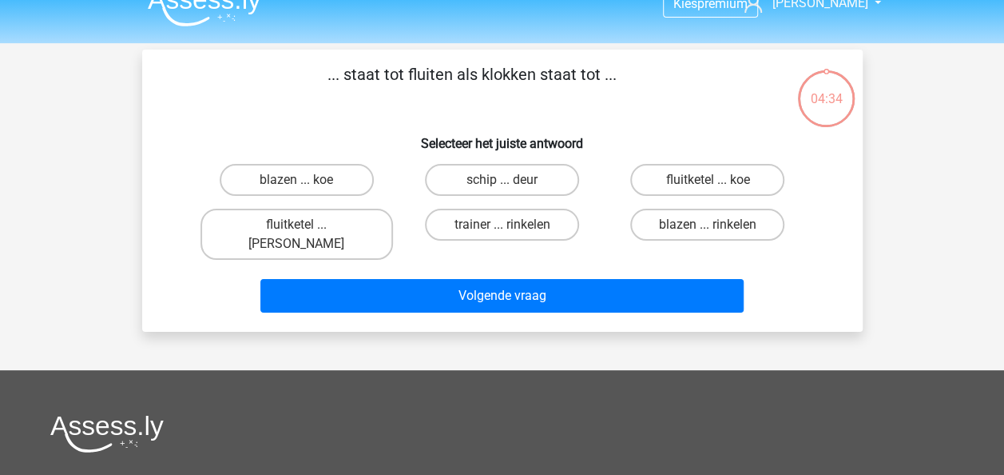
scroll to position [0, 0]
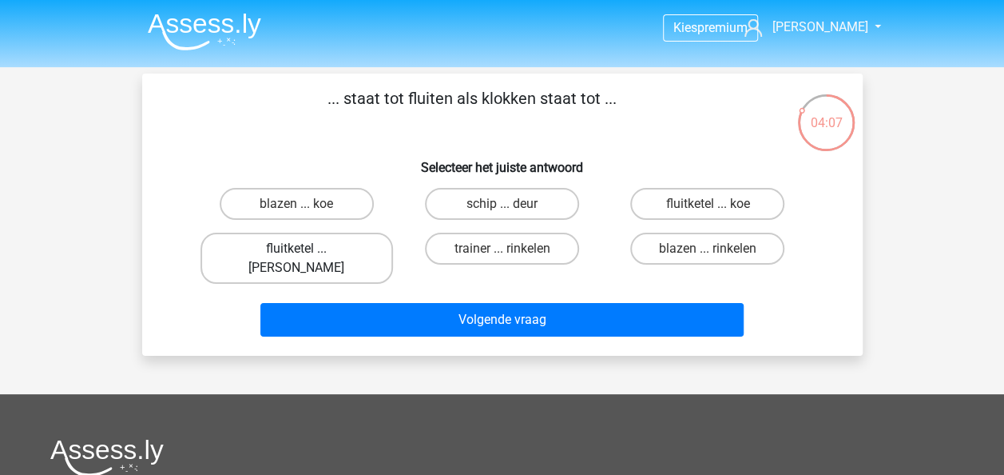
click at [337, 253] on label "fluitketel ... luiden" at bounding box center [297, 258] width 193 height 51
click at [307, 253] on input "fluitketel ... luiden" at bounding box center [301, 253] width 10 height 10
radio input "true"
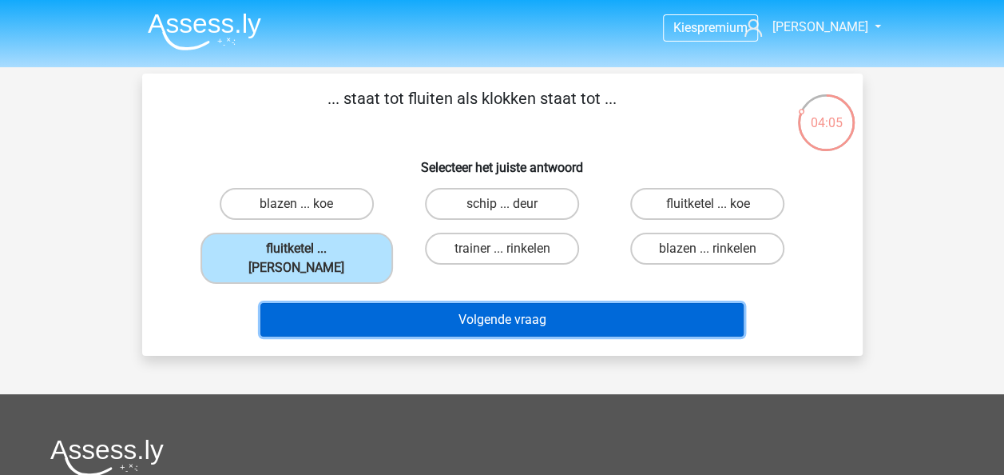
click at [401, 303] on button "Volgende vraag" at bounding box center [501, 320] width 483 height 34
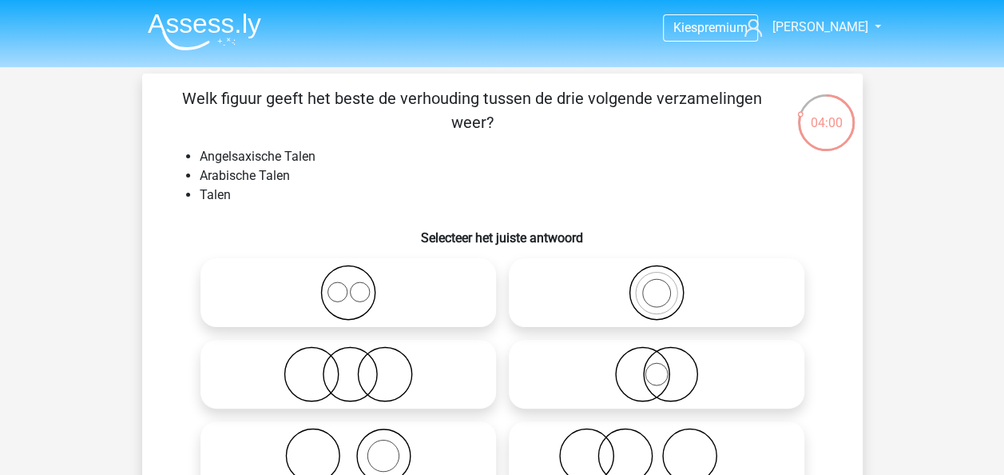
scroll to position [80, 0]
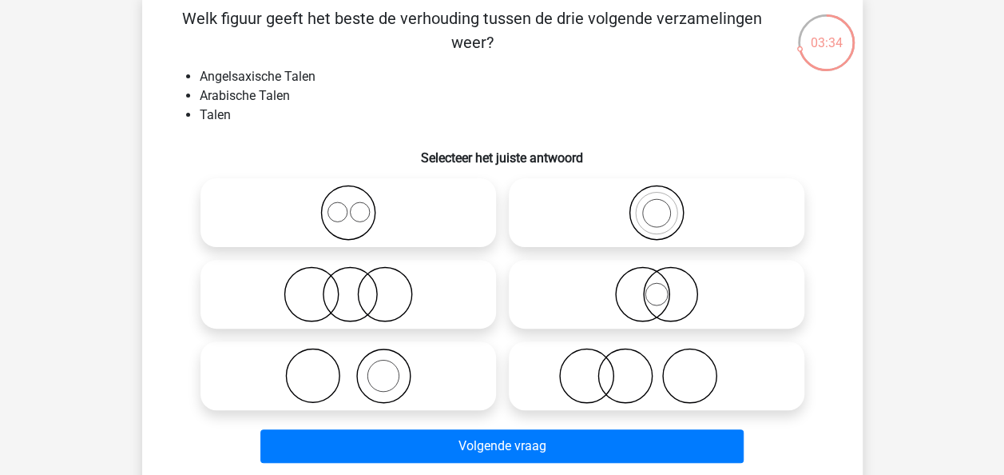
click at [371, 225] on circle at bounding box center [348, 213] width 54 height 54
click at [359, 205] on input "radio" at bounding box center [353, 199] width 10 height 10
radio input "true"
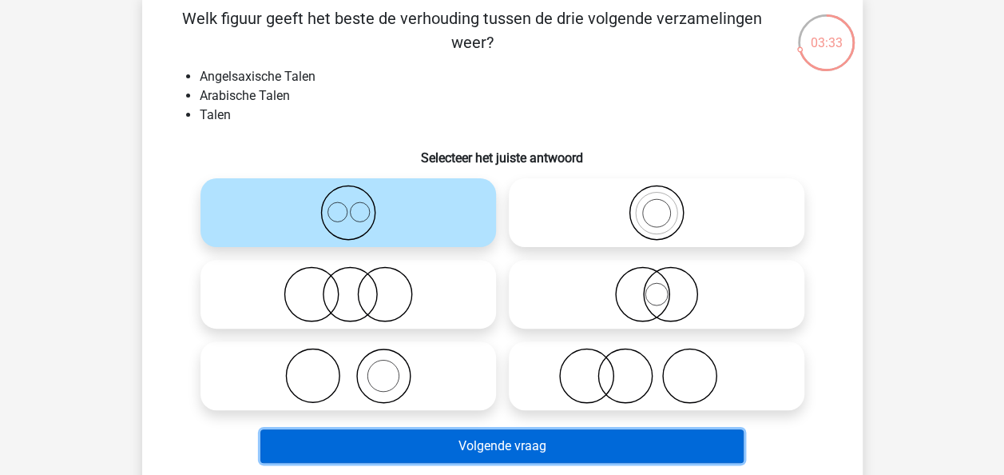
click at [473, 449] on button "Volgende vraag" at bounding box center [501, 446] width 483 height 34
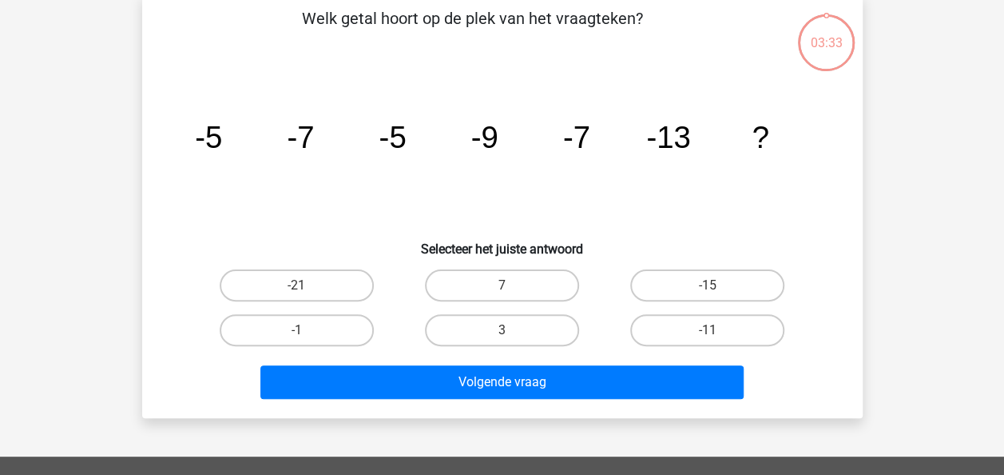
scroll to position [74, 0]
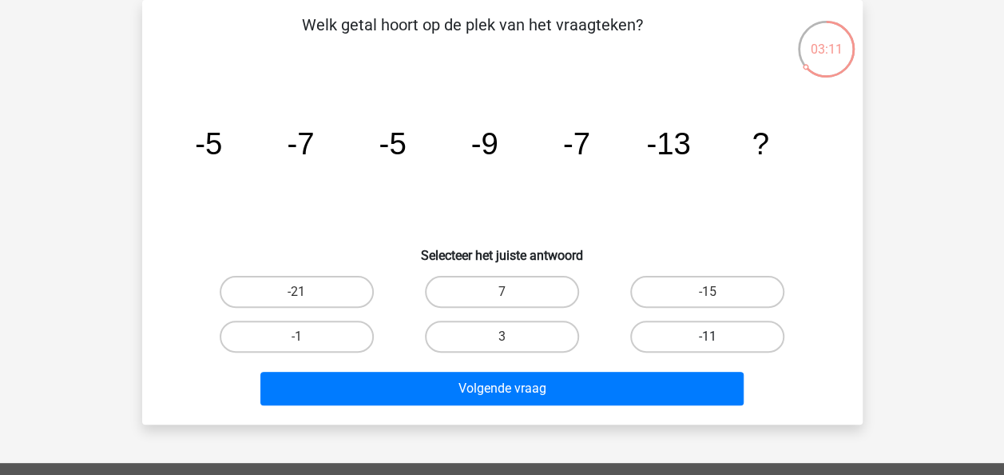
click at [733, 343] on label "-11" at bounding box center [707, 336] width 154 height 32
click at [718, 343] on input "-11" at bounding box center [713, 341] width 10 height 10
radio input "true"
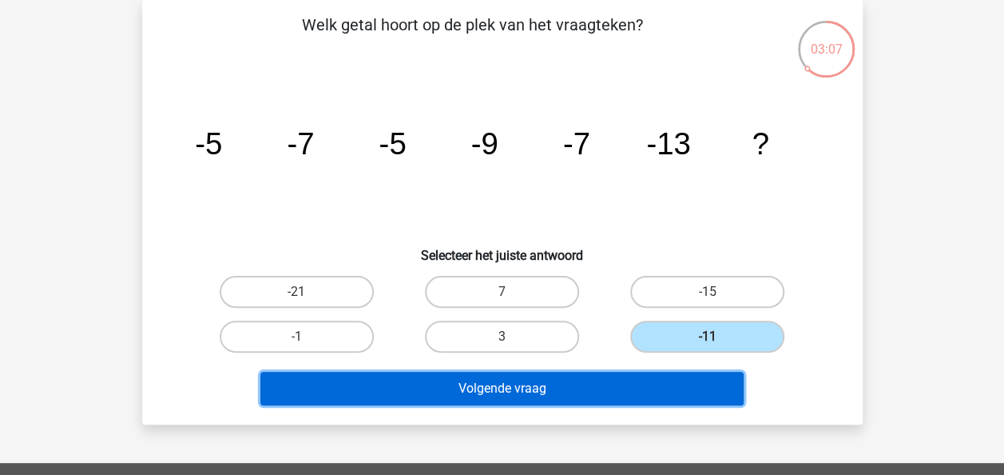
click at [611, 392] on button "Volgende vraag" at bounding box center [501, 389] width 483 height 34
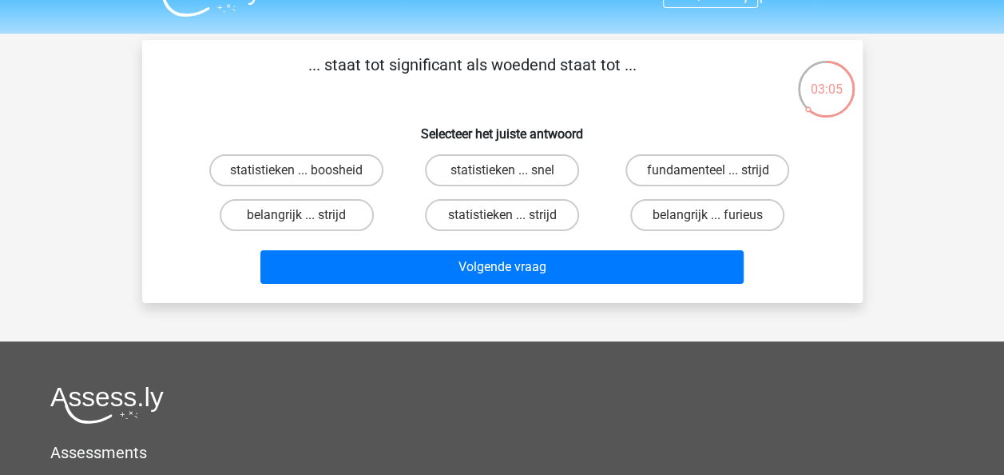
scroll to position [0, 0]
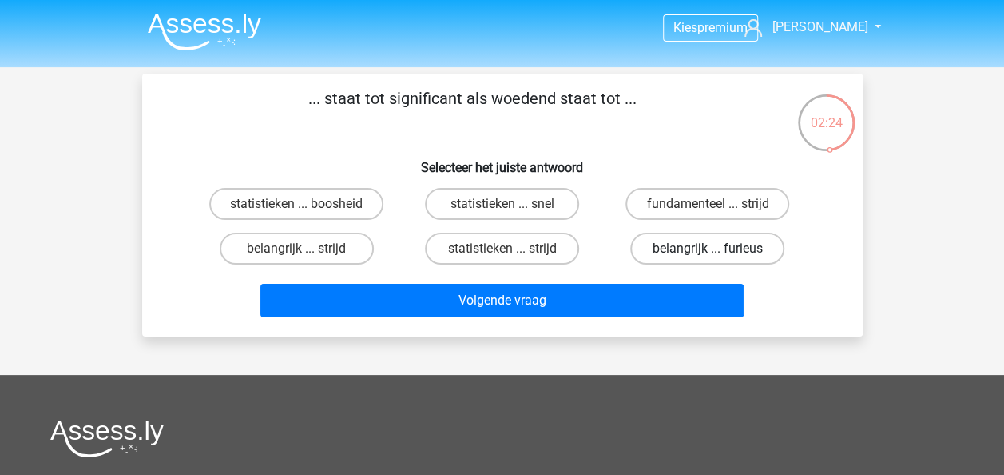
click at [650, 250] on label "belangrijk ... furieus" at bounding box center [707, 249] width 154 height 32
click at [708, 250] on input "belangrijk ... furieus" at bounding box center [713, 253] width 10 height 10
radio input "true"
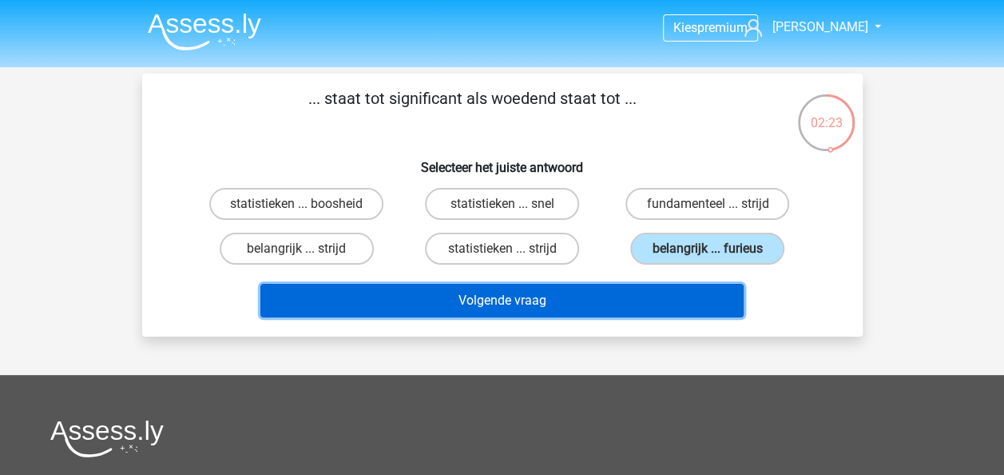
click at [545, 304] on button "Volgende vraag" at bounding box center [501, 301] width 483 height 34
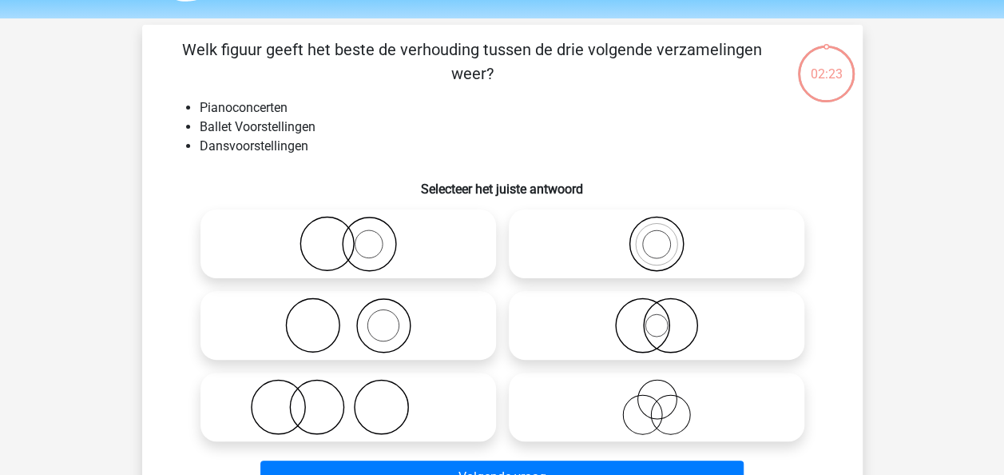
scroll to position [74, 0]
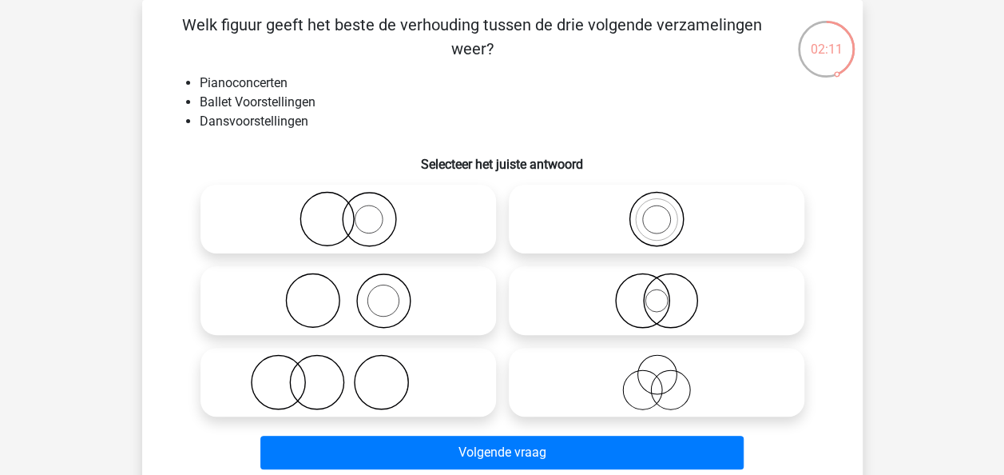
click at [630, 390] on icon at bounding box center [656, 382] width 283 height 56
click at [657, 374] on input "radio" at bounding box center [662, 369] width 10 height 10
radio input "true"
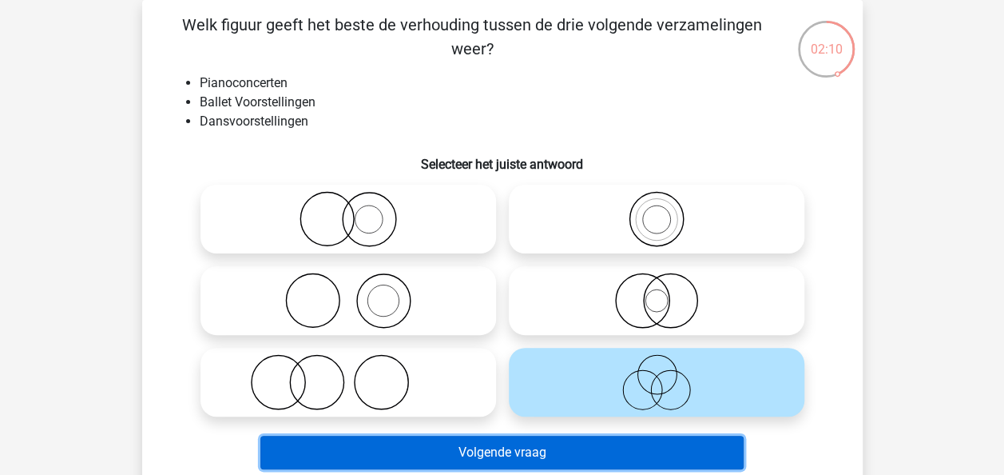
click at [566, 445] on button "Volgende vraag" at bounding box center [501, 452] width 483 height 34
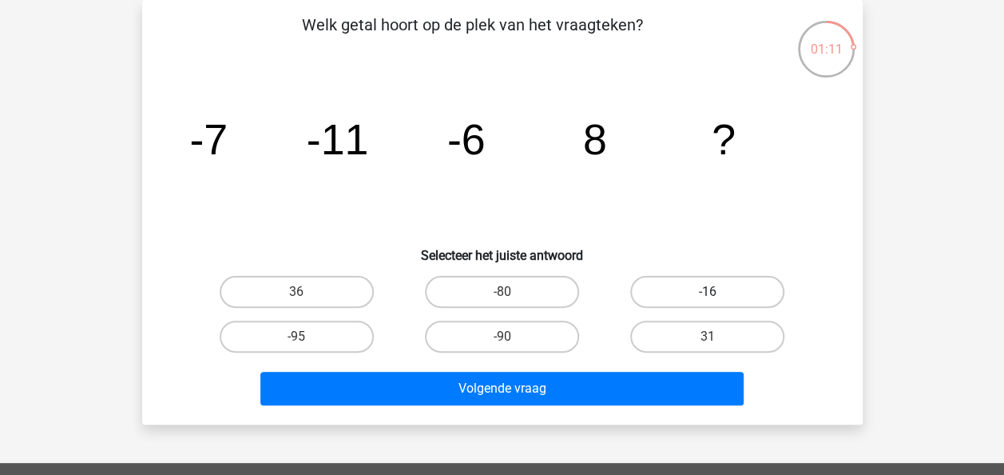
click at [684, 290] on label "-16" at bounding box center [707, 292] width 154 height 32
click at [708, 292] on input "-16" at bounding box center [713, 297] width 10 height 10
radio input "true"
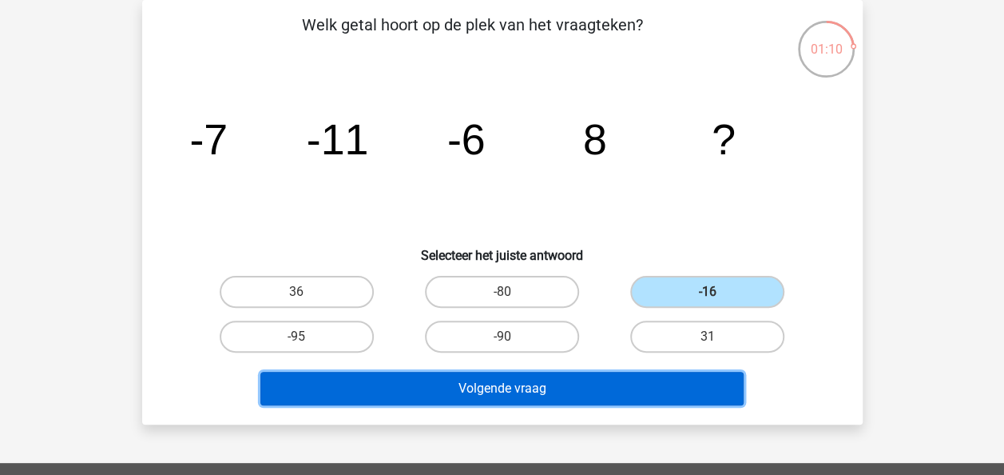
click at [576, 390] on button "Volgende vraag" at bounding box center [501, 389] width 483 height 34
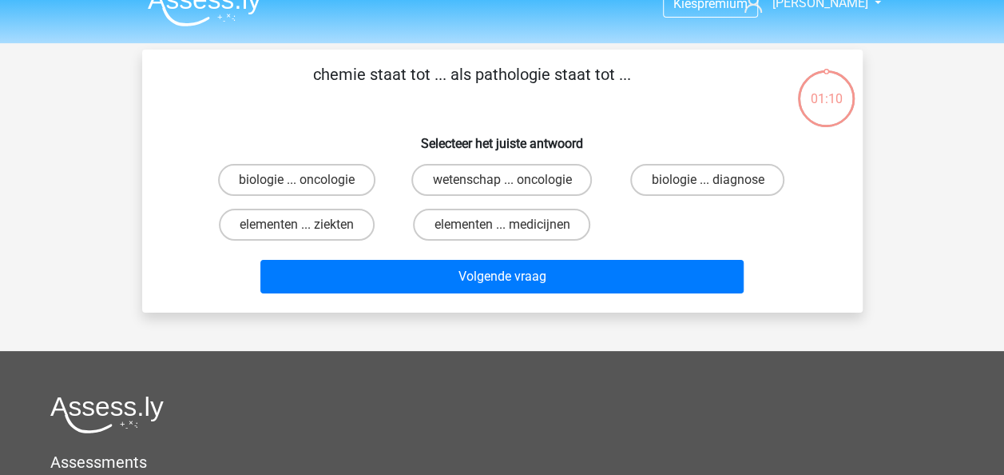
scroll to position [0, 0]
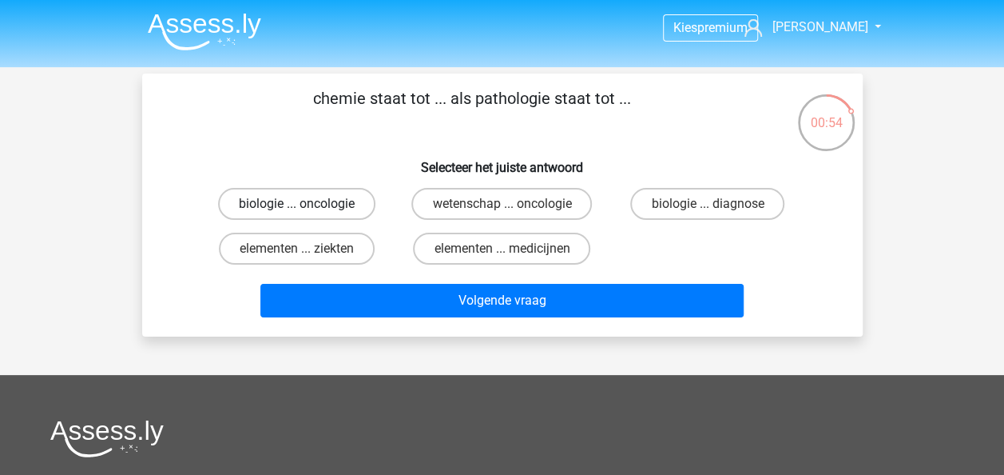
click at [285, 205] on label "biologie ... oncologie" at bounding box center [296, 204] width 157 height 32
click at [296, 205] on input "biologie ... oncologie" at bounding box center [301, 209] width 10 height 10
radio input "true"
click at [338, 251] on label "elementen ... ziekten" at bounding box center [297, 249] width 156 height 32
click at [307, 251] on input "elementen ... ziekten" at bounding box center [301, 253] width 10 height 10
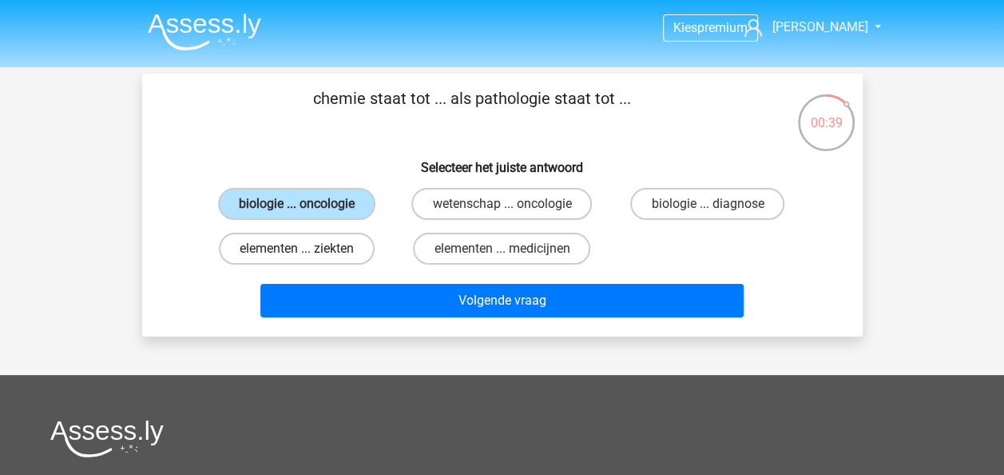
radio input "true"
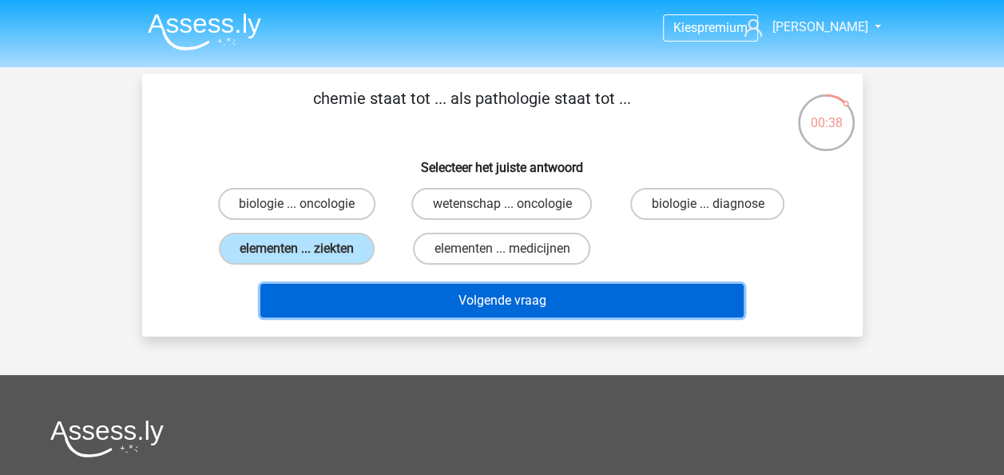
click at [380, 300] on button "Volgende vraag" at bounding box center [501, 301] width 483 height 34
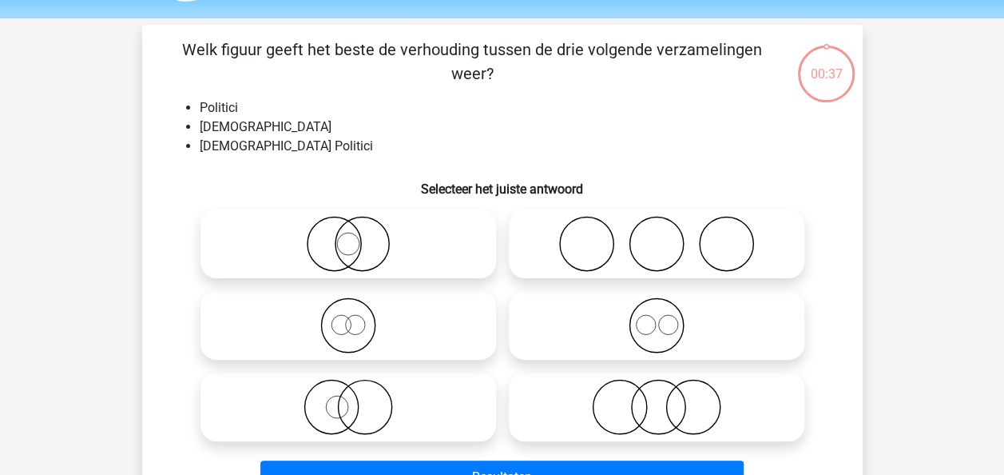
scroll to position [74, 0]
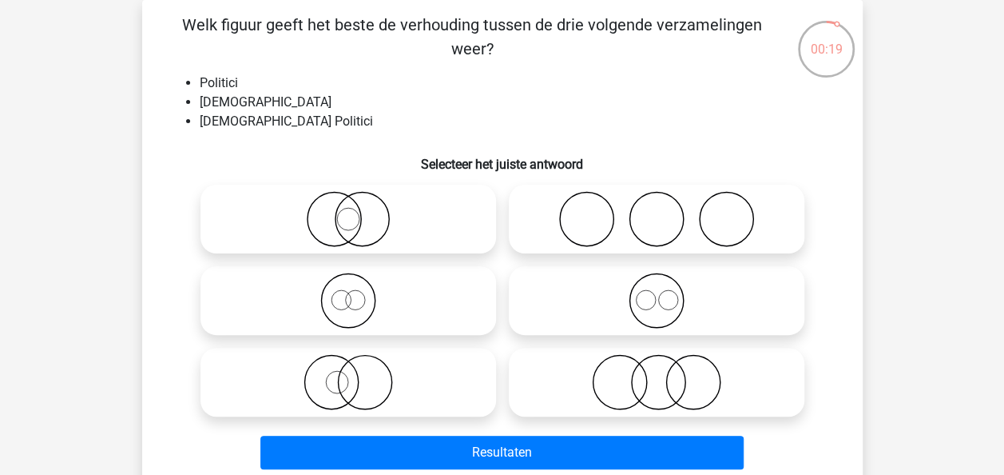
click at [345, 229] on icon at bounding box center [348, 219] width 283 height 56
click at [348, 211] on input "radio" at bounding box center [353, 206] width 10 height 10
radio input "true"
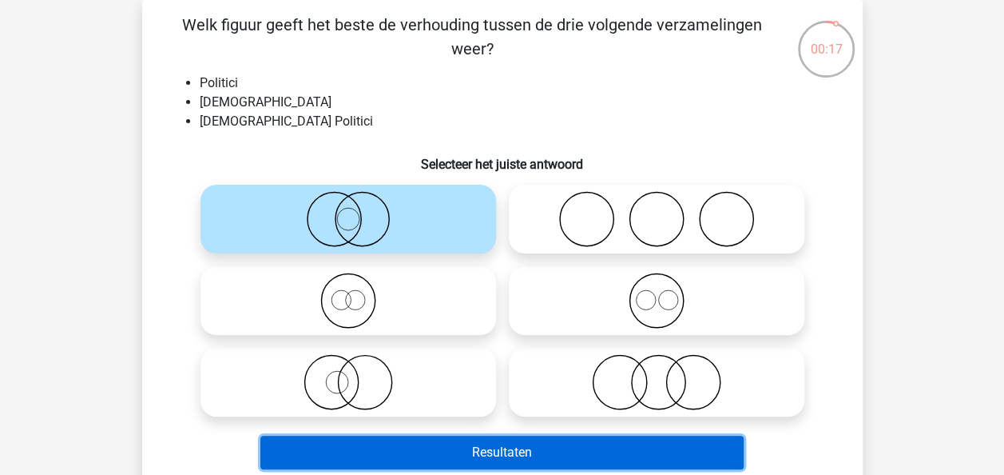
click at [550, 455] on button "Resultaten" at bounding box center [501, 452] width 483 height 34
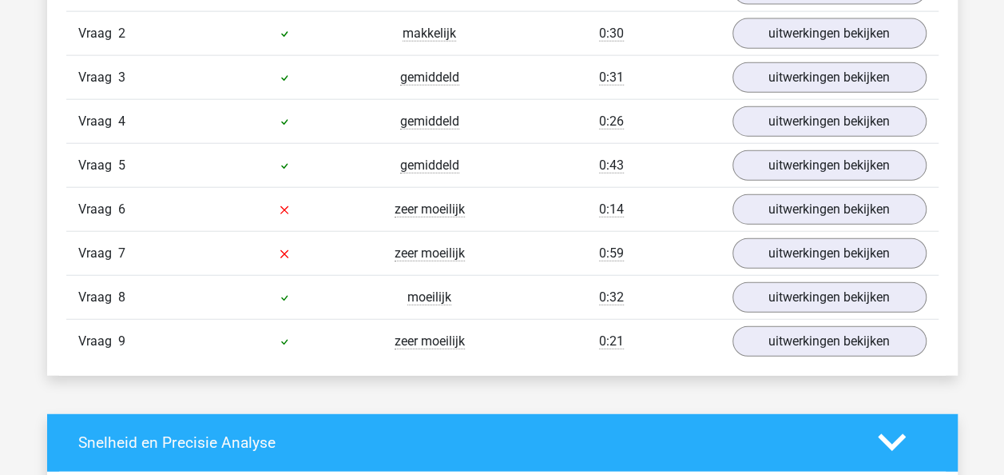
scroll to position [1838, 0]
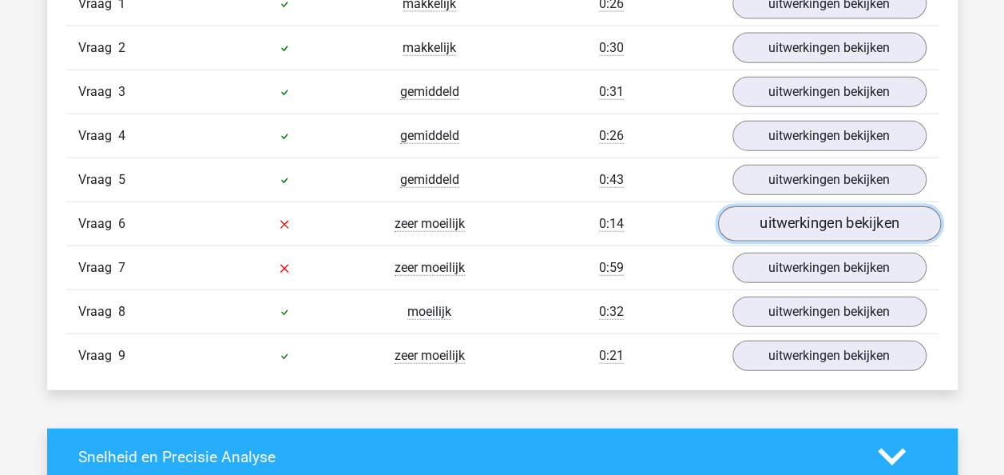
click at [800, 222] on link "uitwerkingen bekijken" at bounding box center [829, 223] width 223 height 35
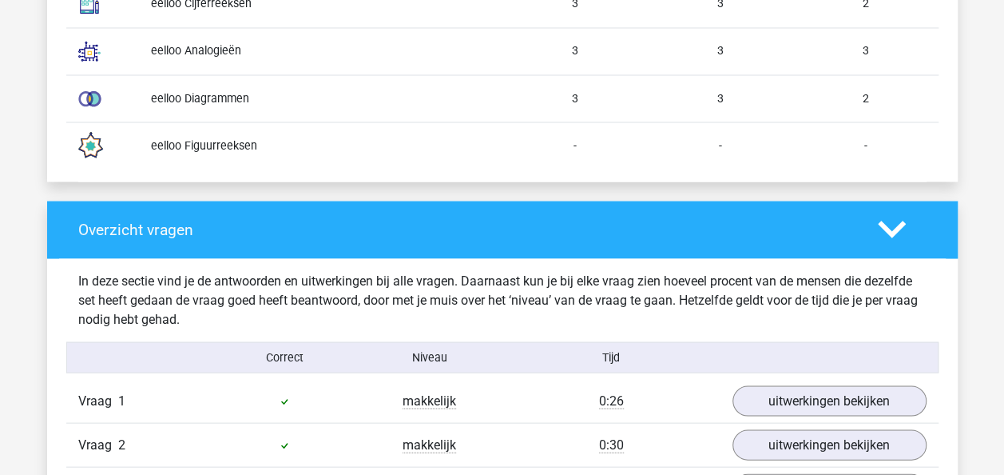
scroll to position [1438, 0]
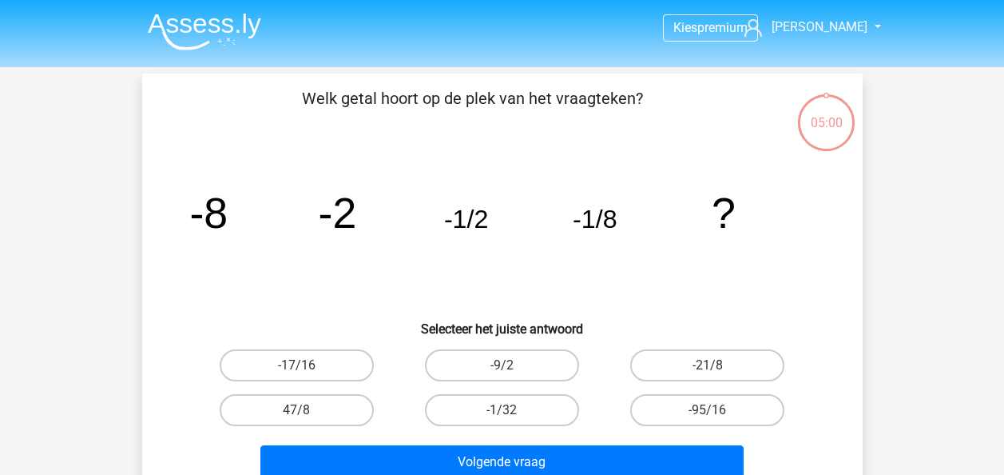
scroll to position [74, 0]
